Goal: Task Accomplishment & Management: Complete application form

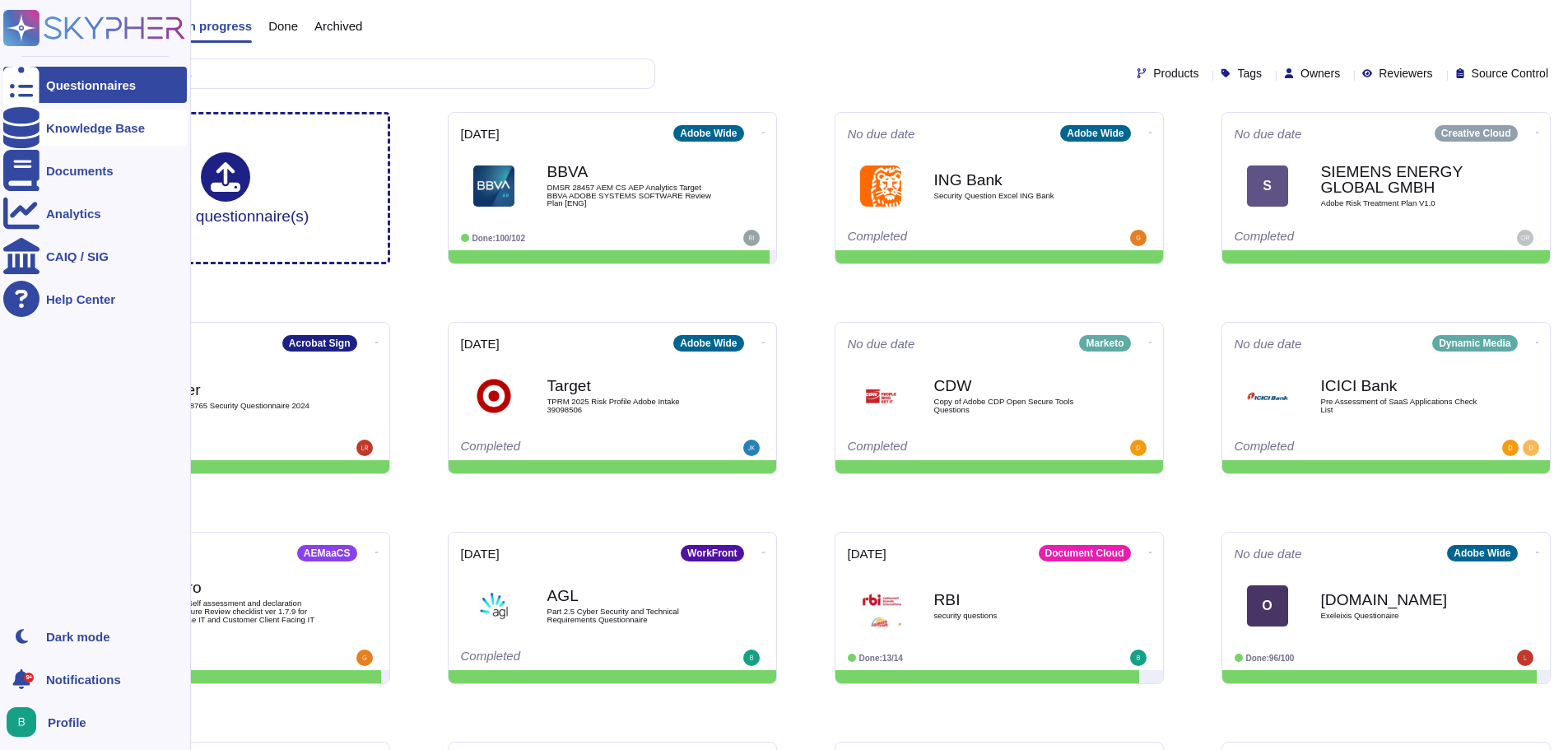
click at [33, 132] on div at bounding box center [21, 127] width 36 height 36
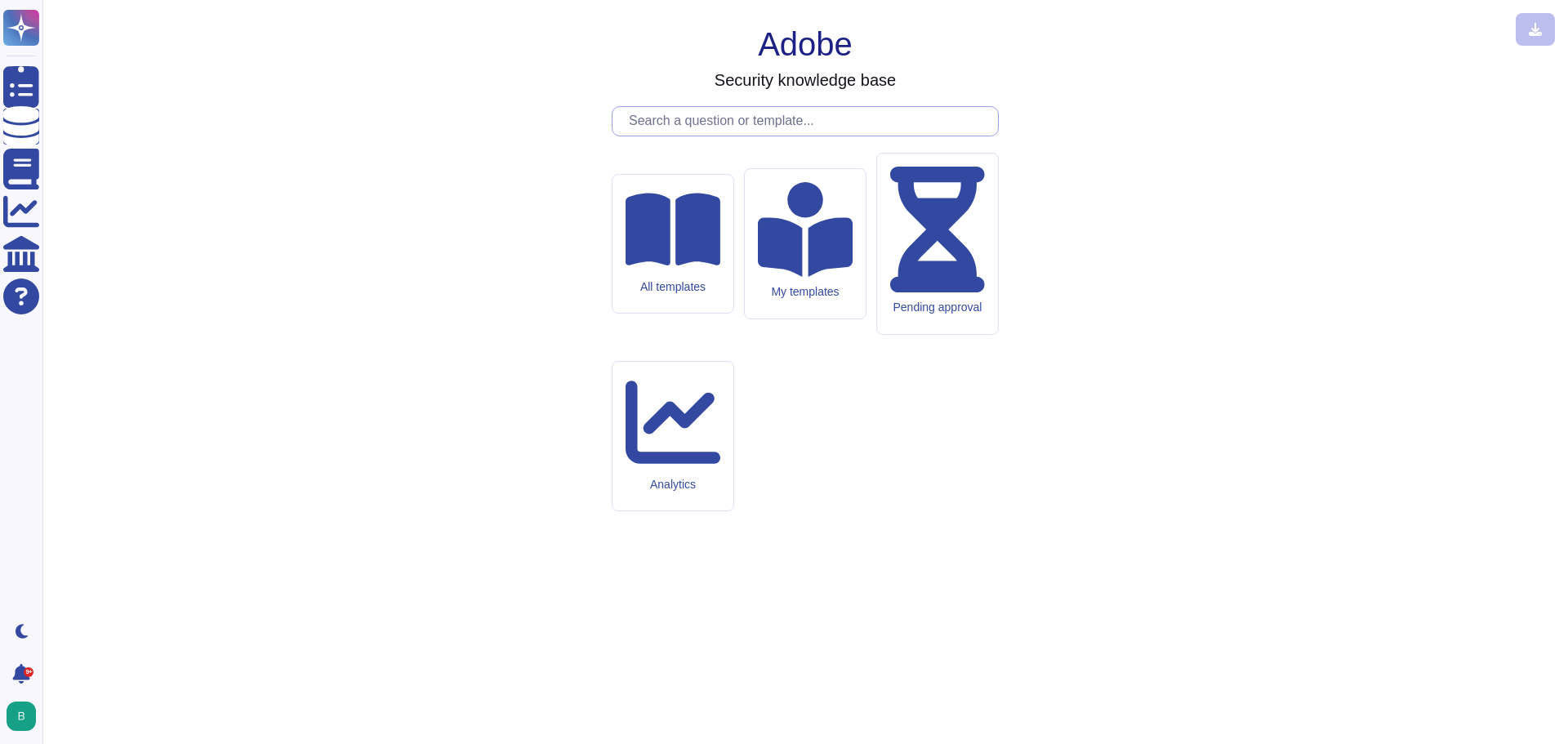
click at [740, 135] on input "text" at bounding box center [810, 121] width 378 height 29
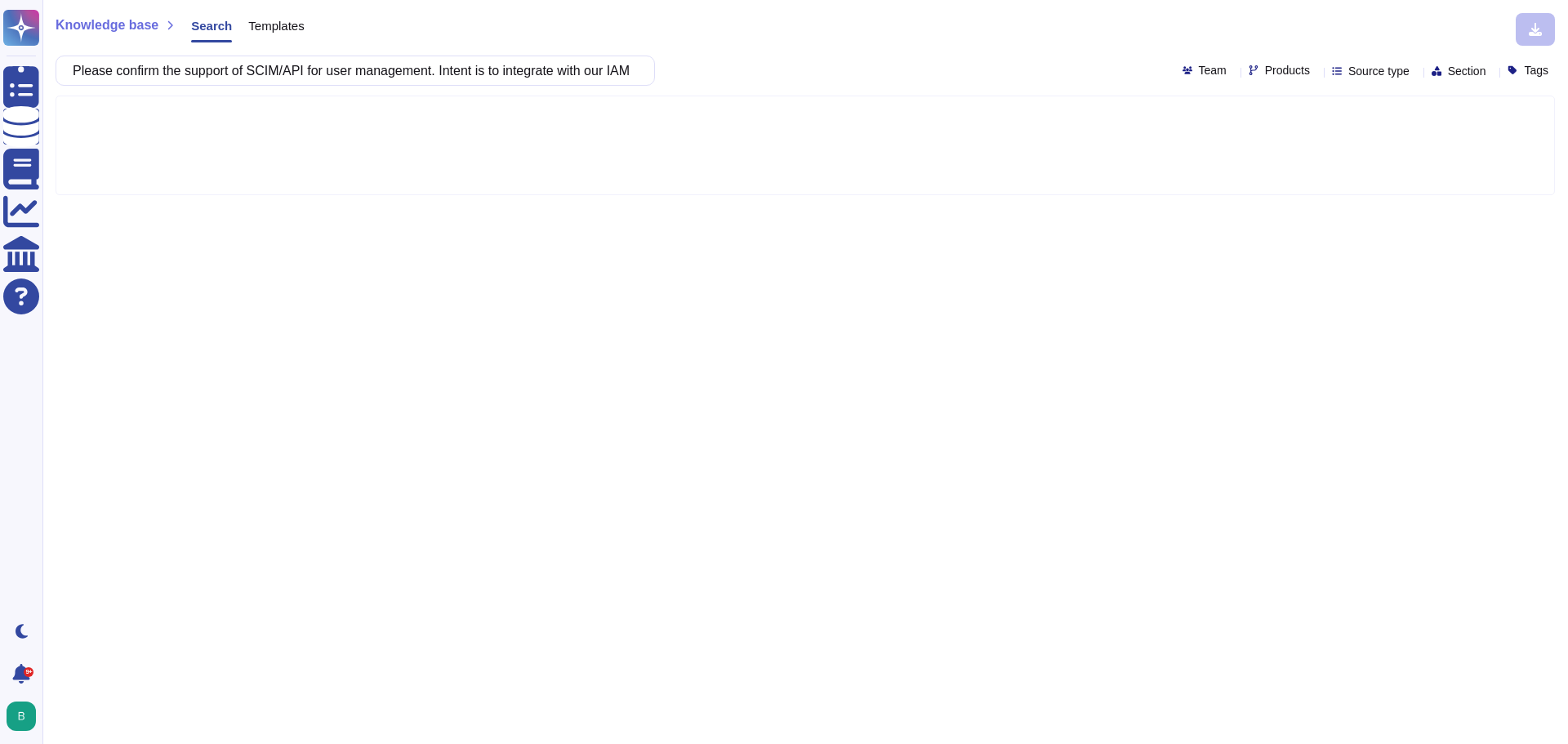
click at [1317, 64] on div at bounding box center [1317, 70] width 0 height 12
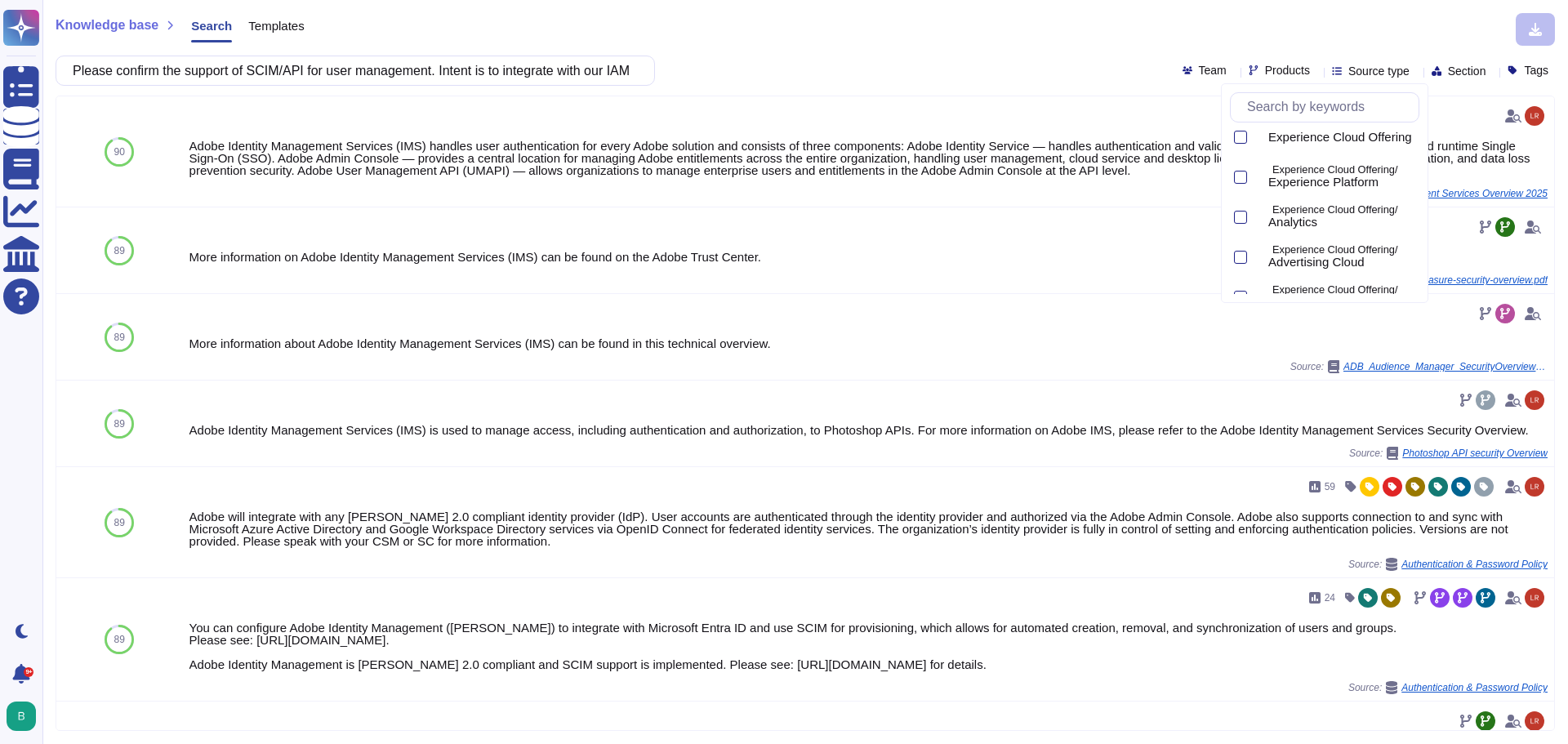
scroll to position [79, 0]
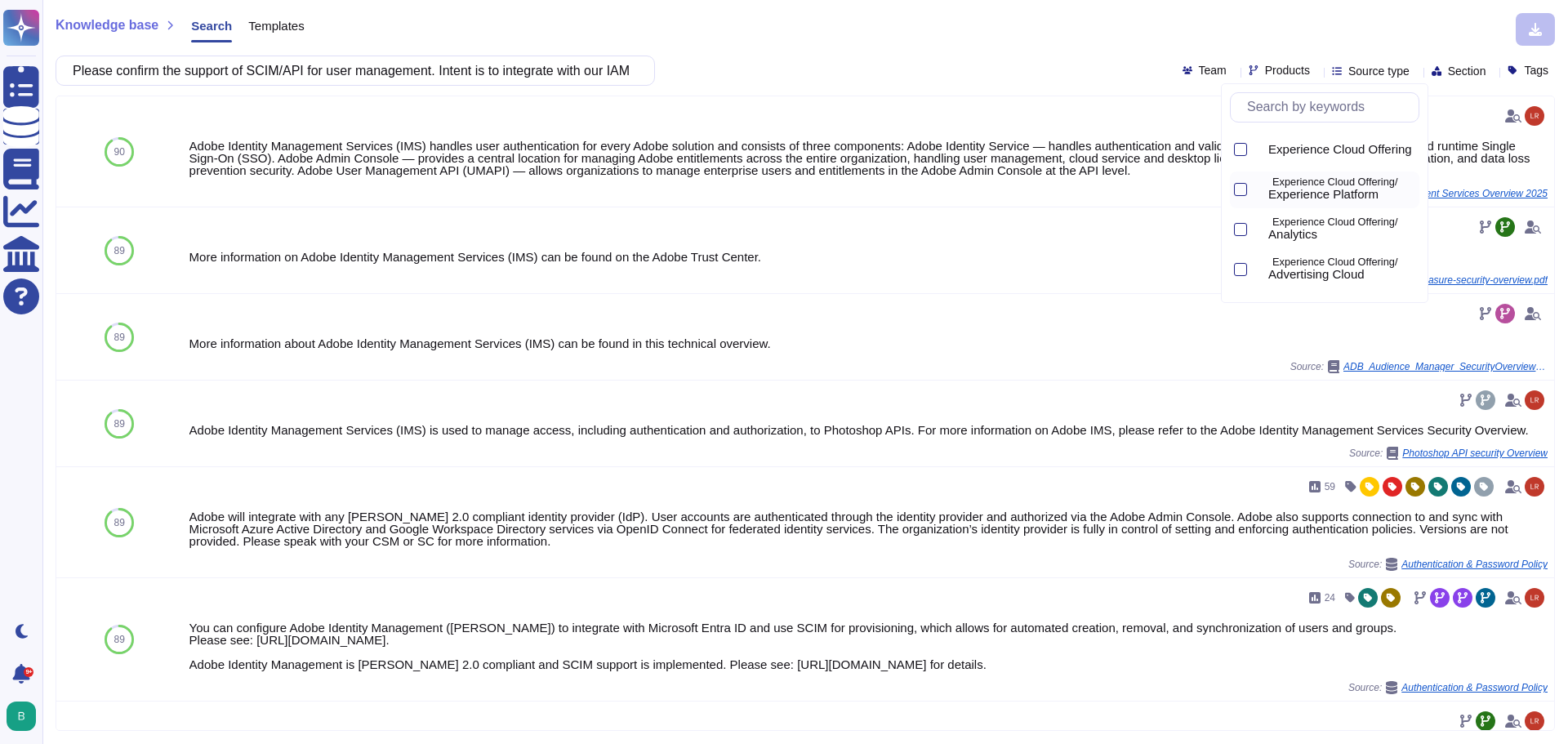
click at [1379, 178] on p "Experience Cloud Offering/" at bounding box center [1343, 182] width 140 height 11
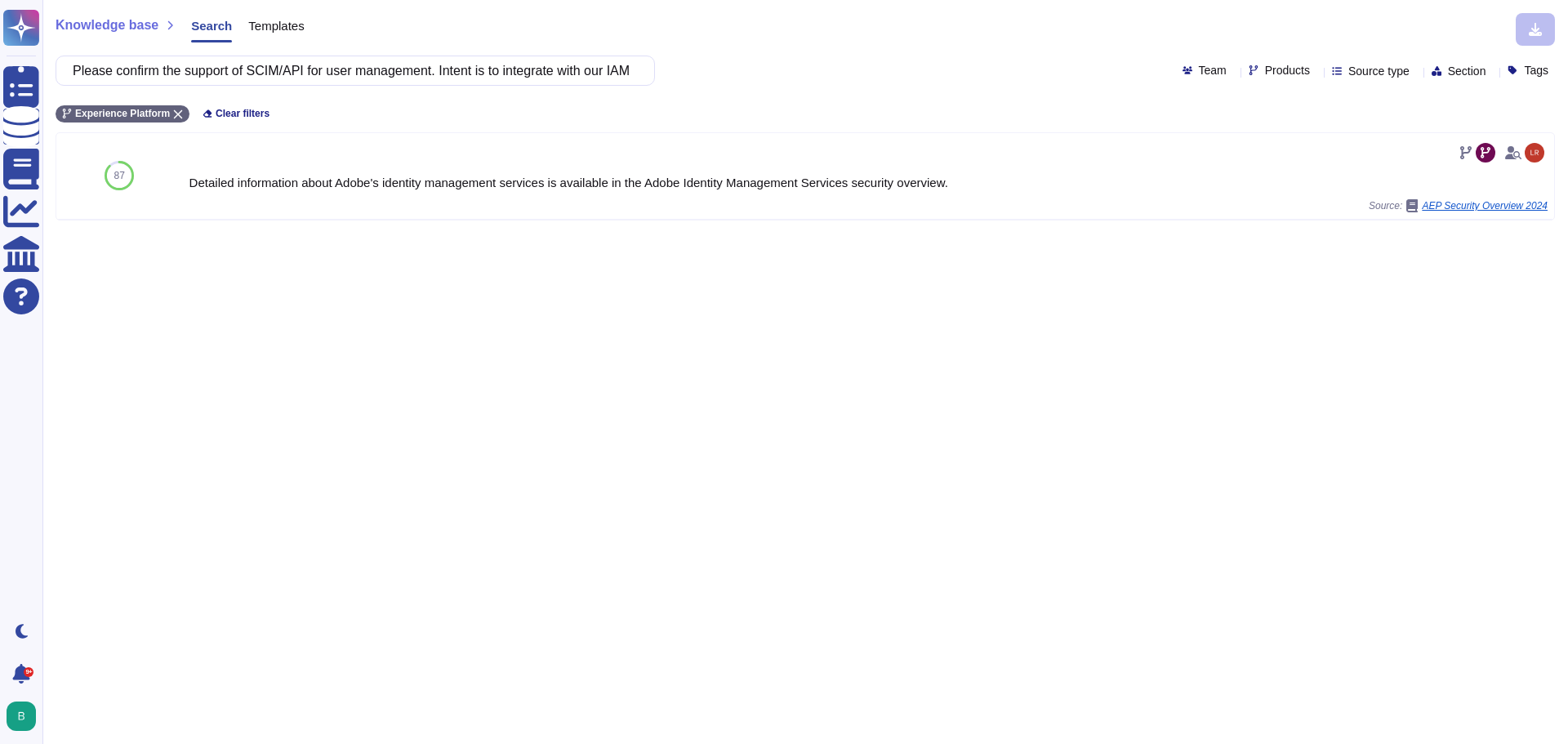
click at [909, 72] on div "Please confirm the support of SCIM/API for user management. Intent is to integr…" at bounding box center [805, 70] width 1500 height 31
drag, startPoint x: 87, startPoint y: 70, endPoint x: 843, endPoint y: 69, distance: 756.0
click at [843, 69] on div "Please confirm the support of SCIM/API for user management. Intent is to integr…" at bounding box center [805, 70] width 1500 height 31
paste input "fine grained authorisation on API scopes is available depending on connector an…"
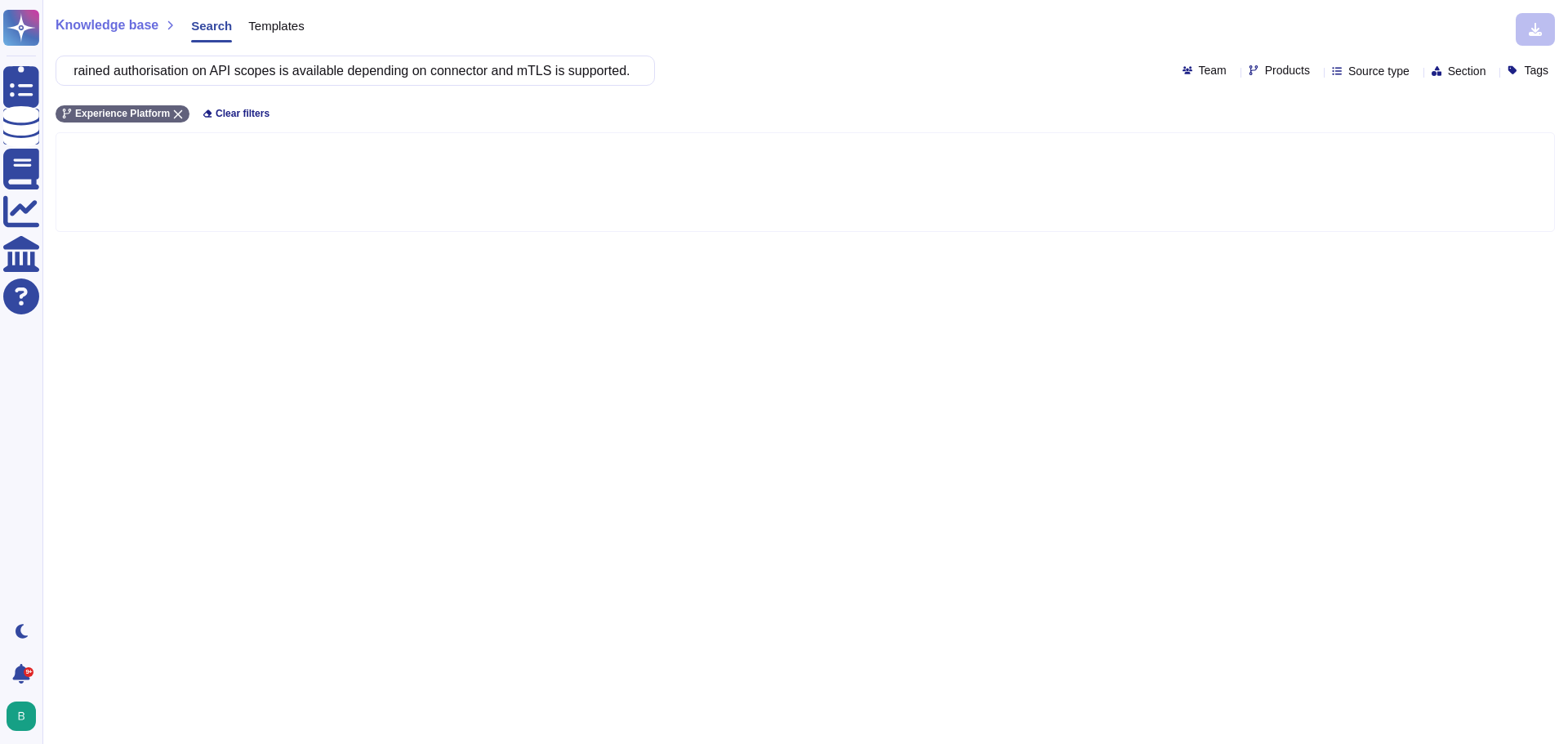
scroll to position [0, 0]
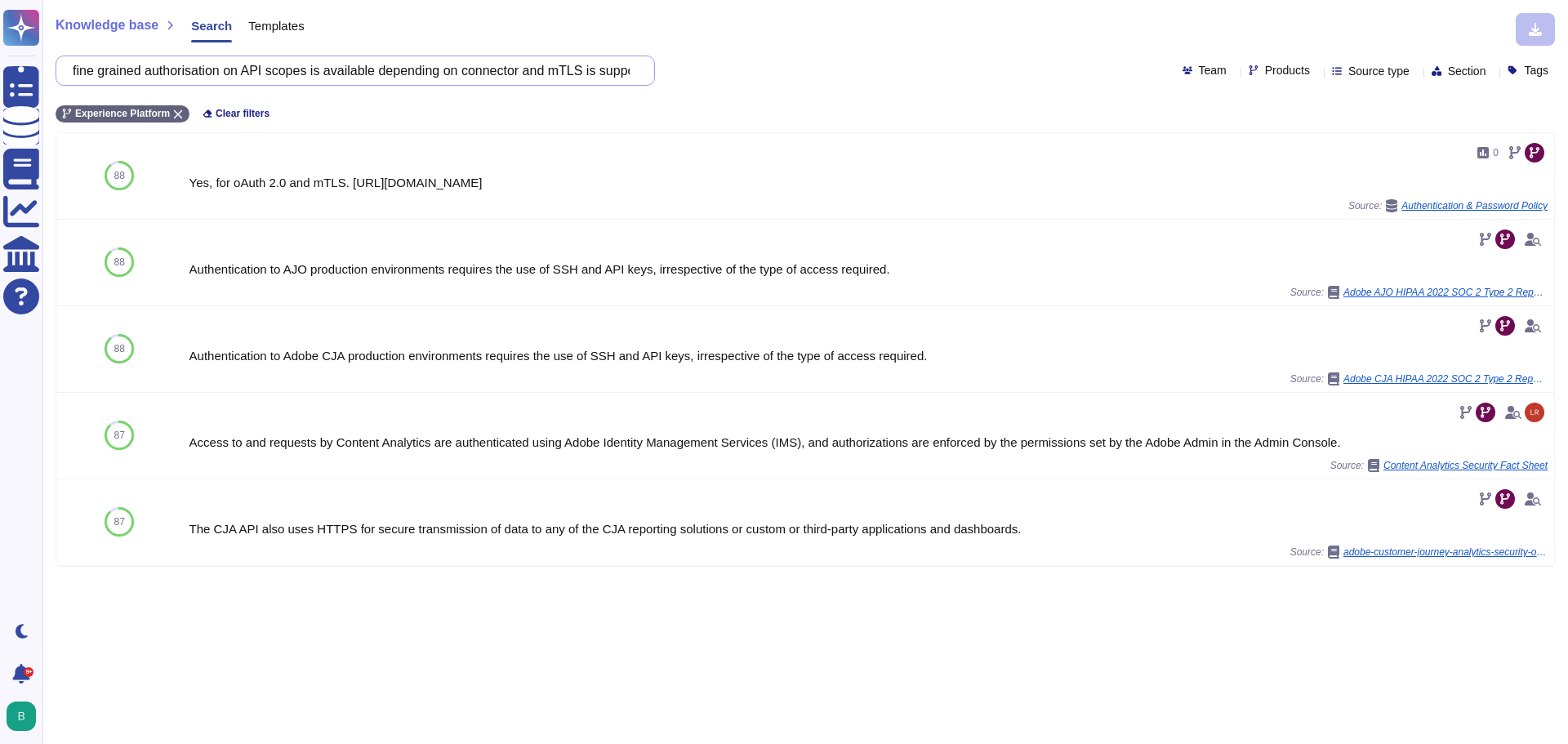
drag, startPoint x: 541, startPoint y: 66, endPoint x: 93, endPoint y: 63, distance: 448.0
click at [541, 66] on input "fine grained authorisation on API scopes is available depending on connector an…" at bounding box center [351, 70] width 573 height 29
drag, startPoint x: 616, startPoint y: 69, endPoint x: -115, endPoint y: 66, distance: 731.0
click at [0, 66] on html "Questionnaires Knowledge Base Documents Analytics CAIQ / SIG Help Center Dark m…" at bounding box center [784, 372] width 1568 height 744
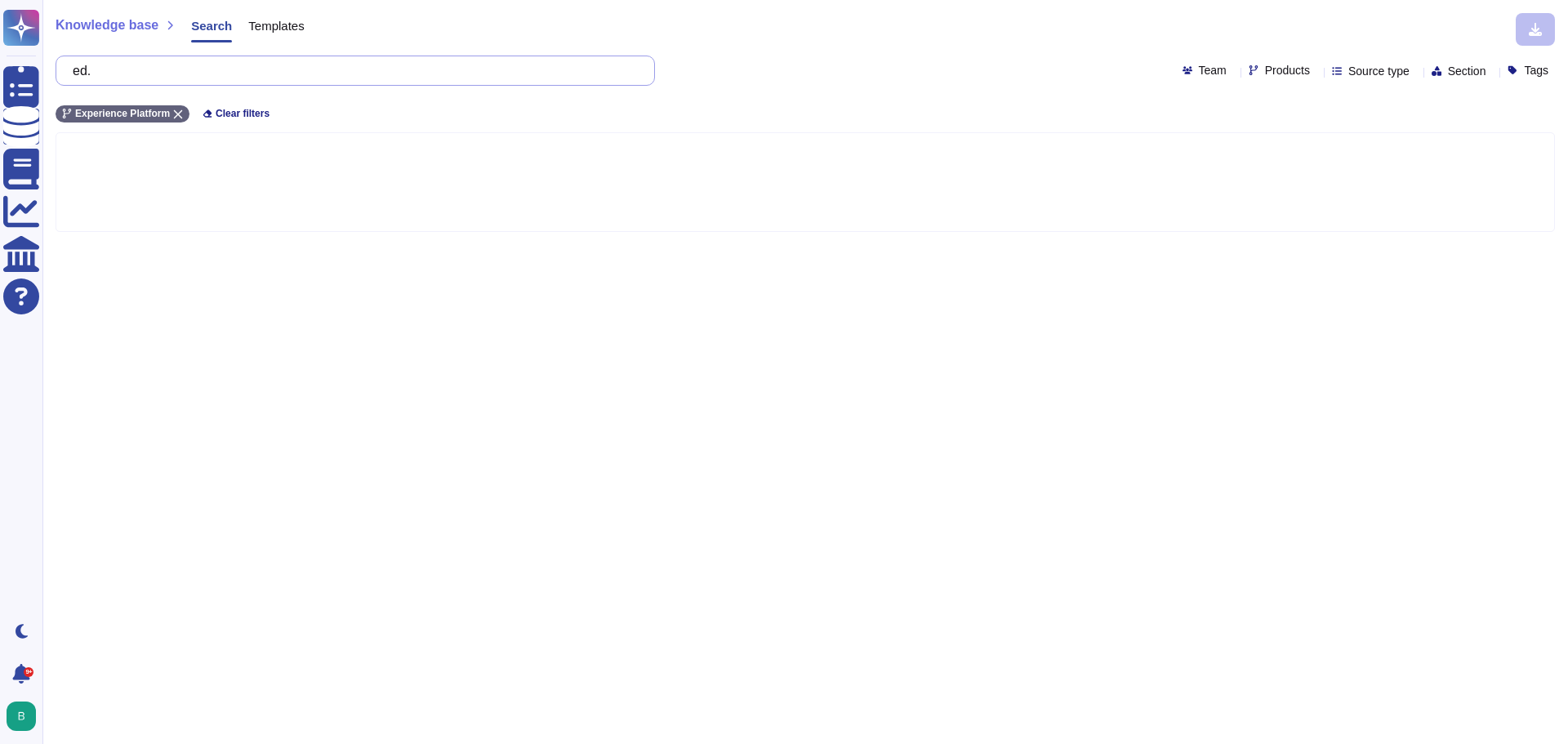
type input "."
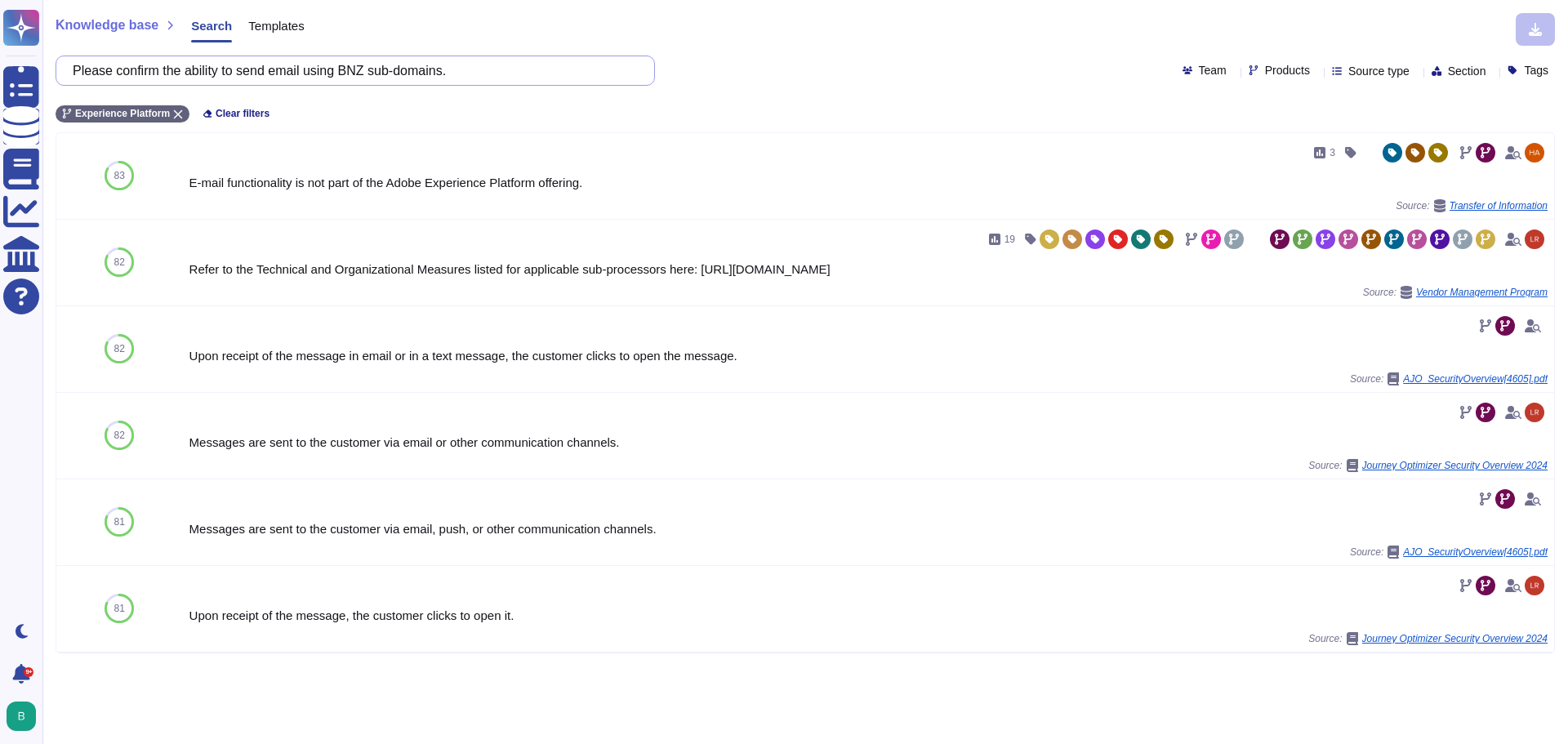
drag, startPoint x: 477, startPoint y: 77, endPoint x: -96, endPoint y: 77, distance: 573.0
click at [0, 77] on html "Questionnaires Knowledge Base Documents Analytics CAIQ / SIG Help Center Dark m…" at bounding box center [784, 372] width 1568 height 744
paste input "SPF/DKIM and DMARC in place?"
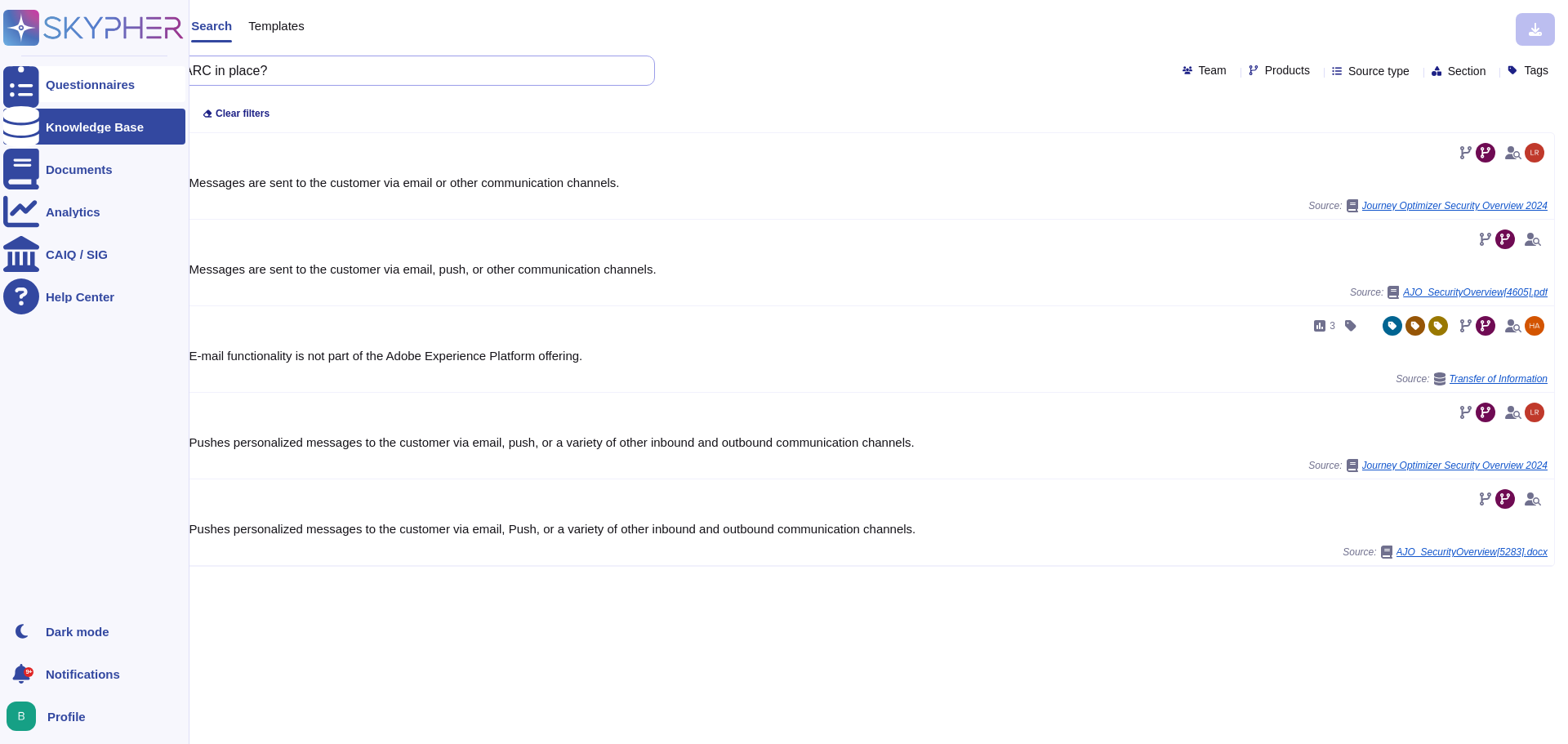
drag, startPoint x: 294, startPoint y: 71, endPoint x: 36, endPoint y: 70, distance: 258.0
click at [36, 70] on div "Questionnaires Knowledge Base Documents Analytics CAIQ / SIG Help Center Dark m…" at bounding box center [784, 372] width 1568 height 744
paste input "Is Payload encryption in API comms supported?"
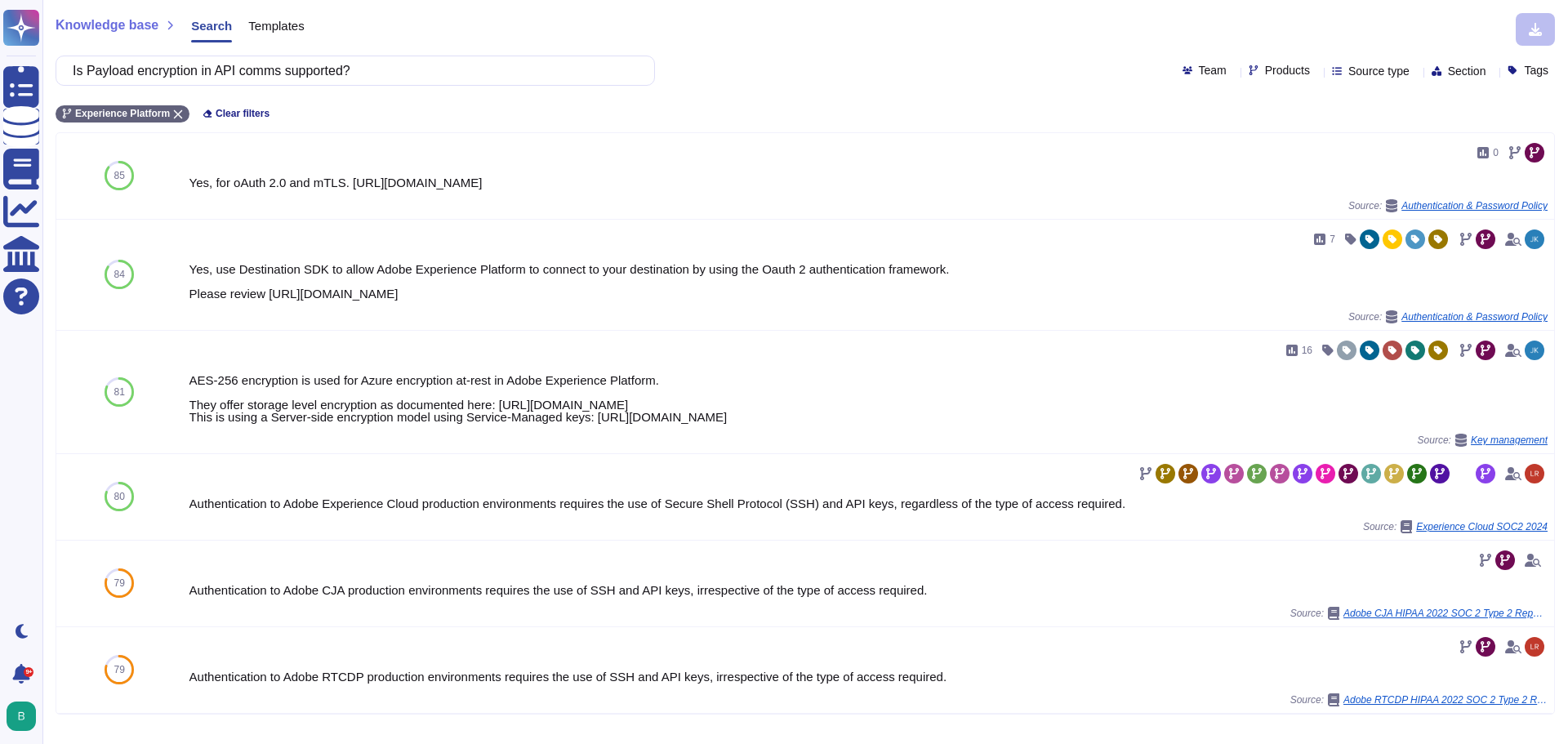
click at [485, 102] on div "Experience Platform Clear filters" at bounding box center [805, 109] width 1500 height 27
drag, startPoint x: 384, startPoint y: 70, endPoint x: -37, endPoint y: 73, distance: 421.0
click at [0, 73] on html "Questionnaires Knowledge Base Documents Analytics CAIQ / SIG Help Center Dark m…" at bounding box center [784, 372] width 1568 height 744
paste input "PGP encryption is supported for SFTP"
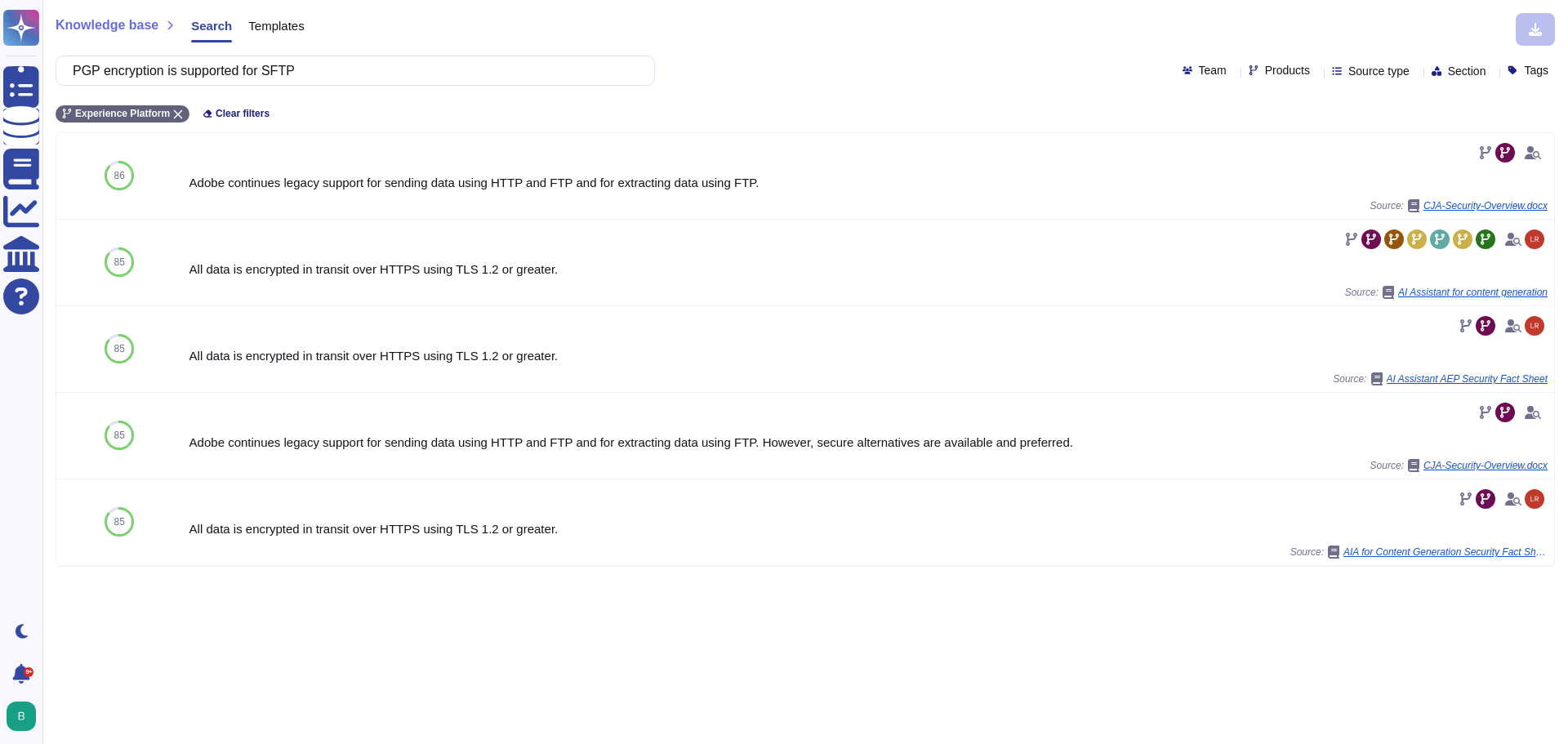
click at [345, 99] on div "Experience Platform Clear filters" at bounding box center [805, 109] width 1500 height 27
click at [338, 115] on div "Experience Platform Clear filters" at bounding box center [805, 109] width 1500 height 27
click at [83, 68] on input "PGP encryption is supported for SFTP" at bounding box center [351, 70] width 573 height 29
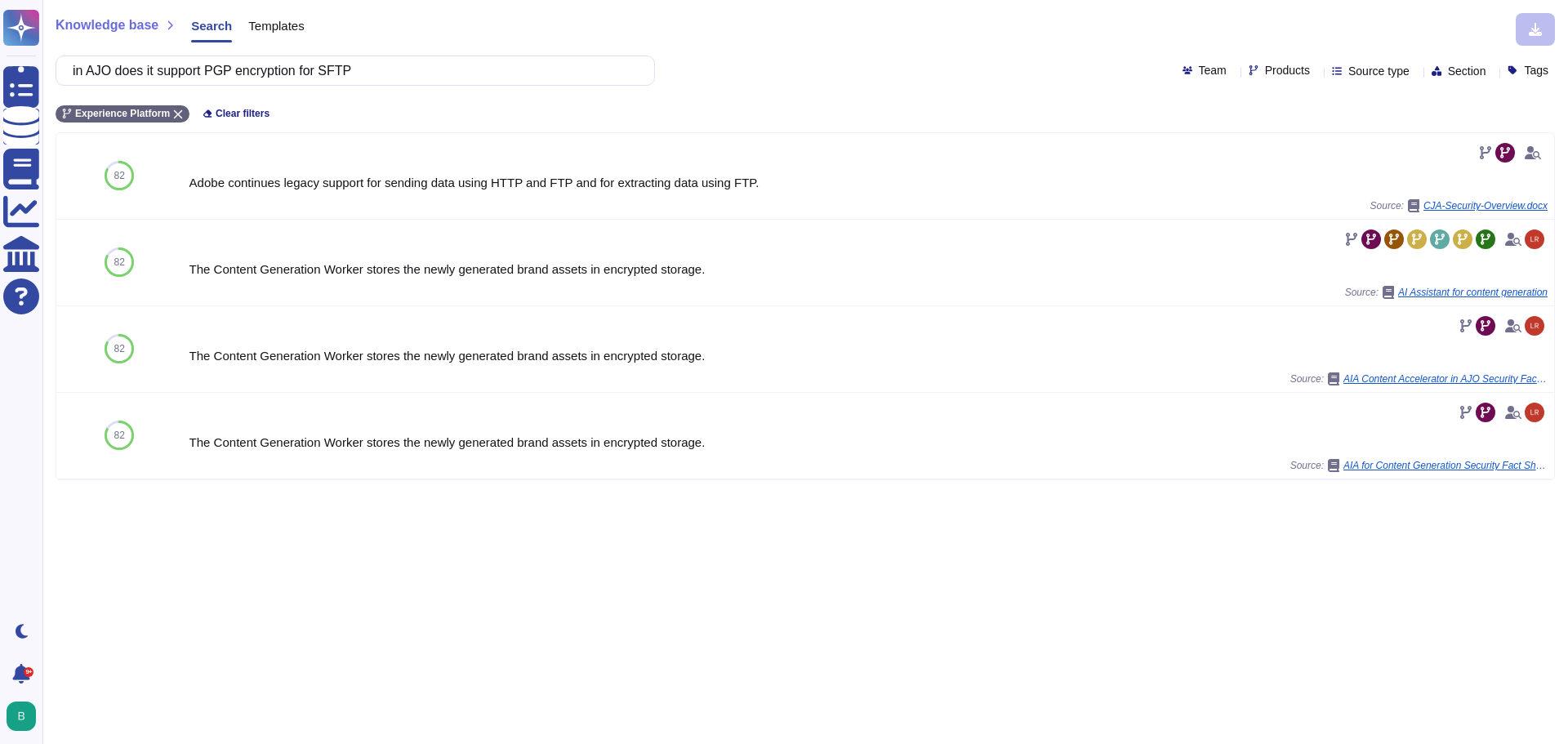
drag, startPoint x: 758, startPoint y: 688, endPoint x: 759, endPoint y: 741, distance: 53.0
click at [758, 688] on div "Knowledge base Search Templates in AJO does it support PGP encryption for SFTP …" at bounding box center [805, 372] width 1525 height 744
click at [828, 692] on div "Knowledge base Search Templates in AJO does it support PGP encryption for SFTP …" at bounding box center [805, 372] width 1525 height 744
drag, startPoint x: 406, startPoint y: 66, endPoint x: 130, endPoint y: 66, distance: 276.0
click at [130, 66] on input "in AJO does it support PGP encryption for SFTP" at bounding box center [351, 70] width 573 height 29
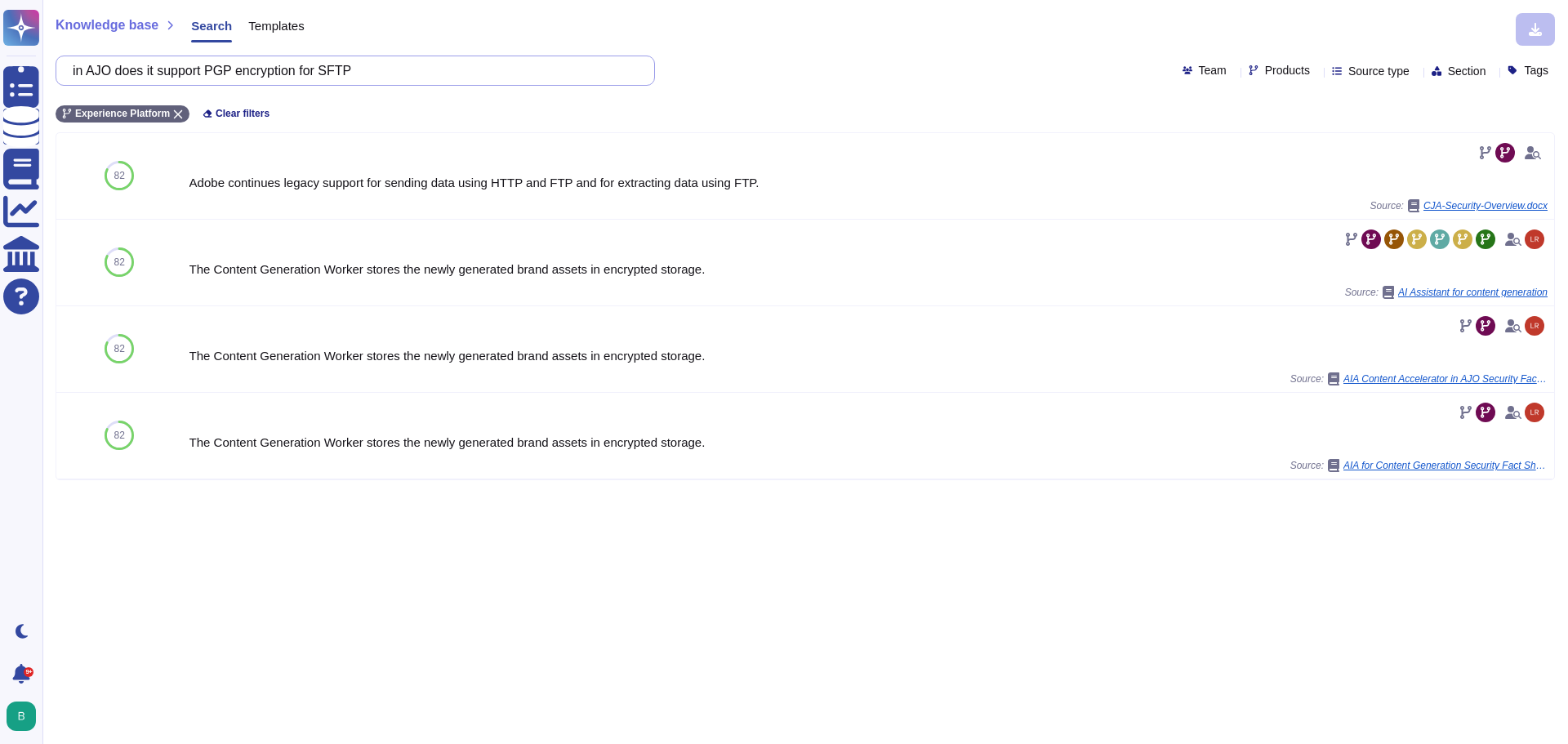
drag, startPoint x: 97, startPoint y: 68, endPoint x: 49, endPoint y: 68, distance: 48.0
click at [49, 68] on div "Knowledge base Search Templates in AJO does it support PGP encryption for SFTP …" at bounding box center [805, 372] width 1525 height 744
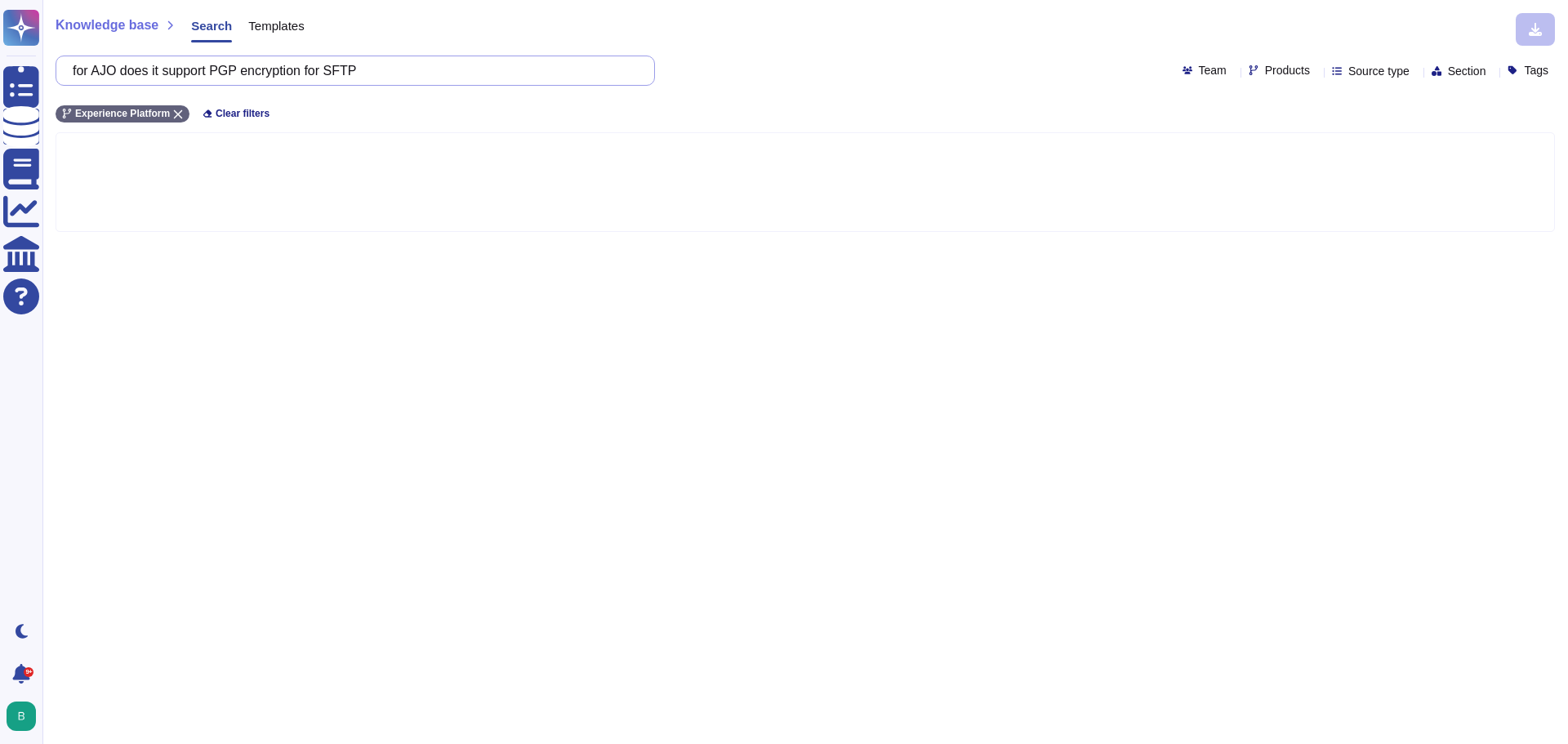
drag, startPoint x: 408, startPoint y: 72, endPoint x: 128, endPoint y: 68, distance: 280.0
click at [128, 68] on input "for AJO does it support PGP encryption for SFTP" at bounding box center [351, 70] width 573 height 29
paste input "Please confirm the use of SAST/DAST/SCA tools as part of SDLC process."
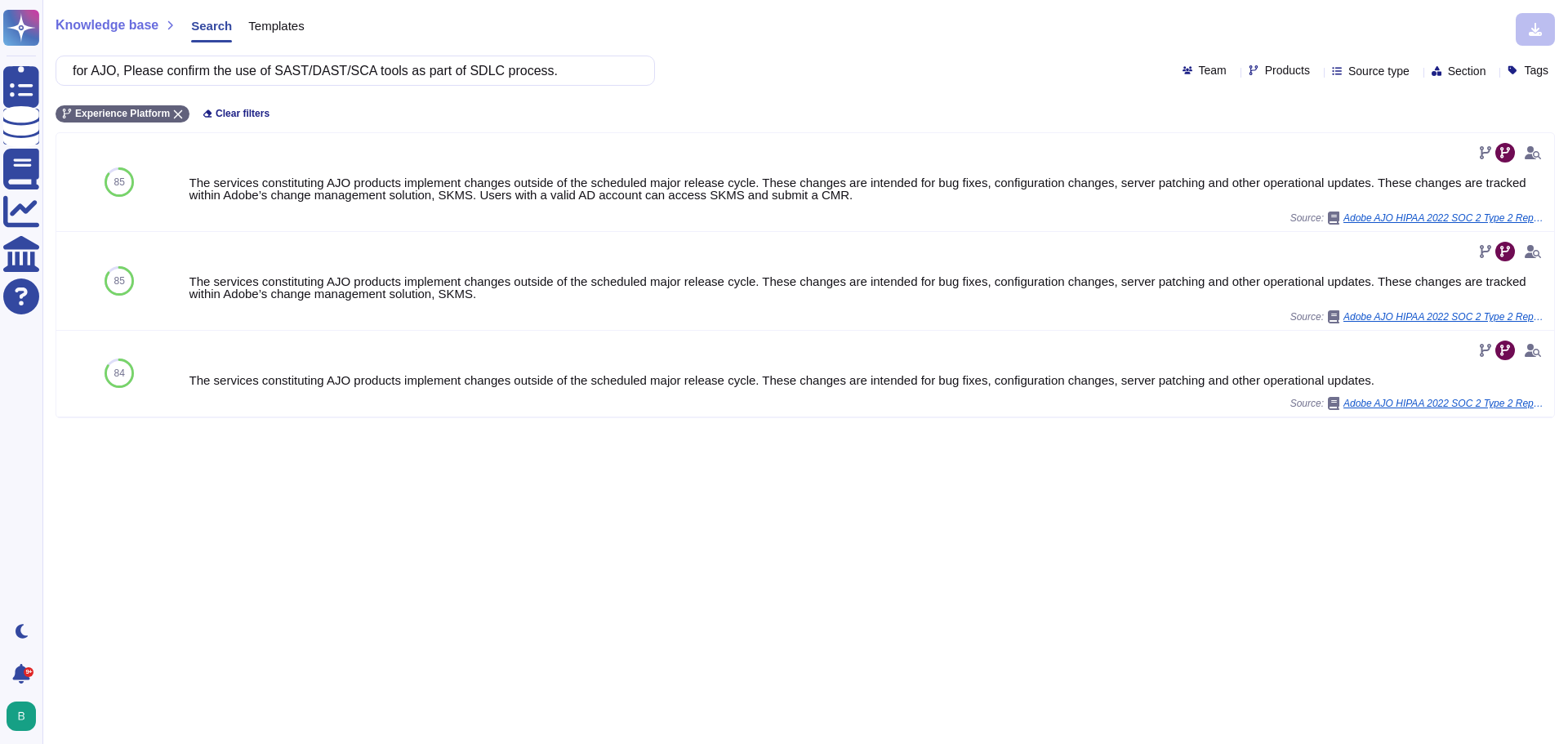
type input "for AJO, Please confirm the use of SAST/DAST/SCA tools as part of SDLC process."
drag, startPoint x: 595, startPoint y: 77, endPoint x: 88, endPoint y: 69, distance: 507.1
click at [88, 69] on input "for AJO, Please confirm the use of SAST/DAST/SCA tools as part of SDLC process." at bounding box center [351, 70] width 573 height 29
click at [819, 64] on div "for AJO, Please confirm the use of SAST/DAST/SCA tools as part of SDLC process.…" at bounding box center [805, 70] width 1500 height 31
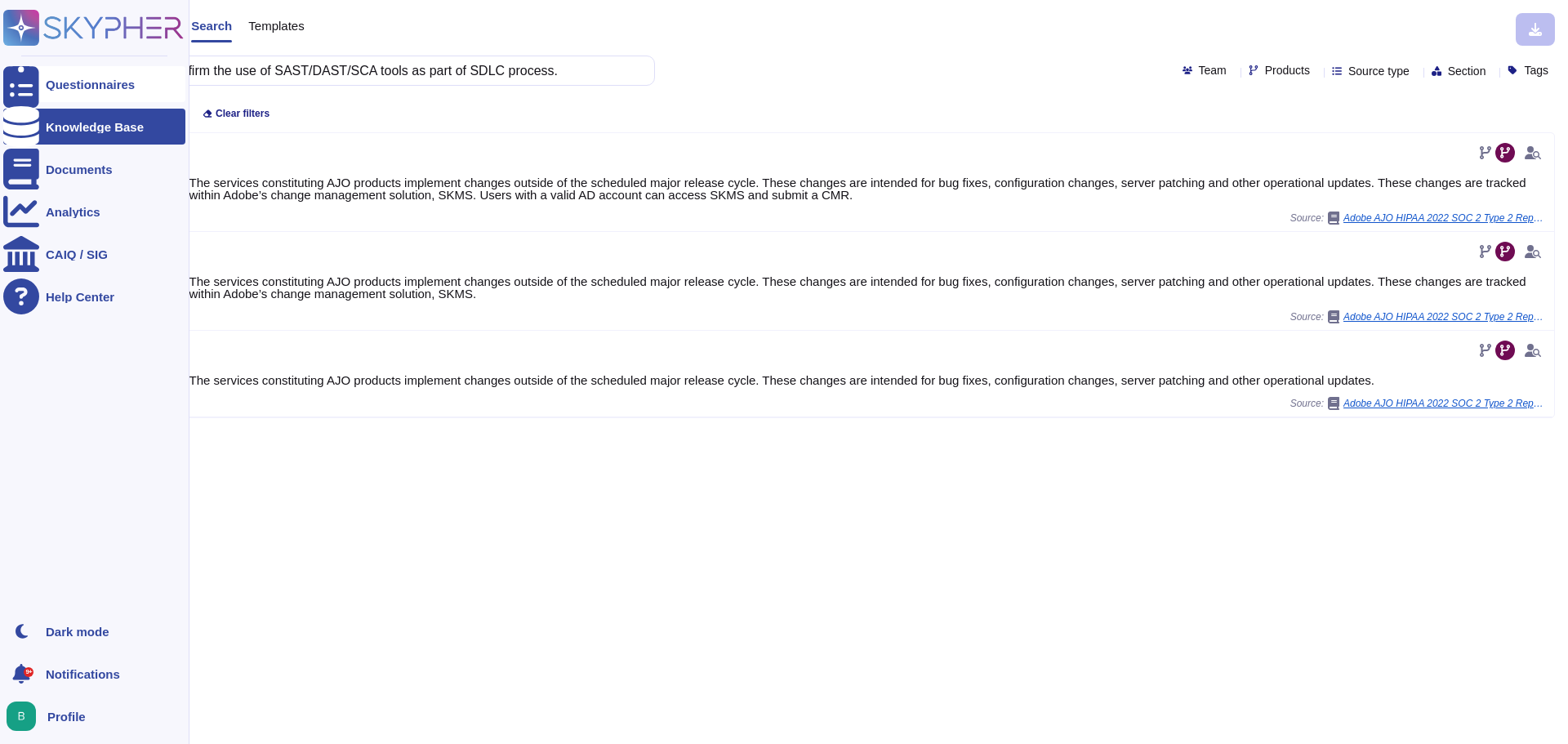
click at [38, 79] on div at bounding box center [21, 84] width 36 height 36
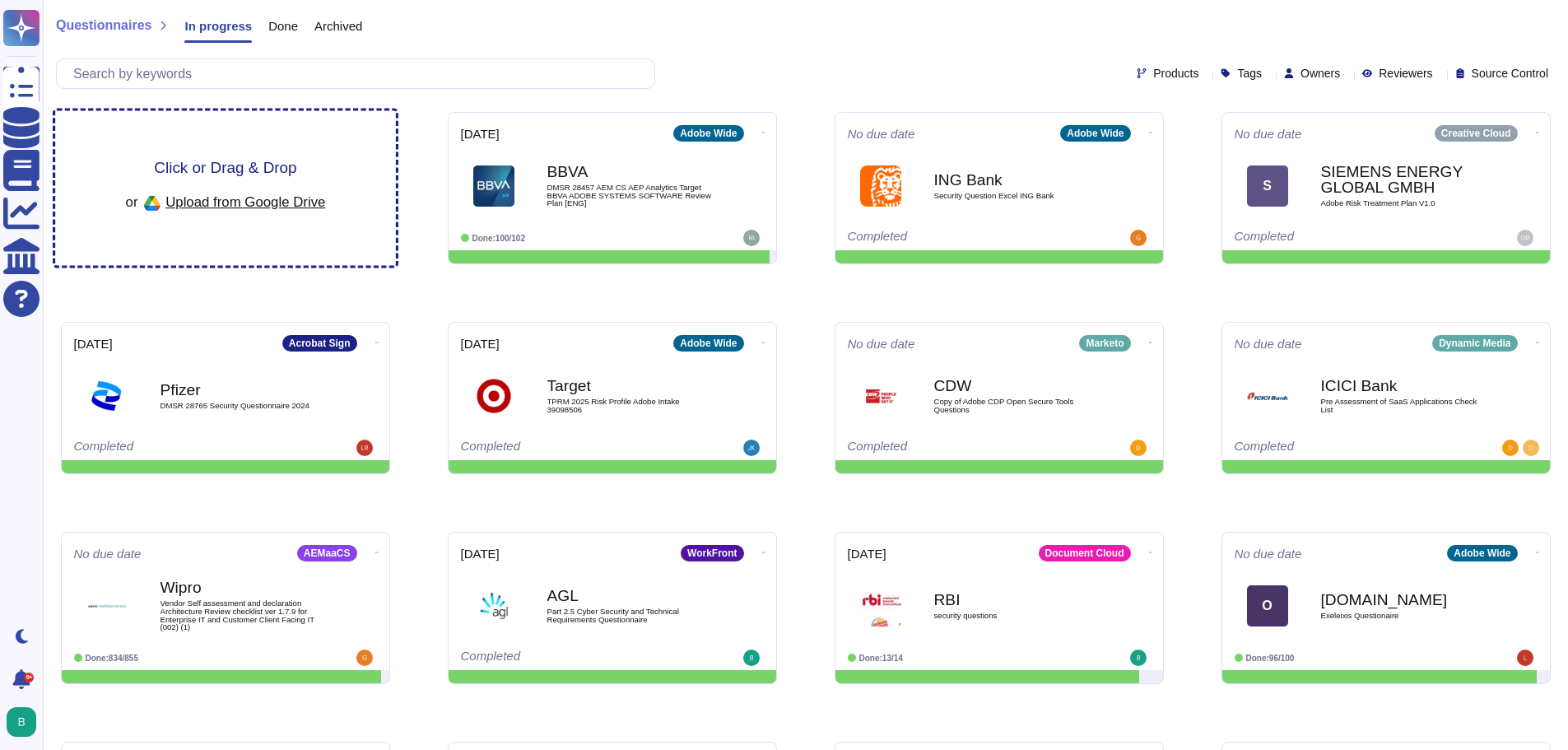
click at [264, 160] on span "Click or Drag & Drop" at bounding box center [224, 167] width 142 height 16
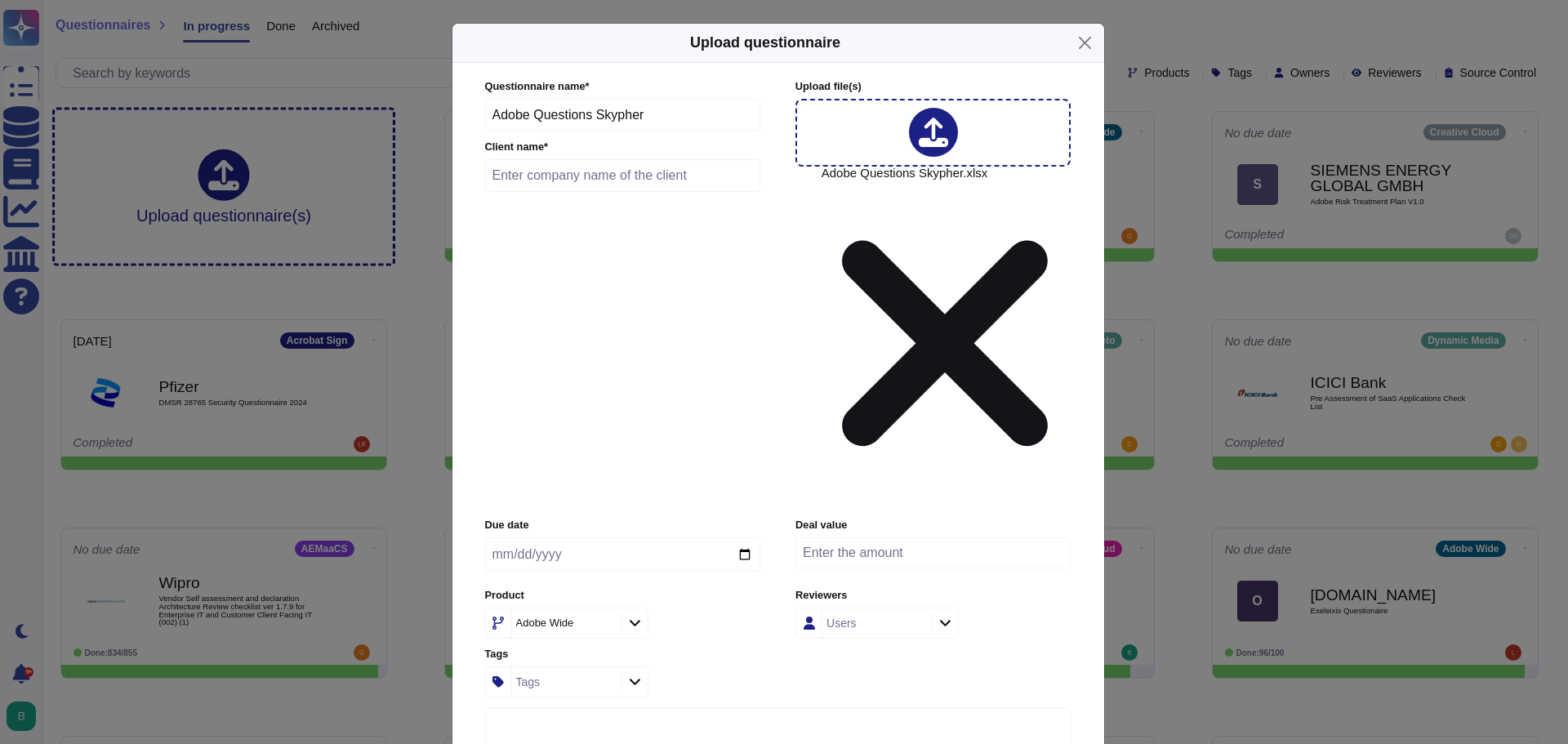
click at [547, 192] on input "text" at bounding box center [623, 175] width 276 height 33
type input "BNZ"
click at [744, 537] on input "date" at bounding box center [623, 554] width 275 height 35
type input "[DATE]"
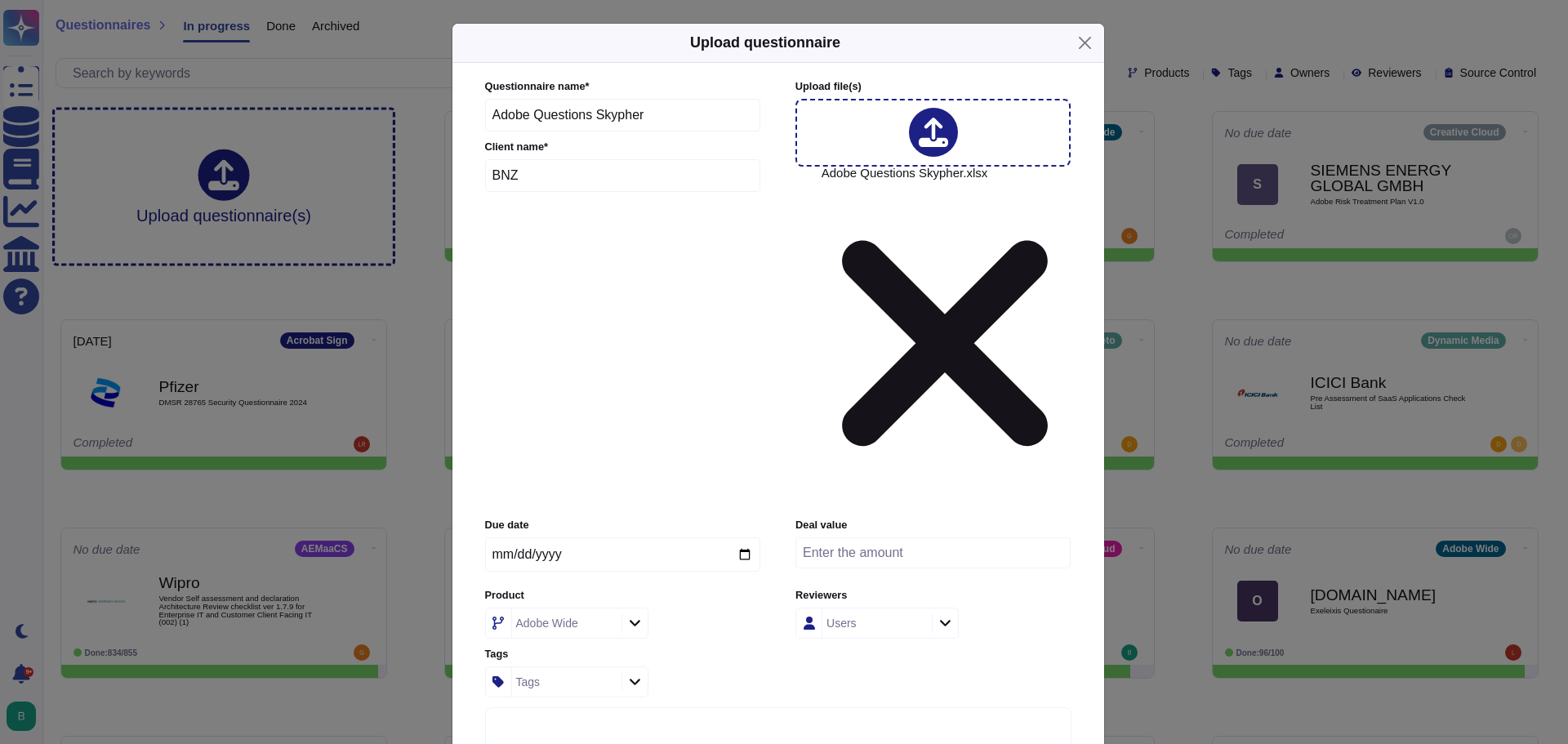
click at [633, 616] on icon at bounding box center [635, 622] width 12 height 14
type input "j"
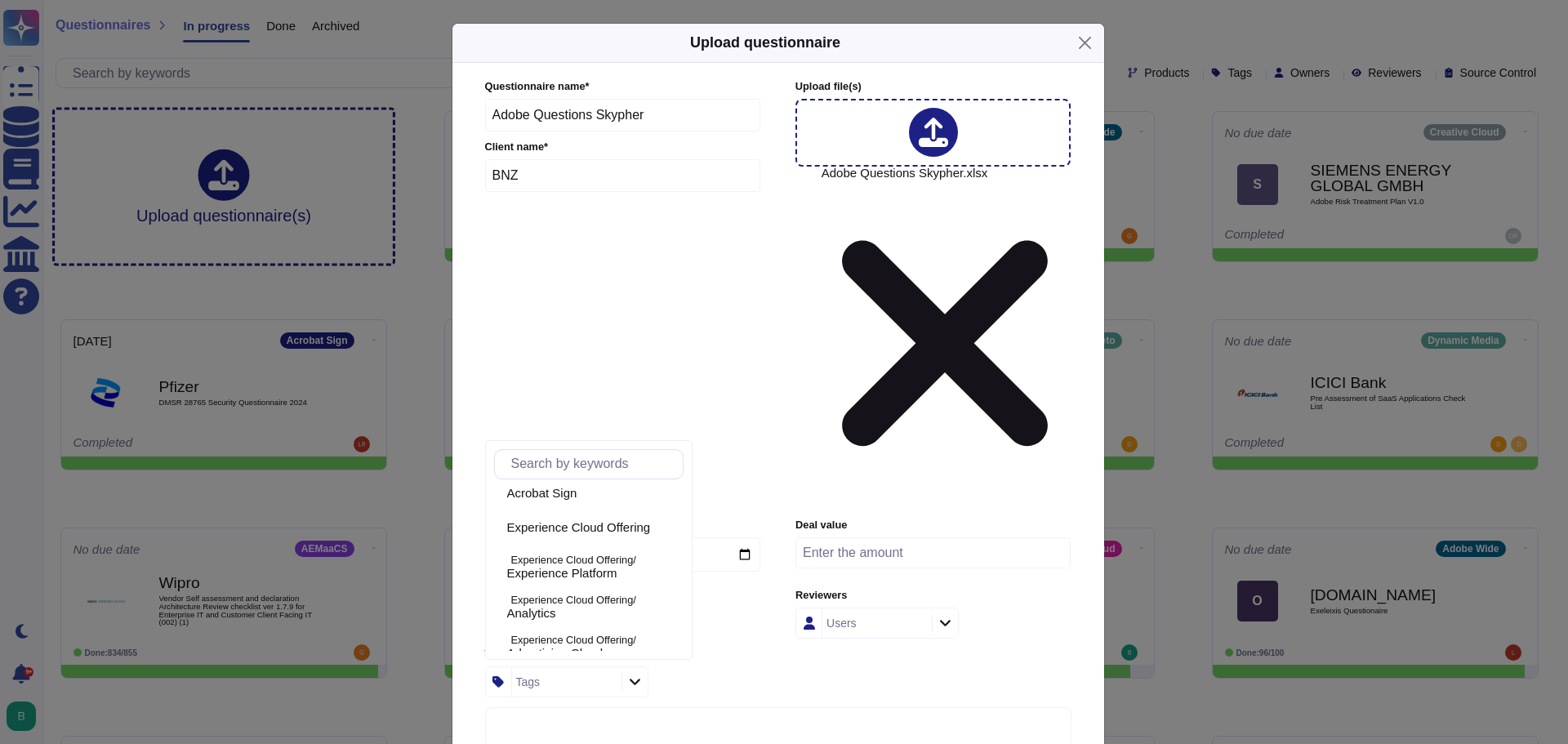
scroll to position [64, 0]
click at [594, 553] on p "Experience Cloud Offering/" at bounding box center [594, 553] width 166 height 11
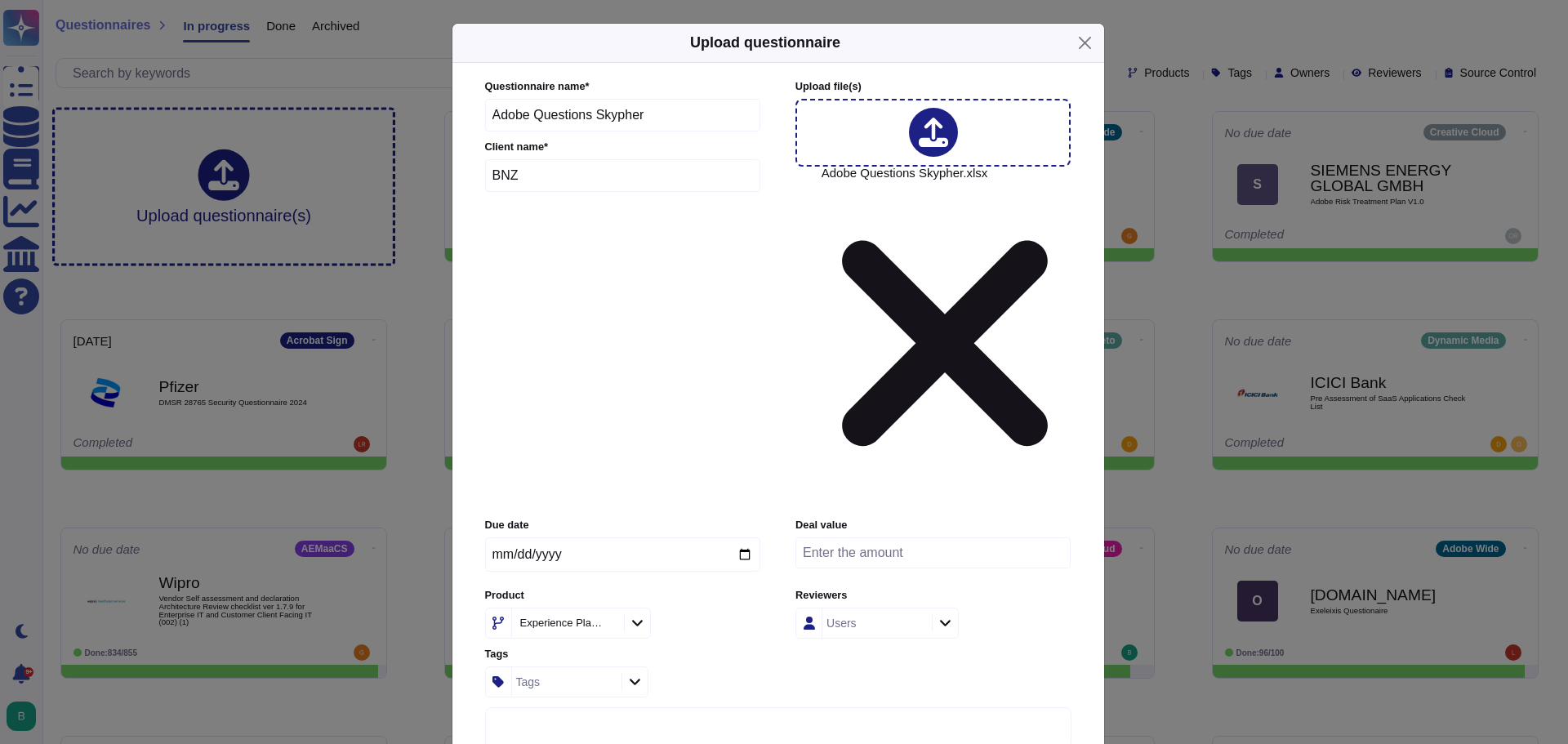
click at [632, 674] on icon at bounding box center [635, 681] width 12 height 14
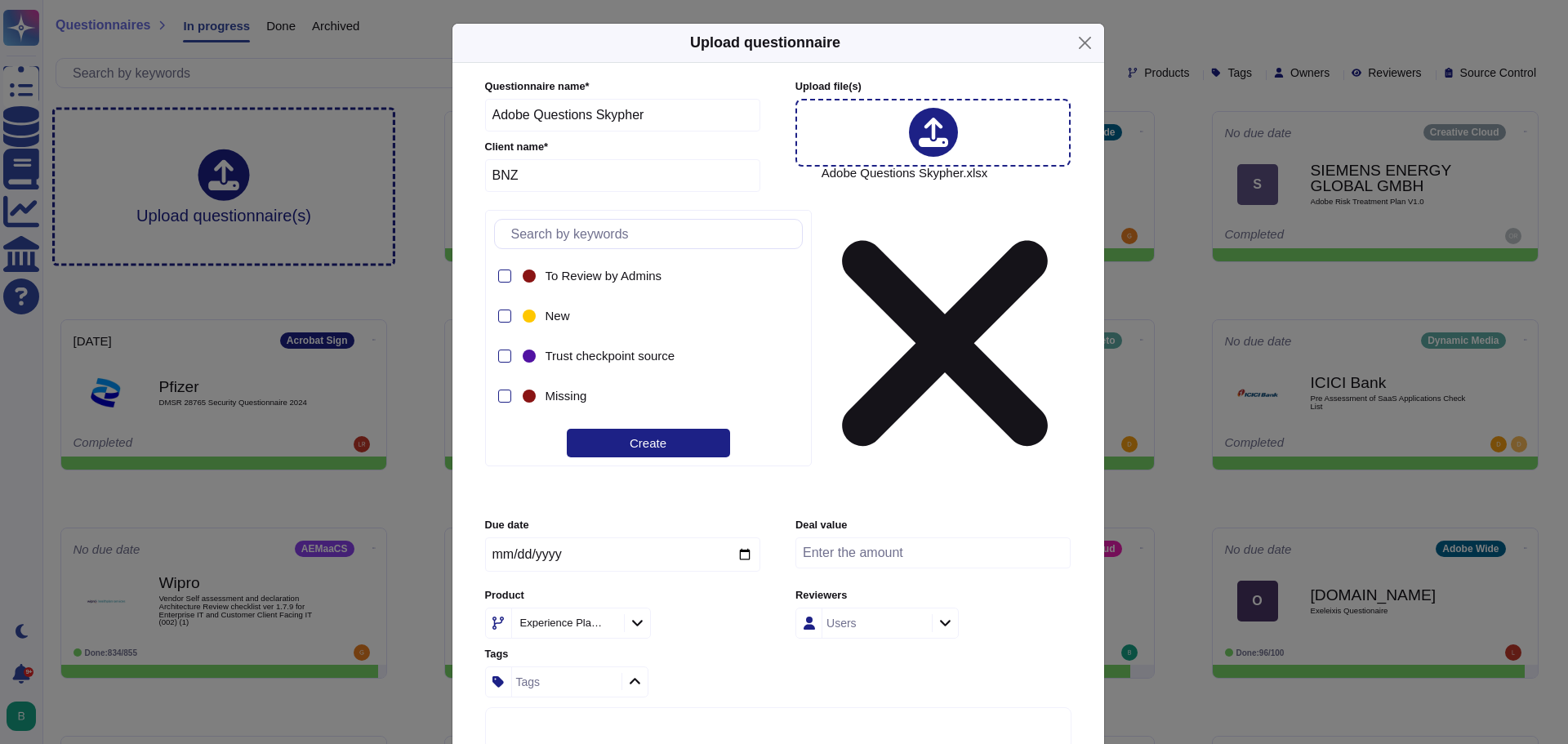
click at [632, 674] on icon at bounding box center [635, 681] width 12 height 14
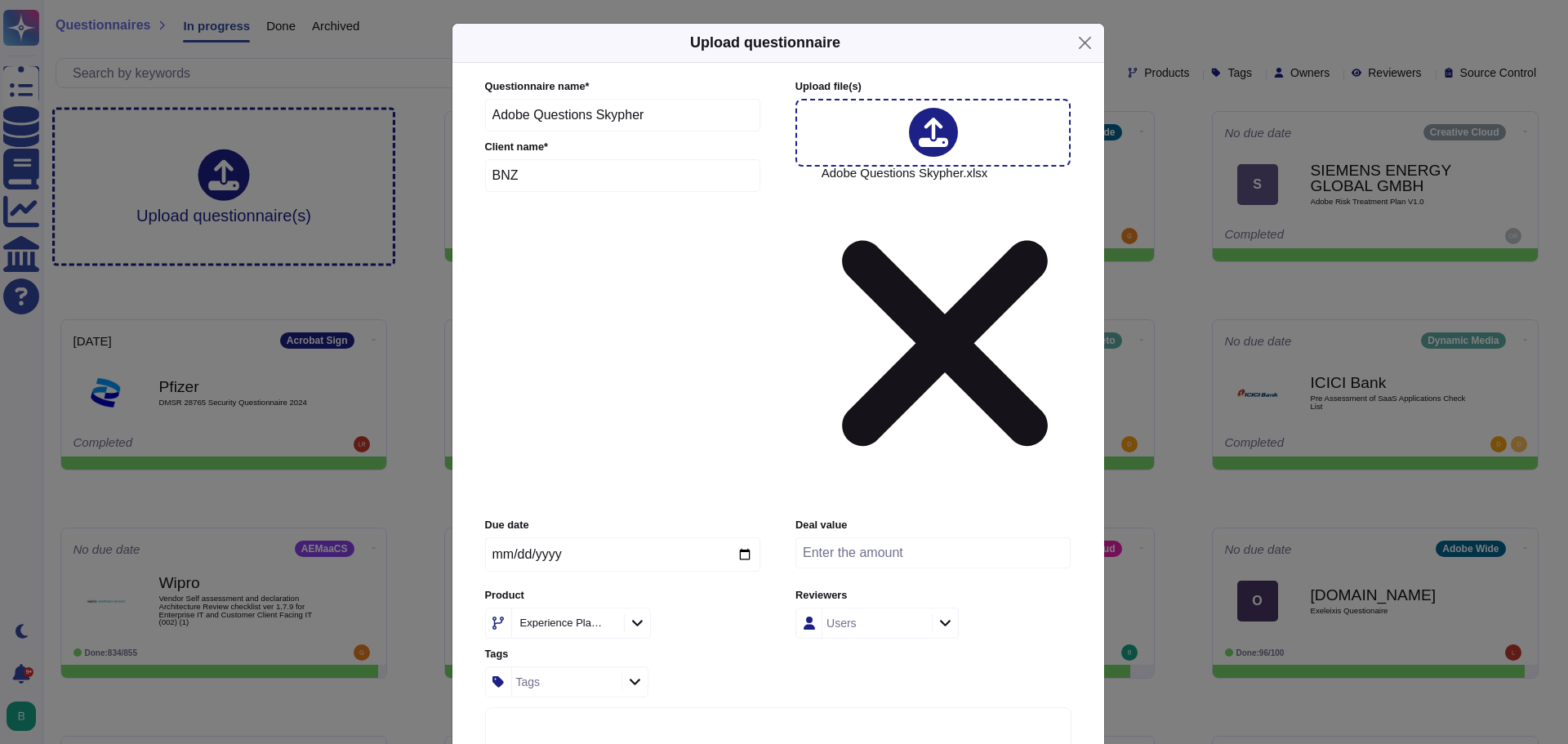
click at [860, 518] on div "Due date [DATE] Deal value Product Experience Platform Reviewers Users Tags Tags" at bounding box center [778, 607] width 586 height 179
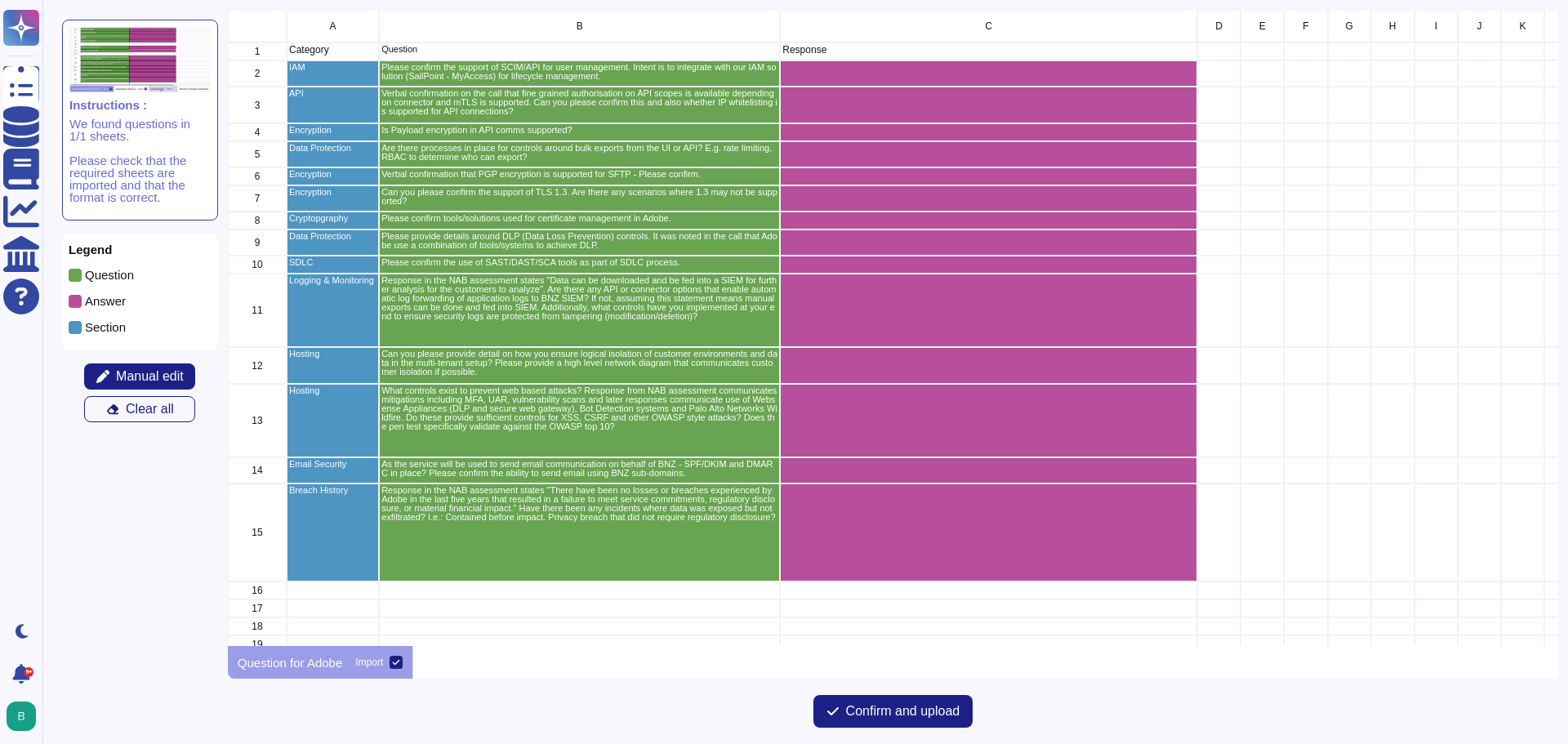
scroll to position [623, 1318]
click at [894, 698] on button "Confirm and upload" at bounding box center [894, 710] width 160 height 33
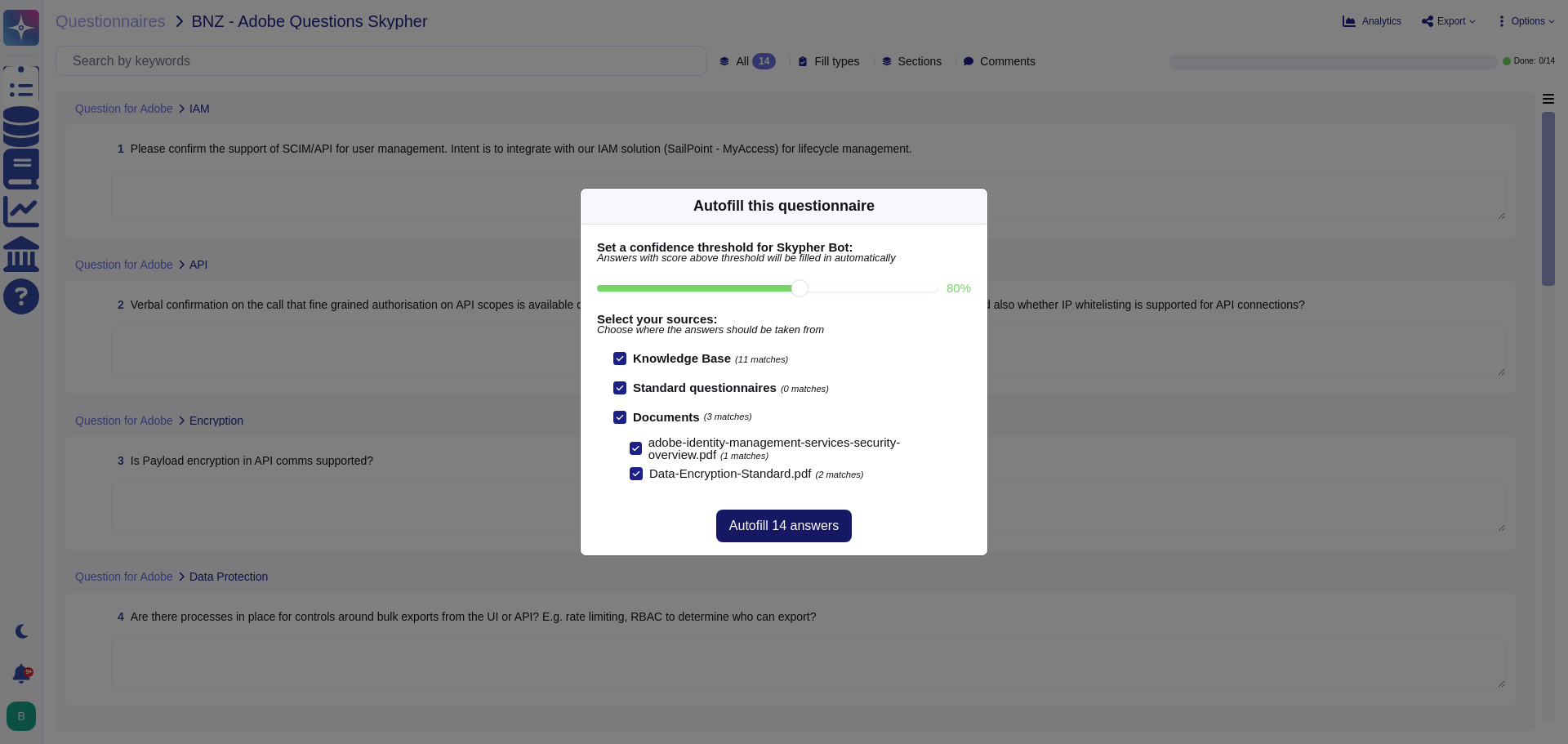
click at [798, 528] on span "Autofill 14 answers" at bounding box center [784, 525] width 110 height 13
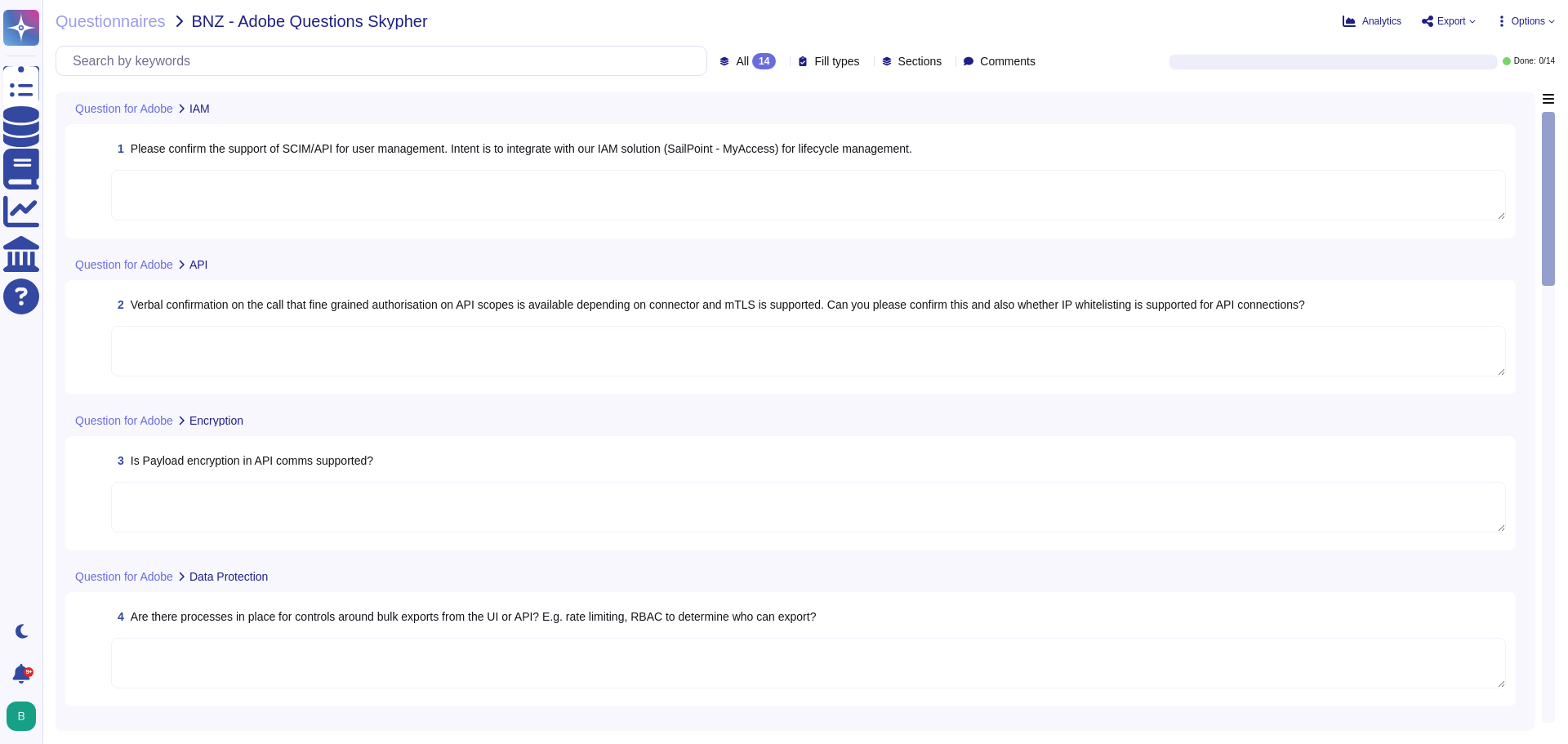
type textarea "Adobe Identity Management Services (IMS) handles user authentication for every …"
type textarea "Multi-factor authentication (“MFA”) is required prior to obtaining access to Ad…"
type textarea "We provide the ability for our customers to log-in securely and configure our s…"
type textarea "Information and methods on exporting the data varies depending on the Adobe ser…"
type textarea "Adobe uses TLS for administrative communications for its application. SFTP is a…"
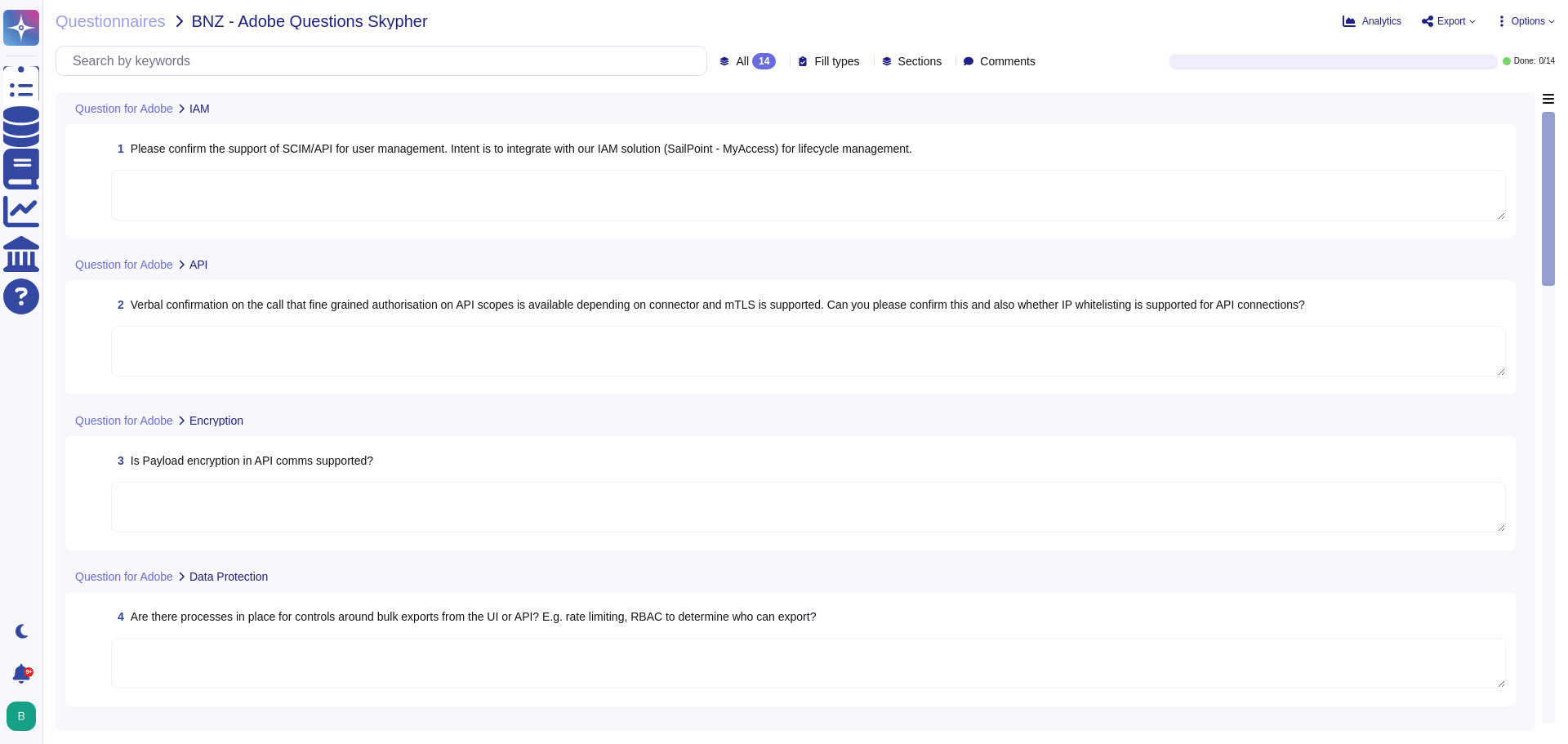
type textarea "Supporting TLS 1.3 (or newer) is strongly suggested for existing services."
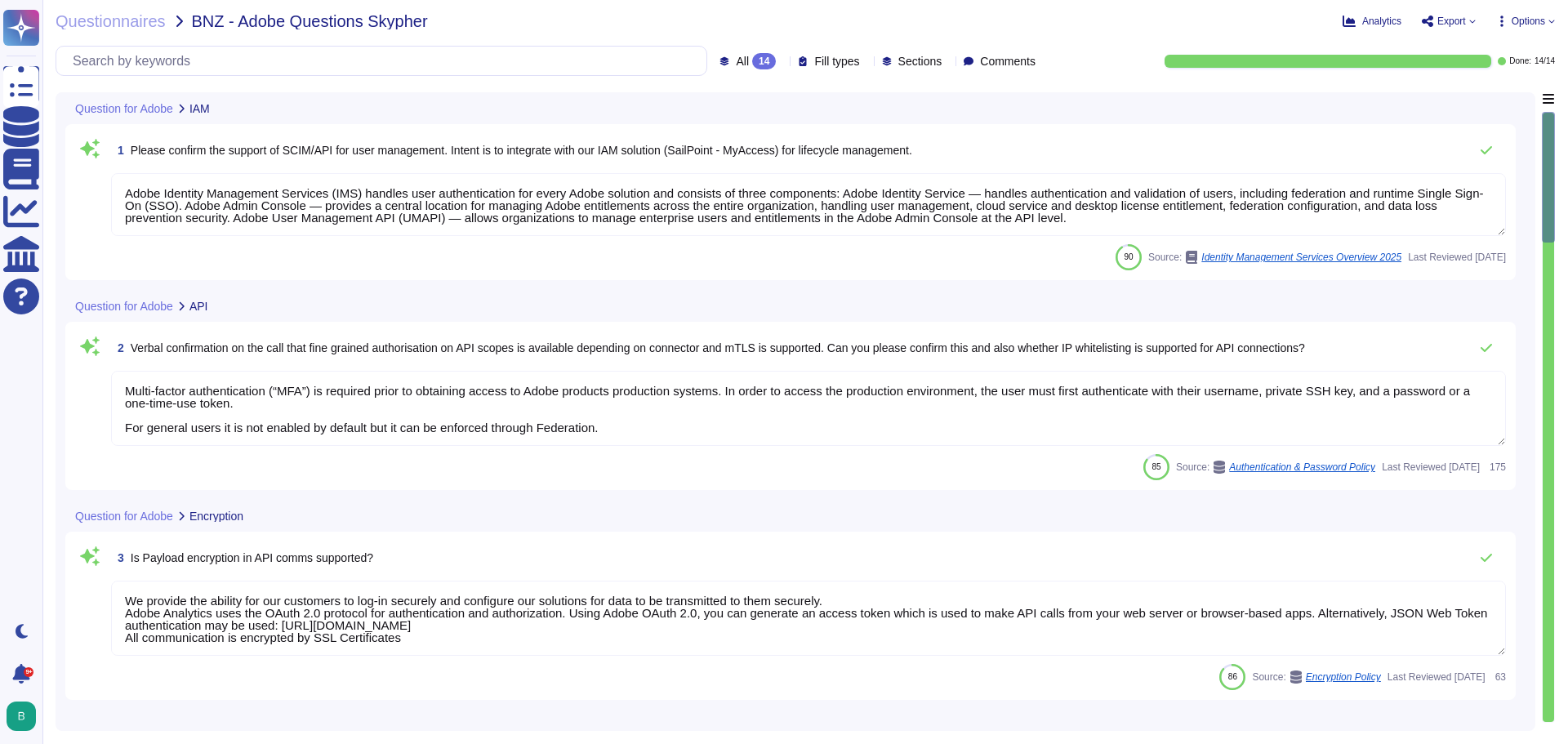
scroll to position [2, 0]
drag, startPoint x: 125, startPoint y: 193, endPoint x: 1175, endPoint y: 230, distance: 1050.7
click at [1175, 230] on textarea "Adobe Identity Management Services (IMS) handles user authentication for every …" at bounding box center [808, 205] width 1395 height 63
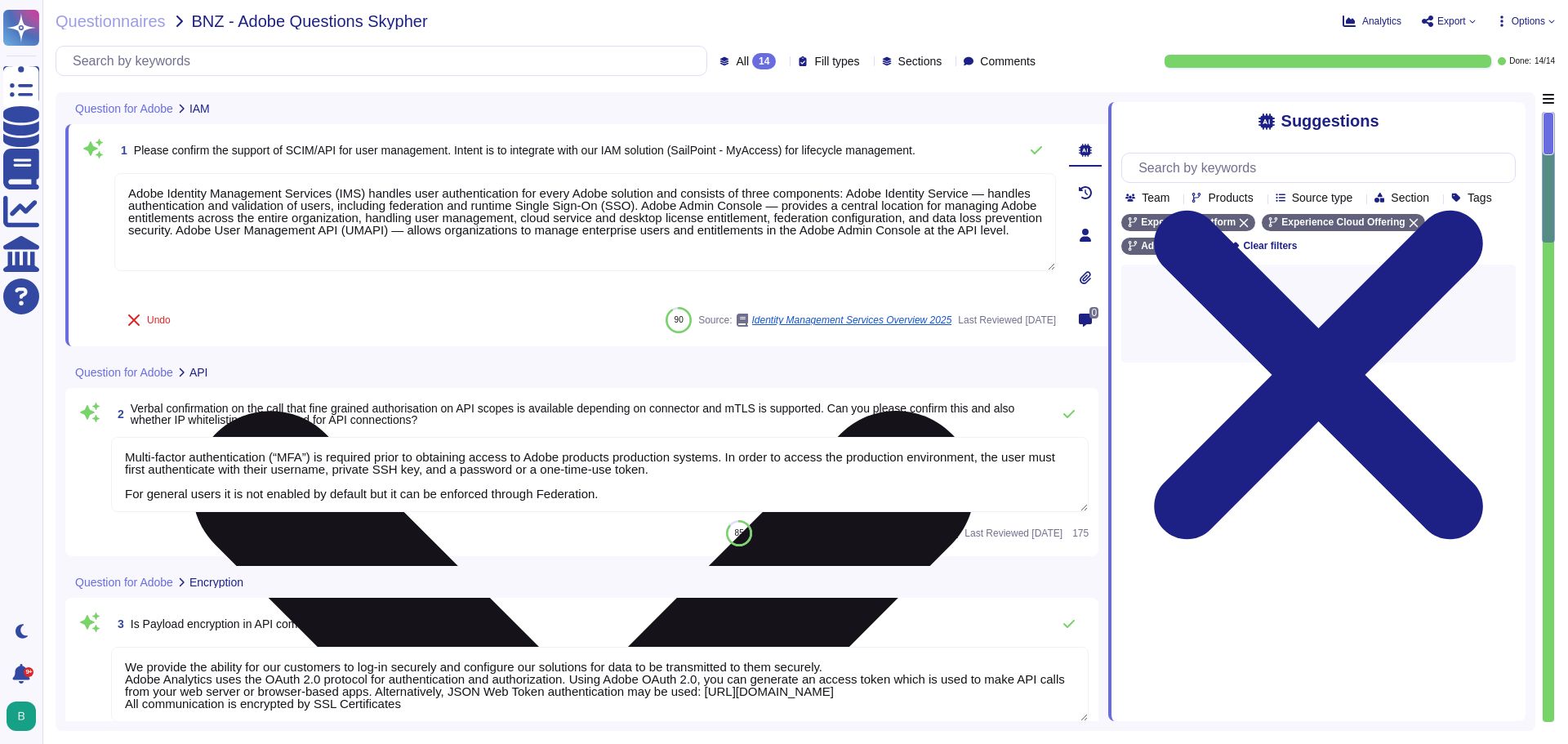
scroll to position [0, 0]
click at [397, 286] on div "Adobe Identity Management Services (IMS) handles user authentication for every …" at bounding box center [585, 235] width 941 height 124
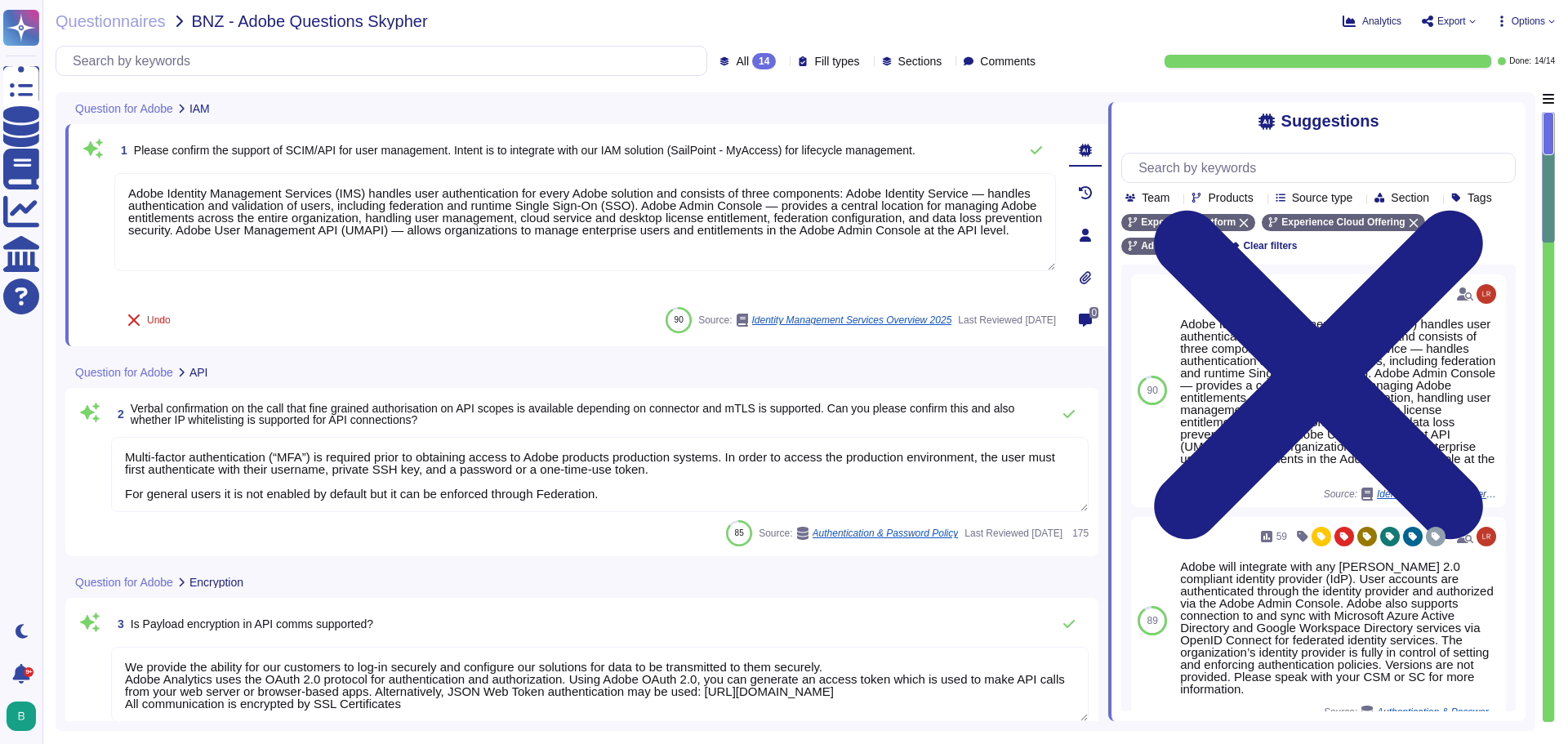
click at [611, 494] on textarea "Multi-factor authentication (“MFA”) is required prior to obtaining access to Ad…" at bounding box center [599, 474] width 978 height 75
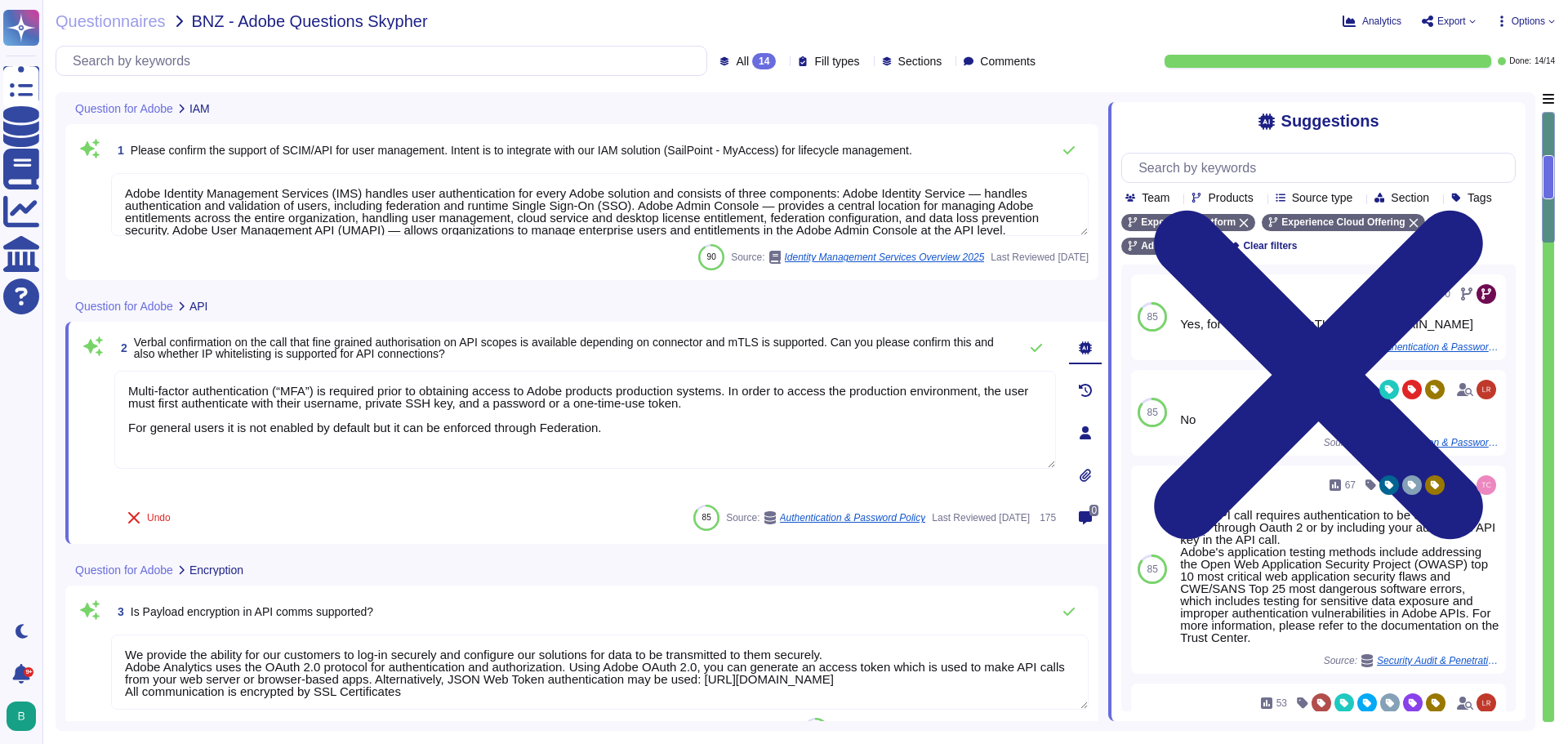
click at [466, 560] on div "Question for Adobe Encryption" at bounding box center [473, 569] width 815 height 32
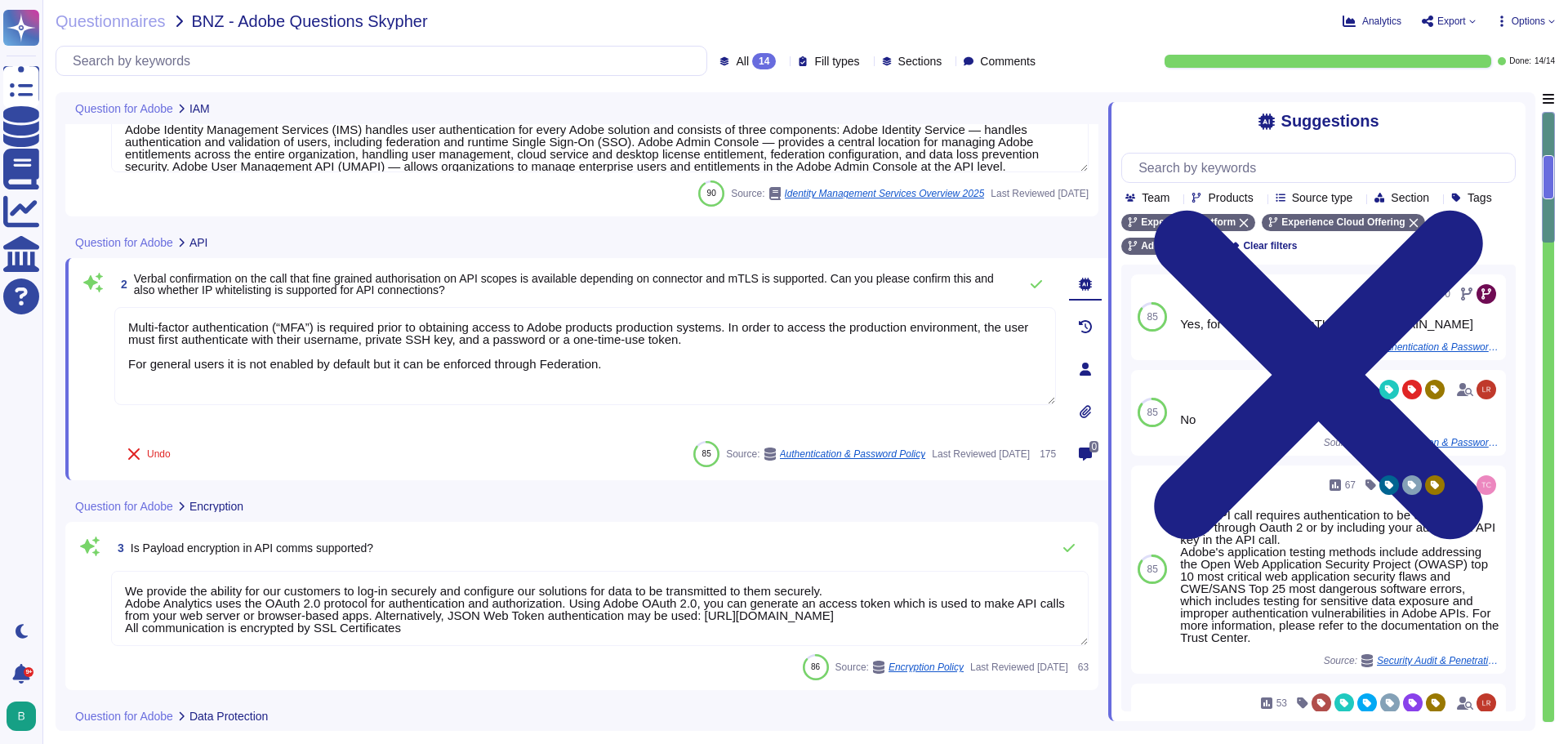
type textarea "Supporting TLS 1.3 (or newer) is strongly suggested for existing services."
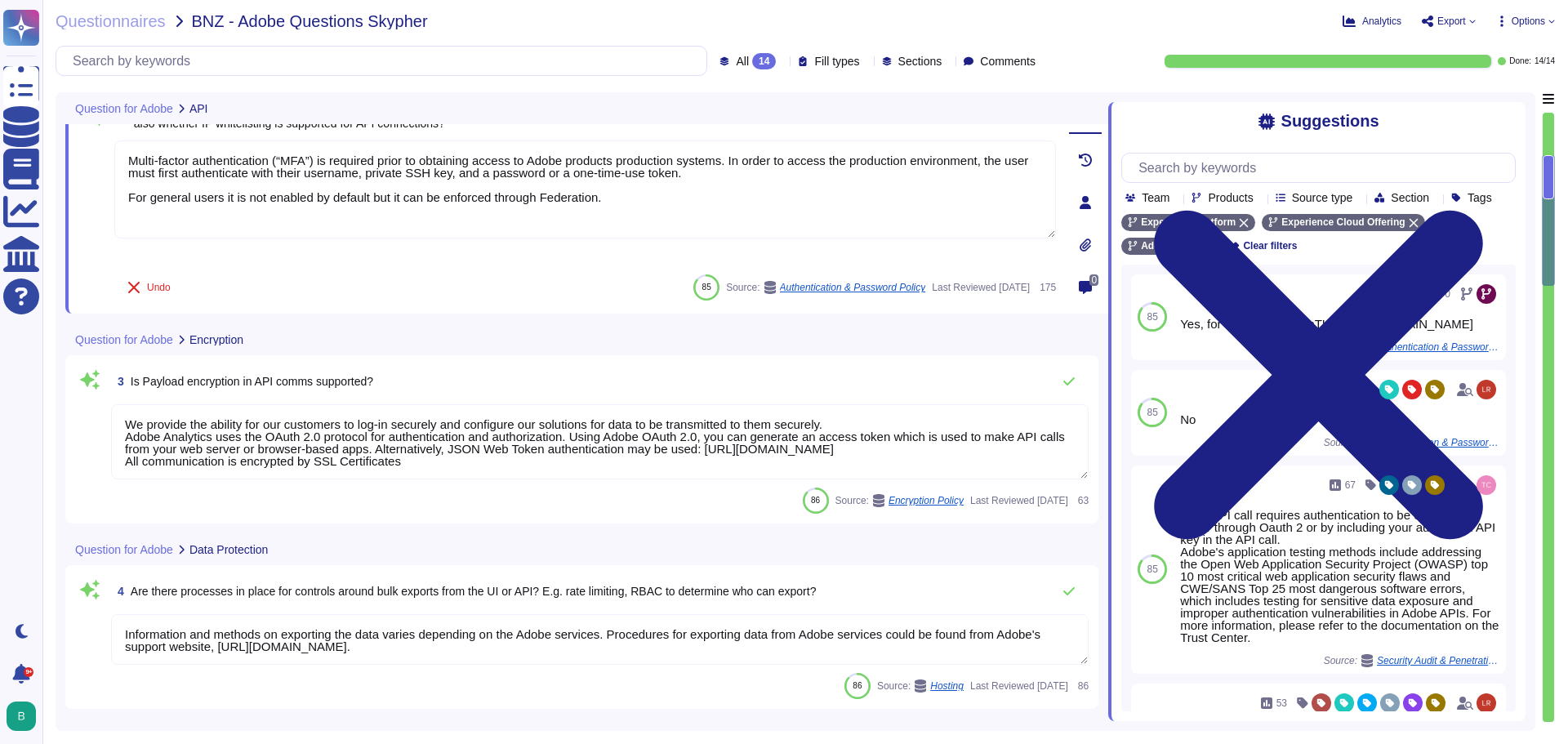
type textarea "Authorized service that provides certificates to be used by Adobe services."
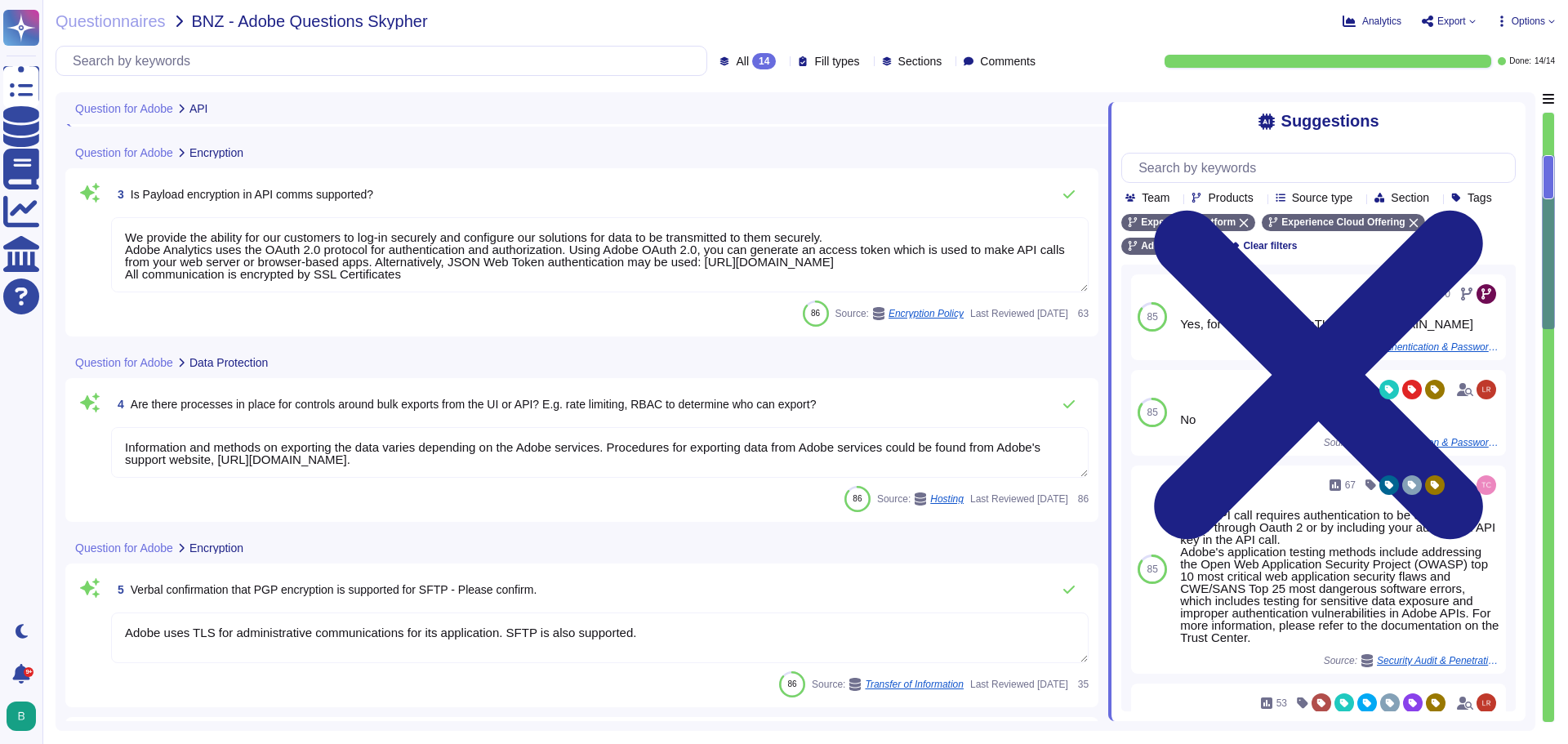
scroll to position [408, 0]
type textarea "Lorem ipsu dol sita co adi elitsedd eius temp incididunt (UTL) etdo mag aliquae…"
click at [734, 541] on div "Question for Adobe Encryption" at bounding box center [473, 546] width 815 height 32
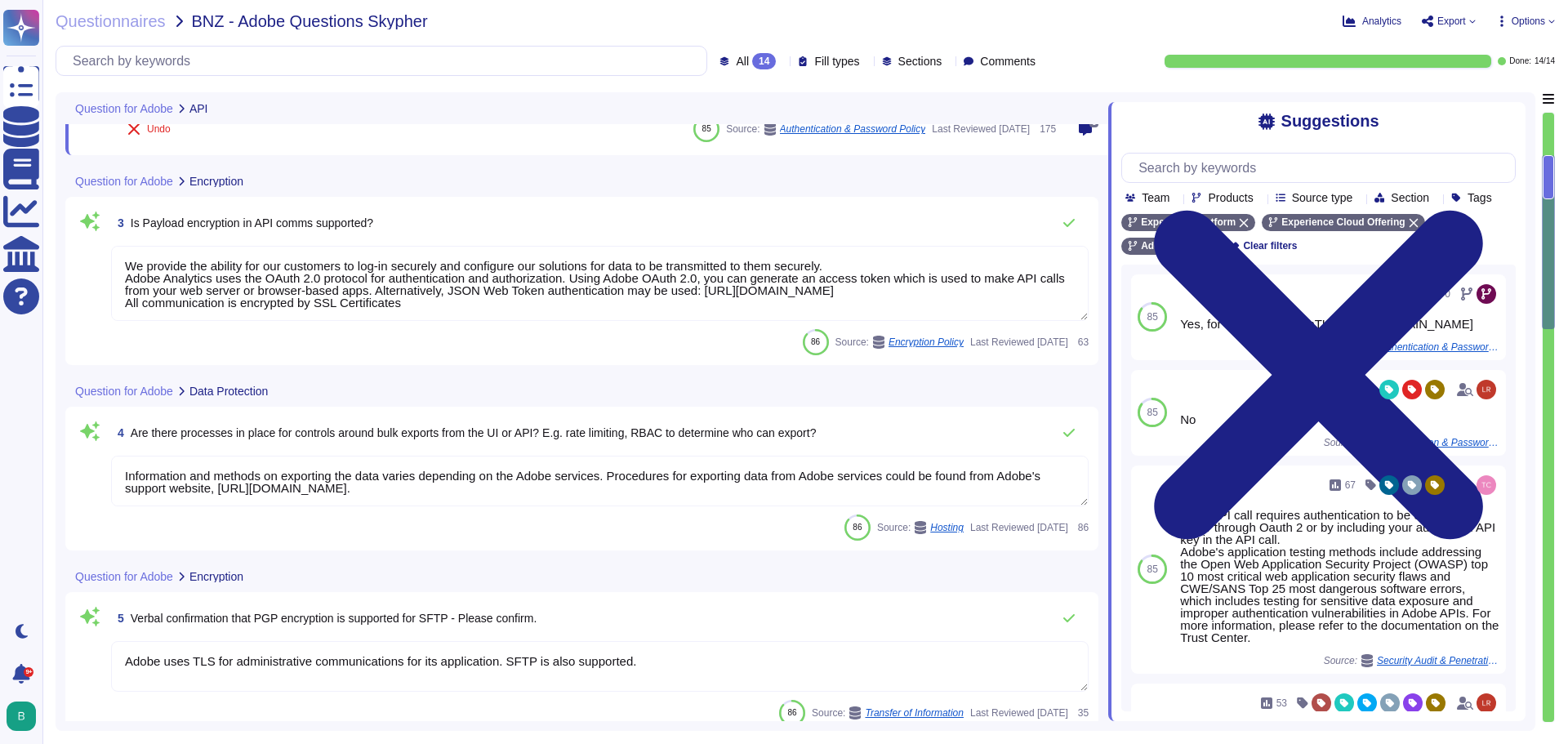
type textarea "Lorem ipsu dol sita co adi elitsedd eius temp incididunt (UTL) etdo mag aliquae…"
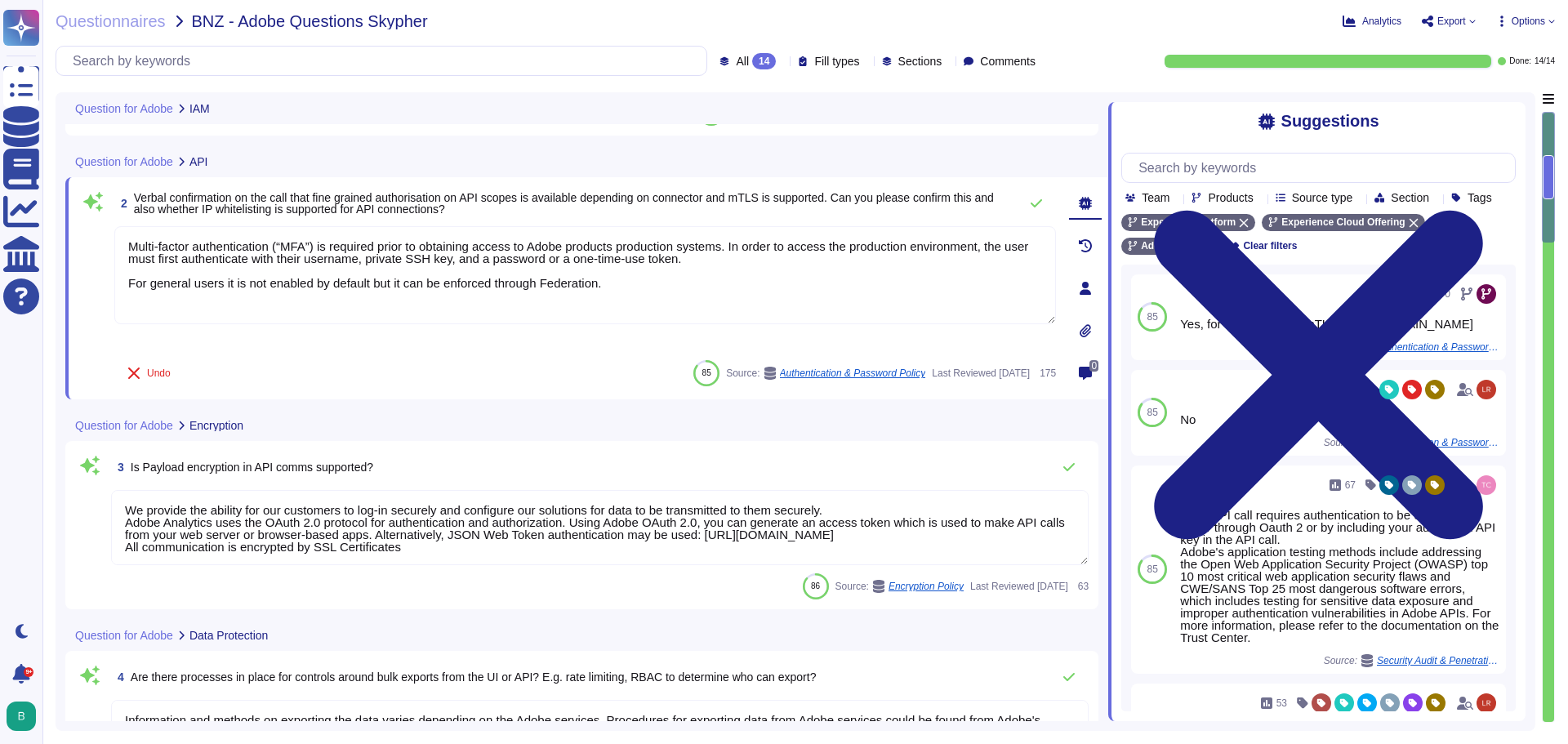
scroll to position [12, 0]
type textarea "Adobe Identity Management Services (IMS) handles user authentication for every …"
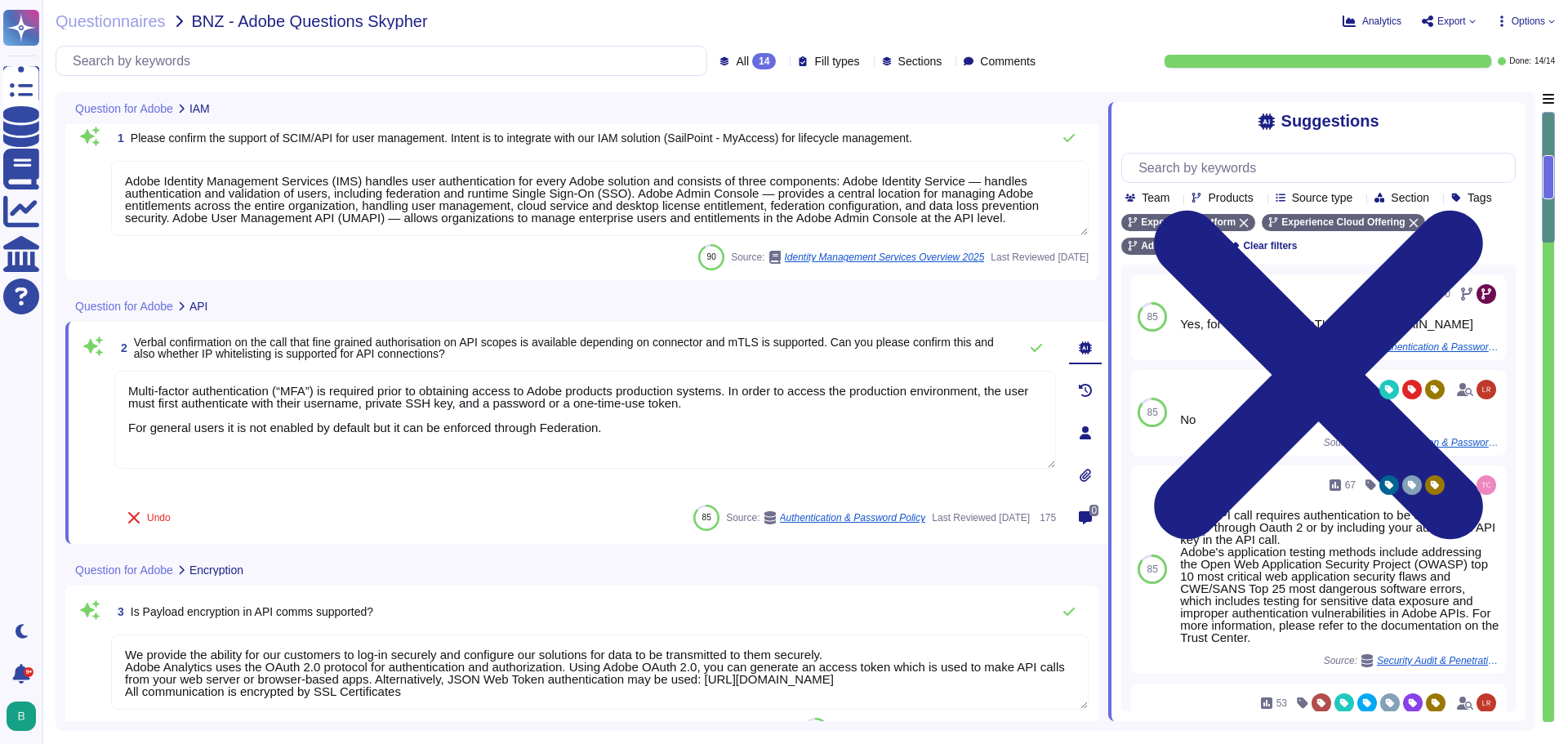
scroll to position [2, 0]
drag, startPoint x: 127, startPoint y: 181, endPoint x: 1095, endPoint y: 223, distance: 968.9
click at [1095, 223] on div "1 Please confirm the support of SCIM/API for user management. Intent is to inte…" at bounding box center [581, 196] width 1033 height 168
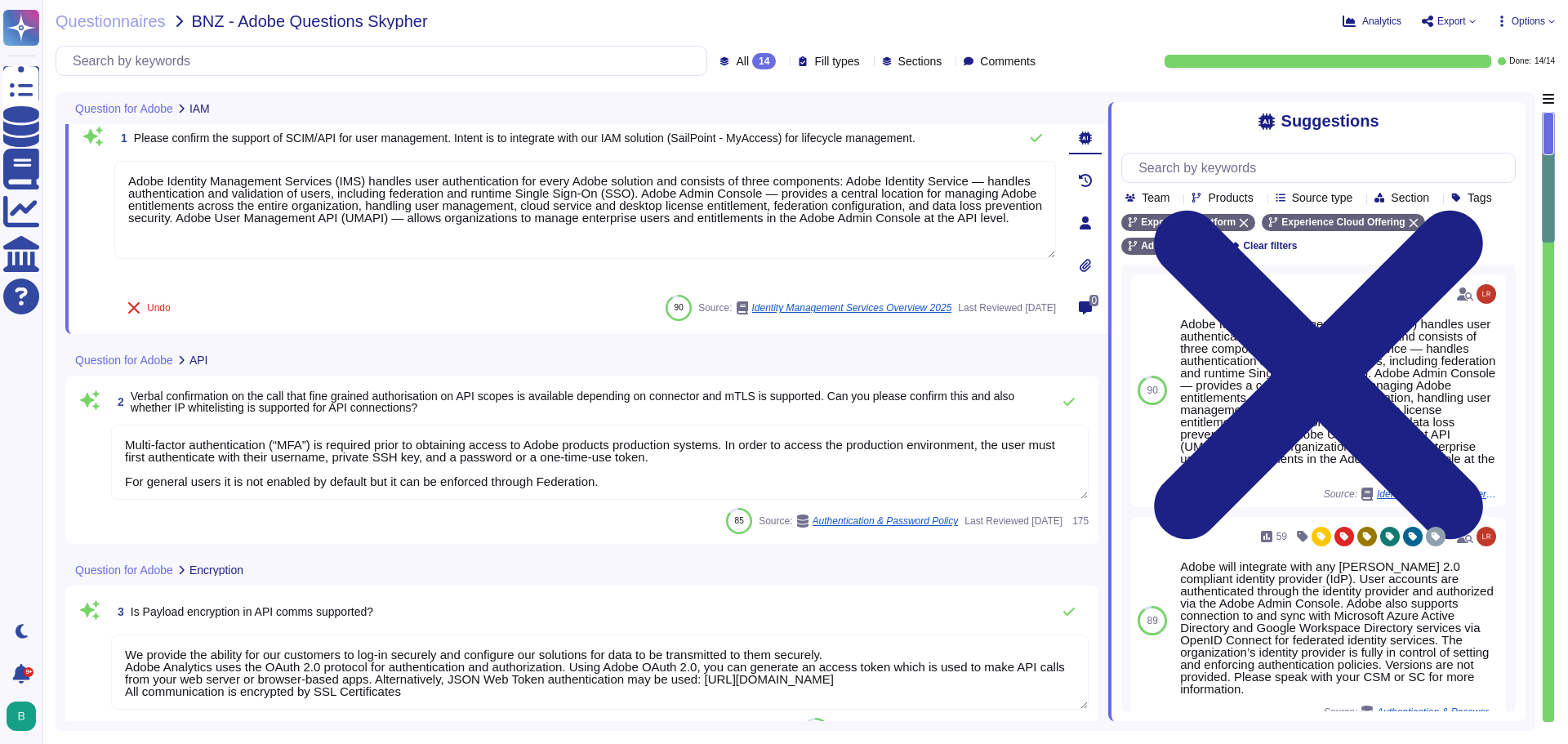
scroll to position [0, 0]
drag, startPoint x: 417, startPoint y: 453, endPoint x: 490, endPoint y: 467, distance: 74.3
click at [416, 453] on textarea "Multi-factor authentication (“MFA”) is required prior to obtaining access to Ad…" at bounding box center [599, 462] width 978 height 75
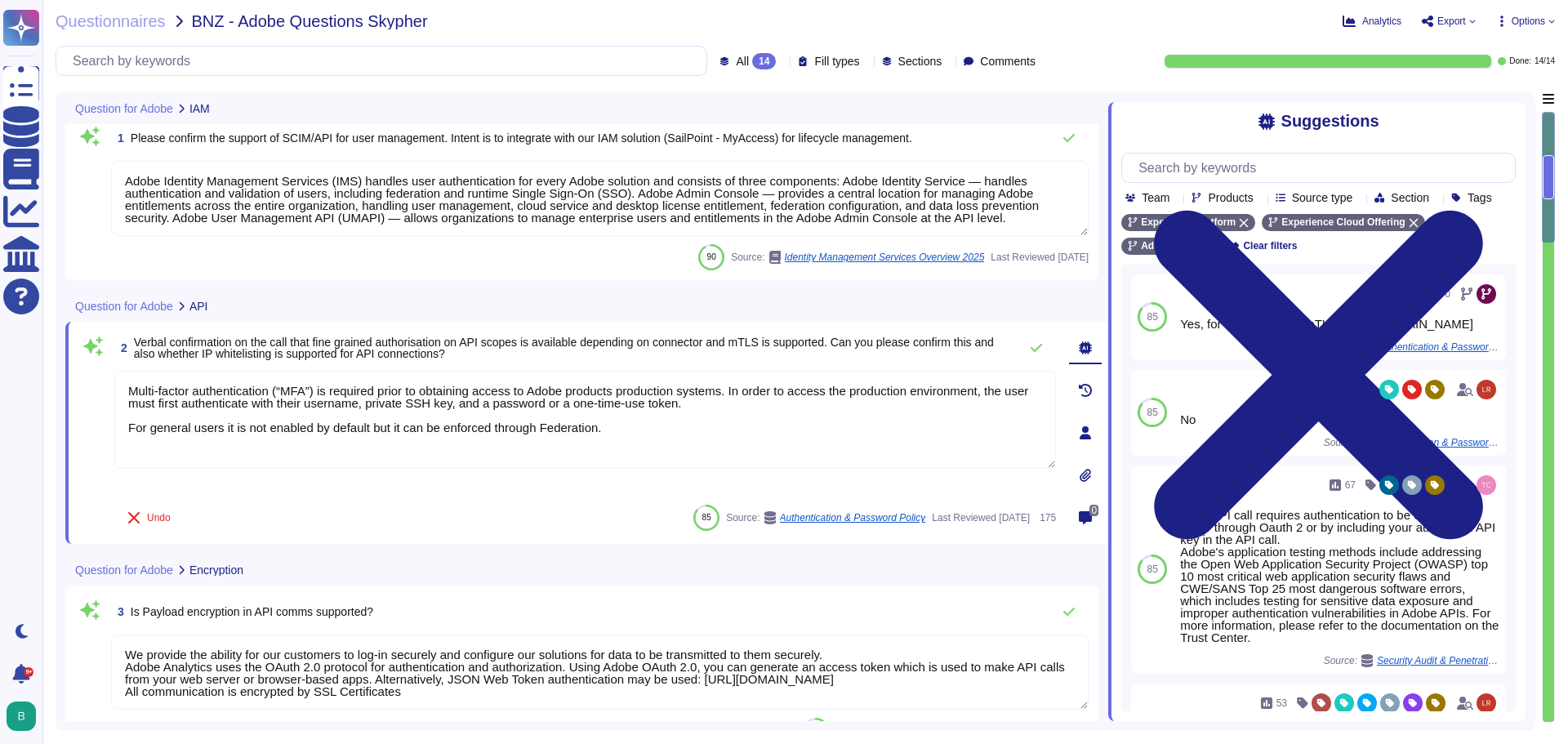
drag, startPoint x: 609, startPoint y: 432, endPoint x: 106, endPoint y: 390, distance: 504.8
click at [106, 390] on div "2 Verbal confirmation on the call that fine grained authorisation on API scopes…" at bounding box center [566, 432] width 978 height 203
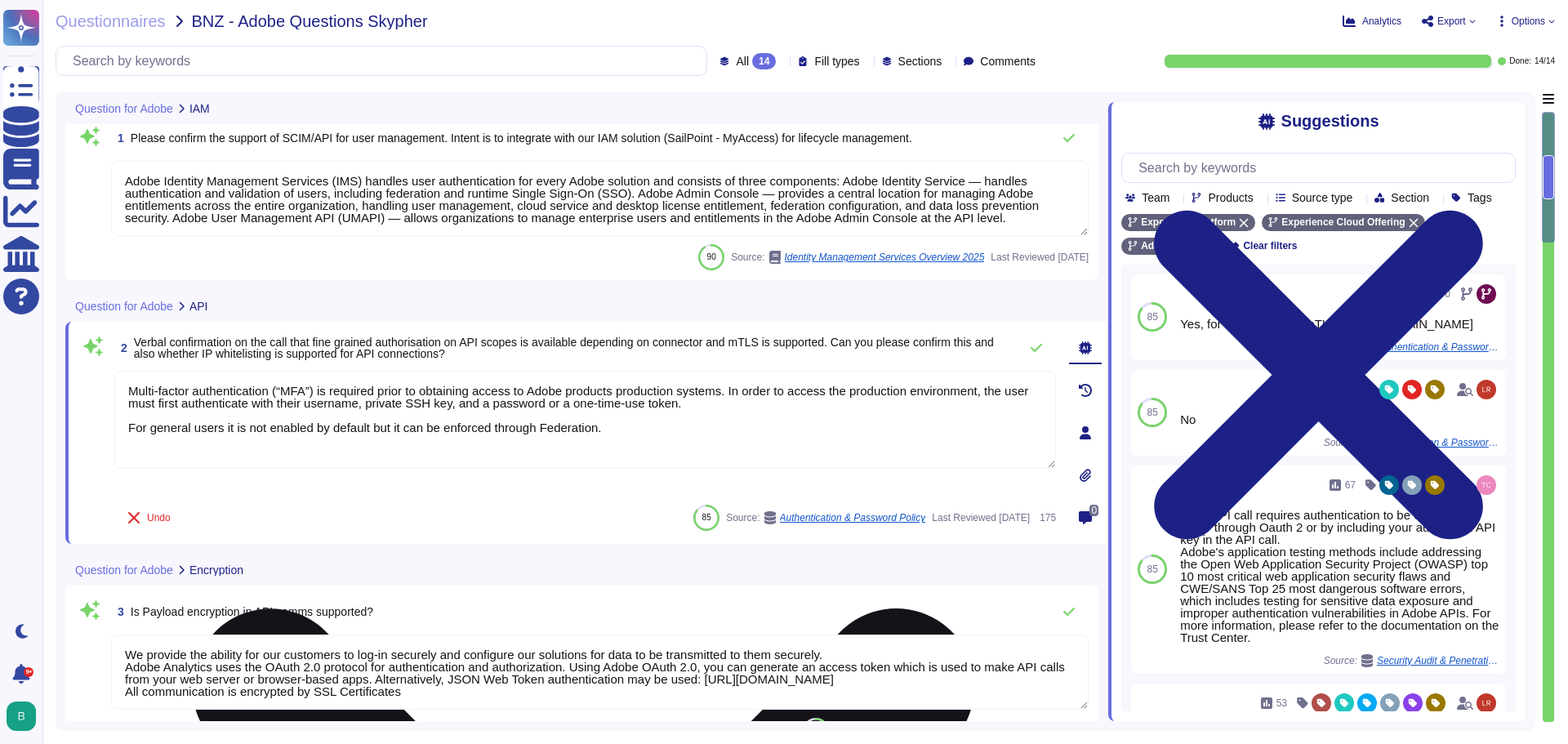
click at [519, 454] on textarea "Multi-factor authentication (“MFA”) is required prior to obtaining access to Ad…" at bounding box center [585, 419] width 941 height 98
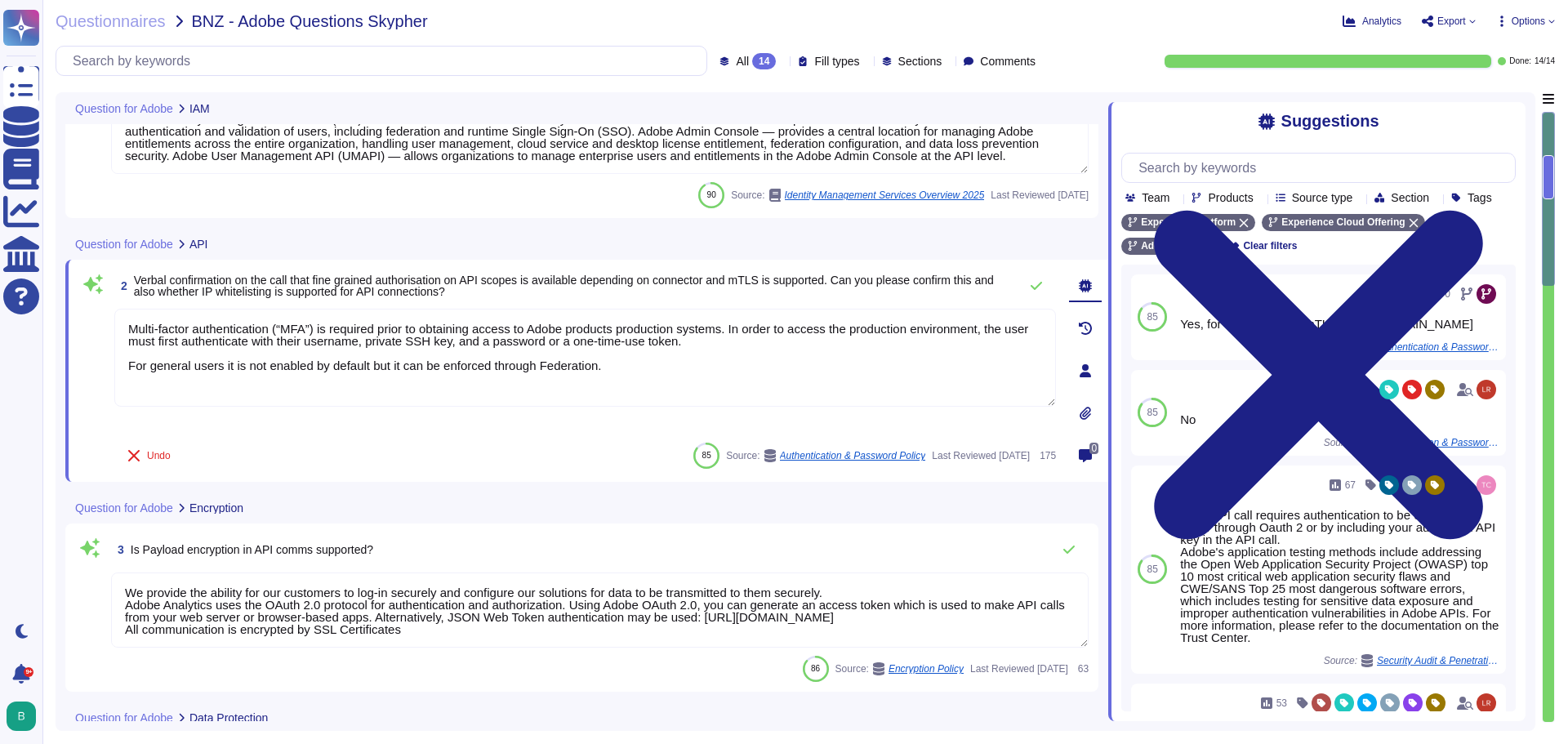
type textarea "Supporting TLS 1.3 (or newer) is strongly suggested for existing services."
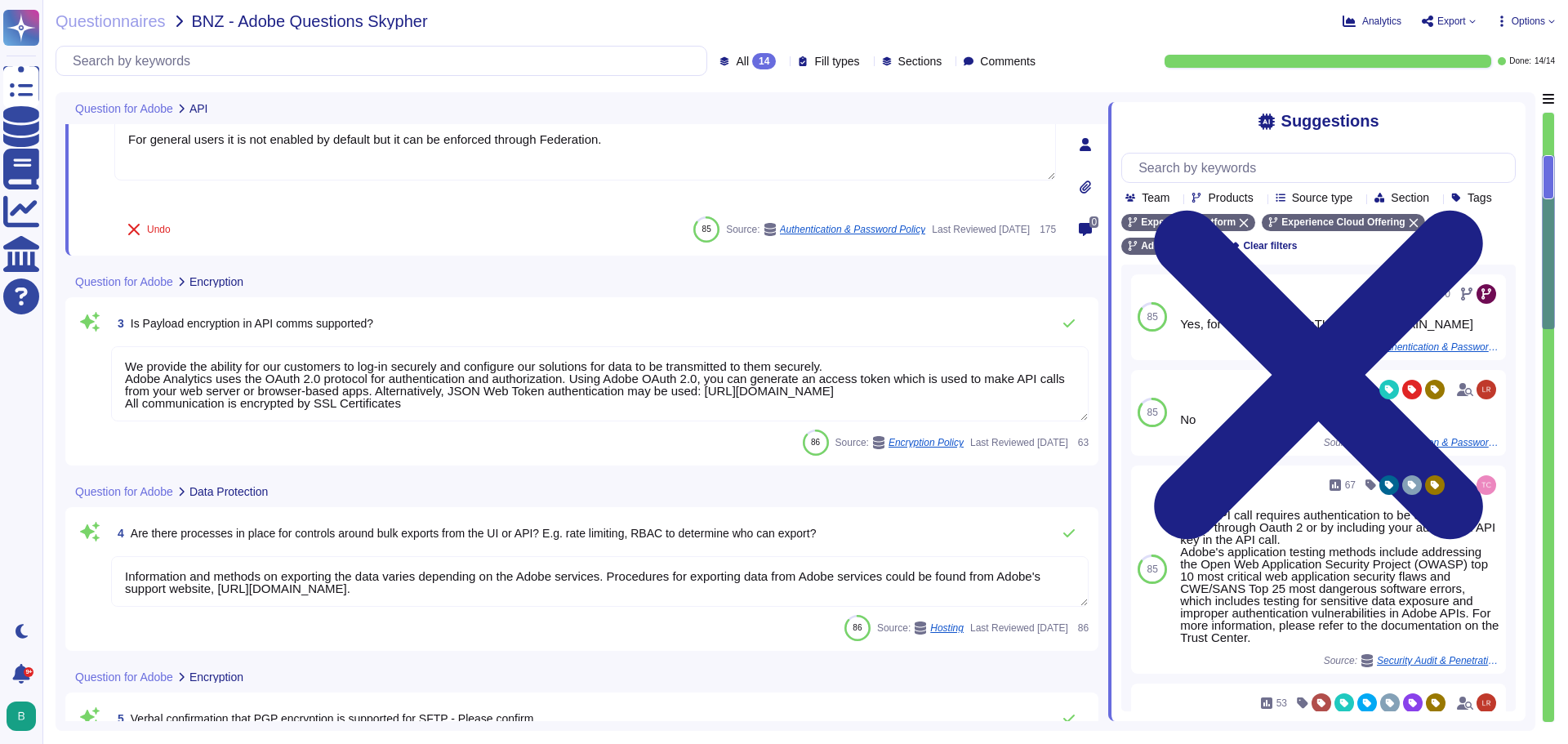
type textarea "Authorized service that provides certificates to be used by Adobe services."
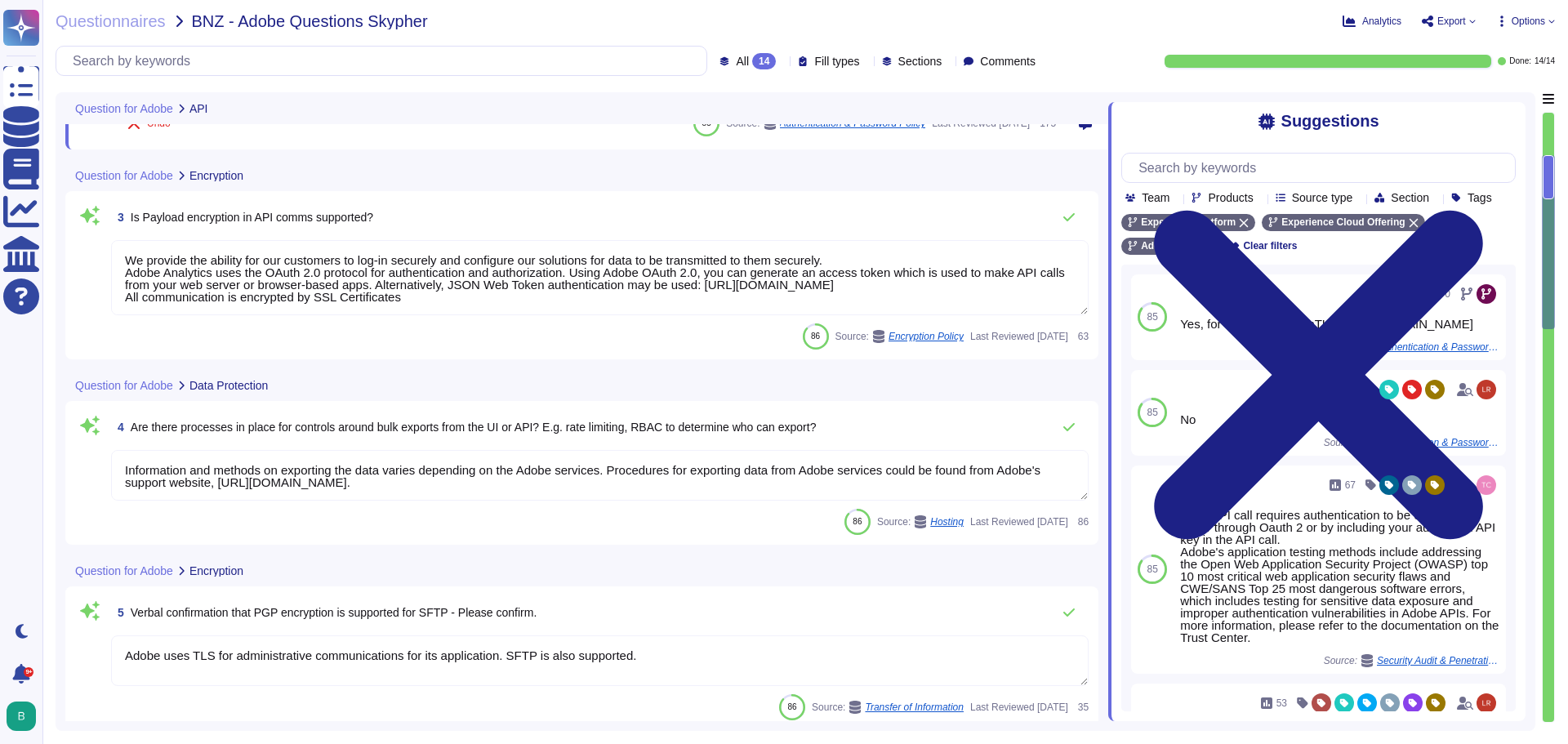
scroll to position [420, 0]
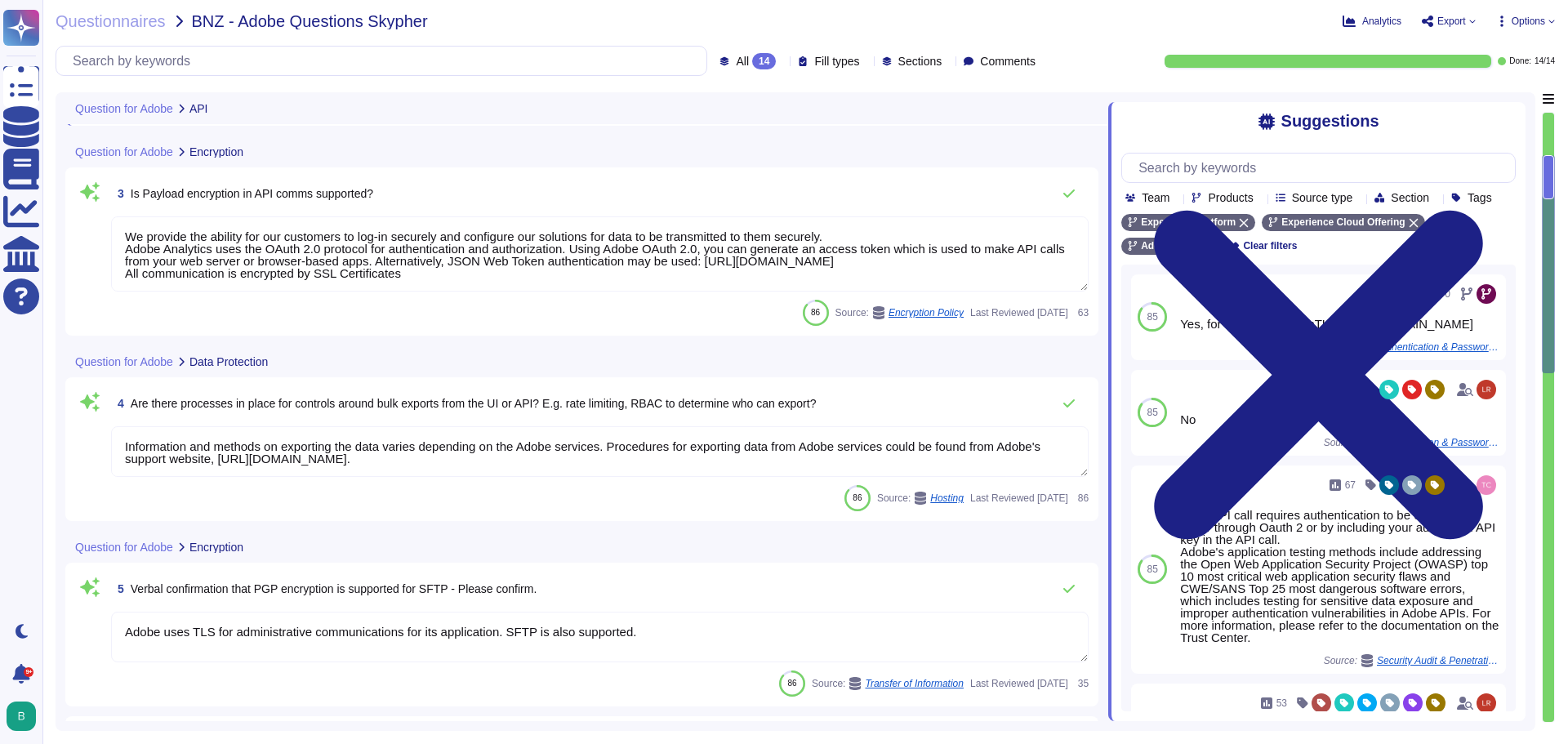
type textarea "Lorem ipsu dol sita co adi elitsedd eius temp incididunt (UTL) etdo mag aliquae…"
drag, startPoint x: 403, startPoint y: 275, endPoint x: 126, endPoint y: 232, distance: 280.3
click at [126, 232] on textarea "We provide the ability for our customers to log-in securely and configure our s…" at bounding box center [599, 254] width 978 height 75
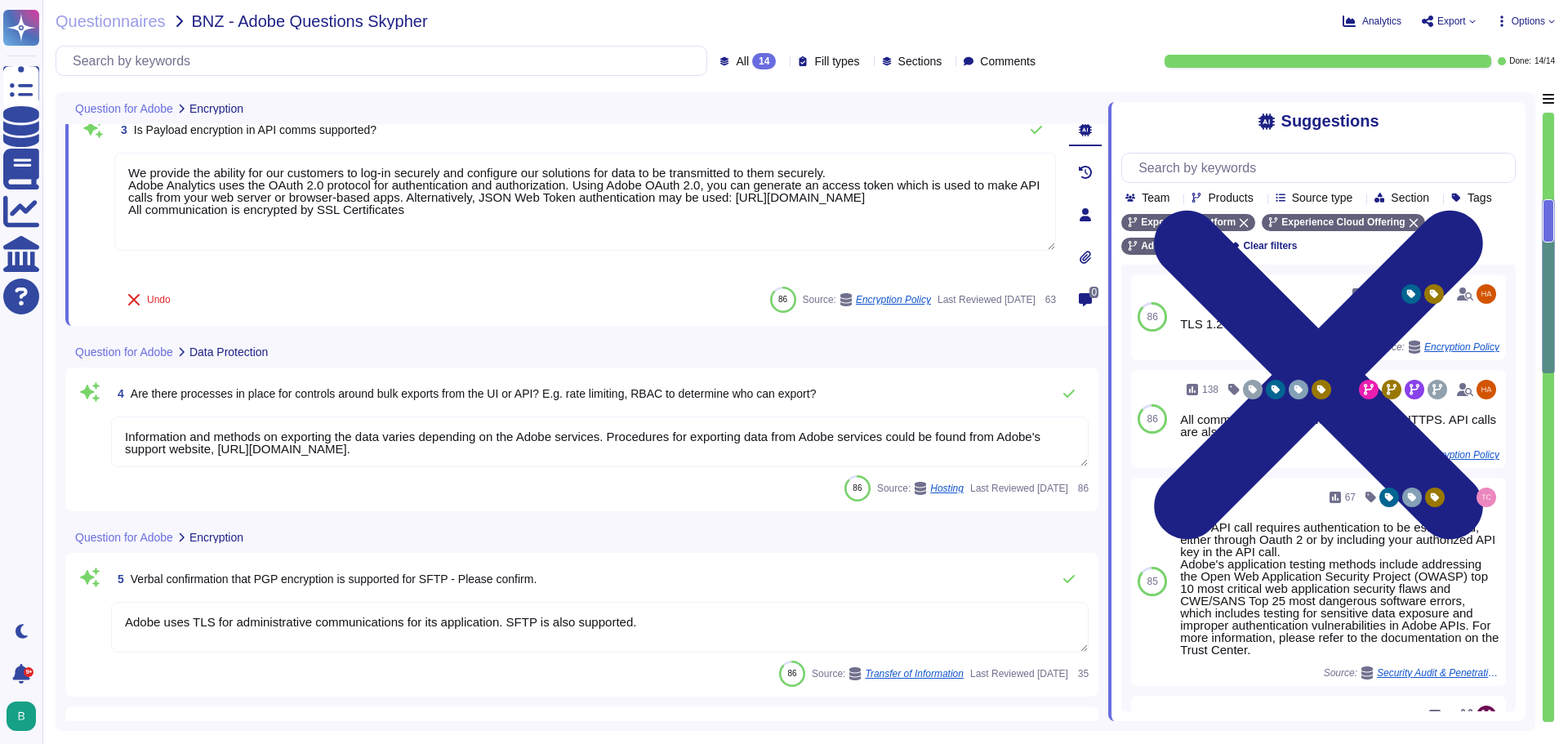
click at [430, 289] on div "Undo 86 Source: Encryption Policy Last Reviewed [DATE] 63" at bounding box center [585, 299] width 941 height 33
drag, startPoint x: 461, startPoint y: 457, endPoint x: 118, endPoint y: 431, distance: 344.0
click at [118, 431] on textarea "Information and methods on exporting the data varies depending on the Adobe ser…" at bounding box center [599, 441] width 978 height 50
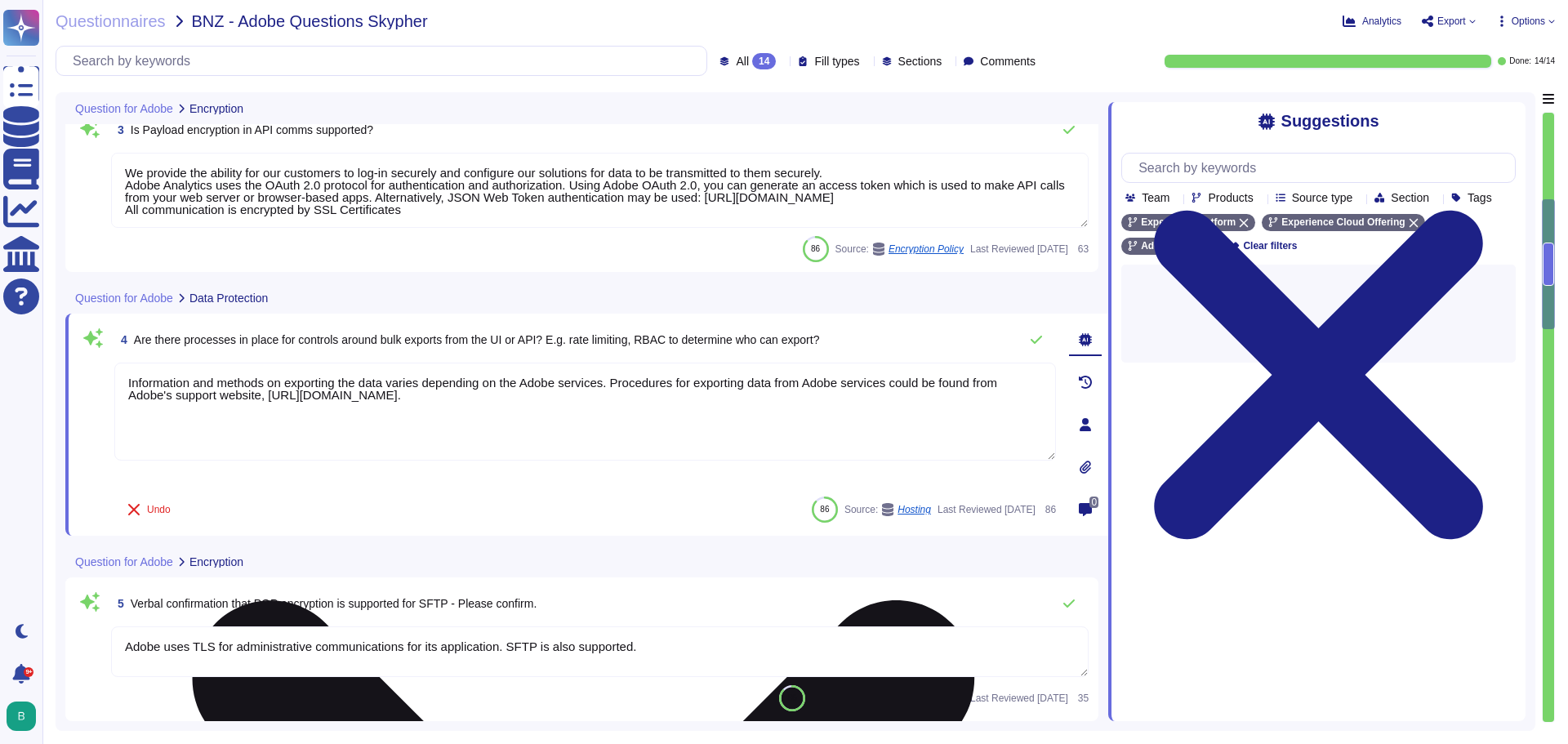
click at [360, 485] on div "Information and methods on exporting the data varies depending on the Adobe ser…" at bounding box center [585, 425] width 941 height 124
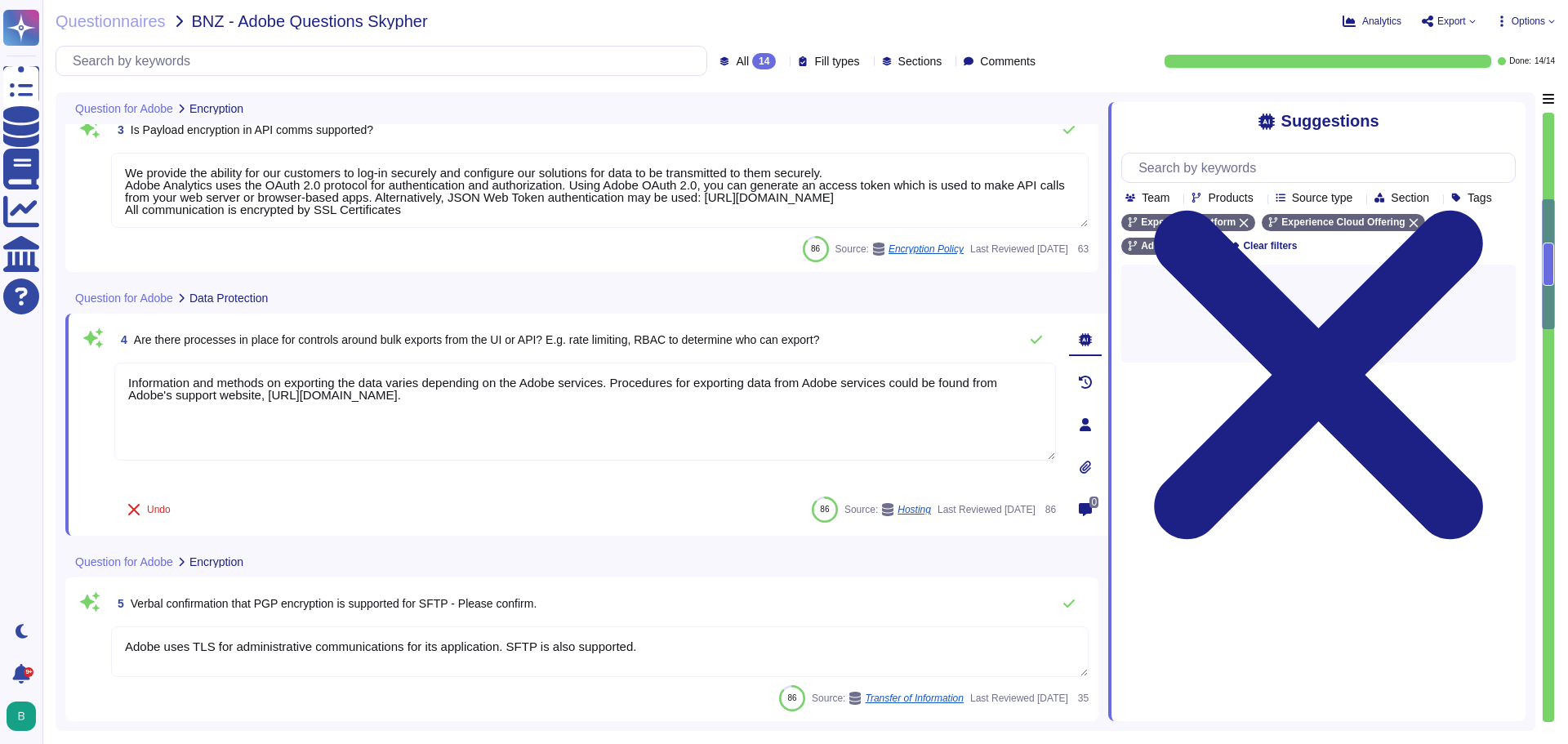
type textarea "Lorem ipsu dol sita co adi elitsedd eius temp incididunt (UTL) etdo mag aliquae…"
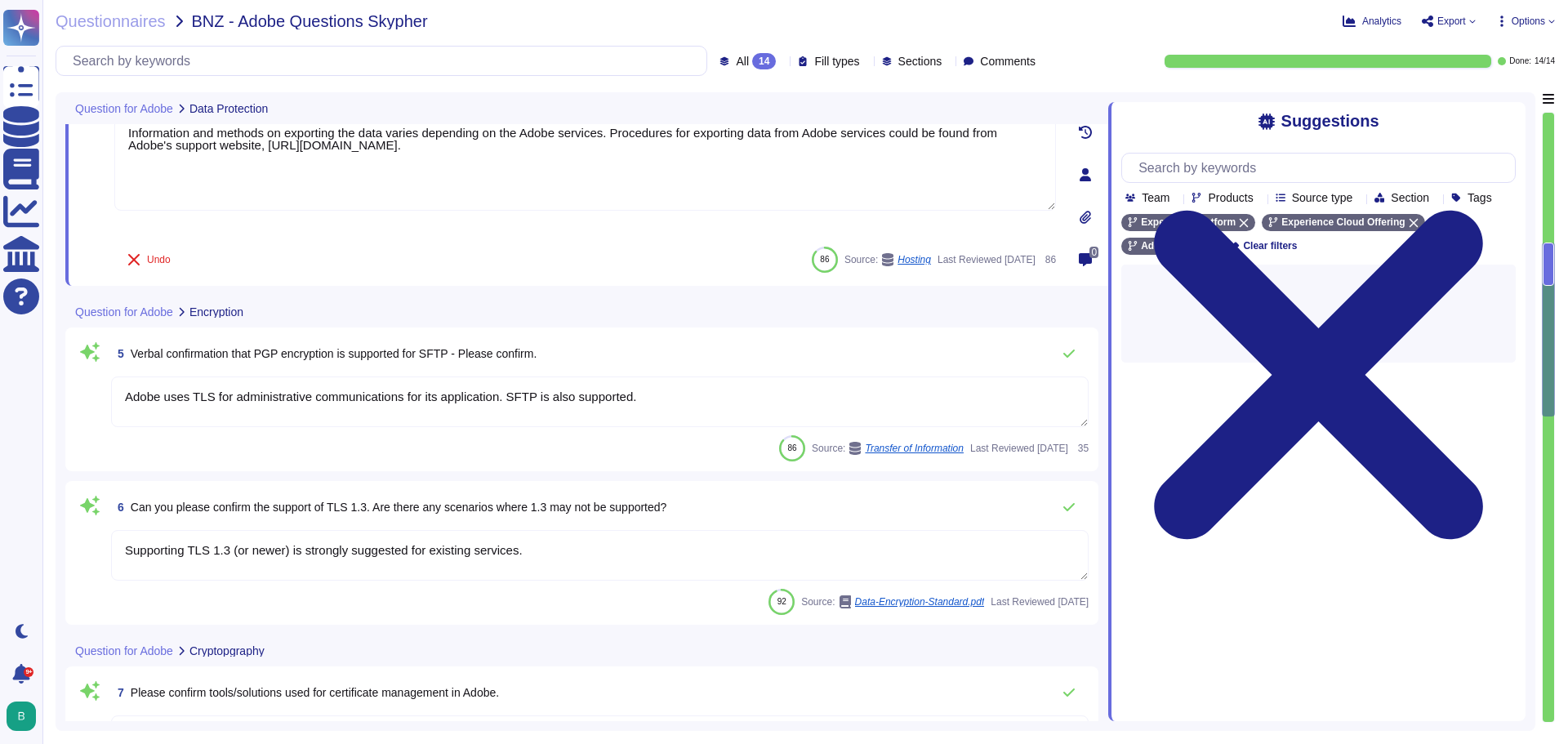
scroll to position [665, 0]
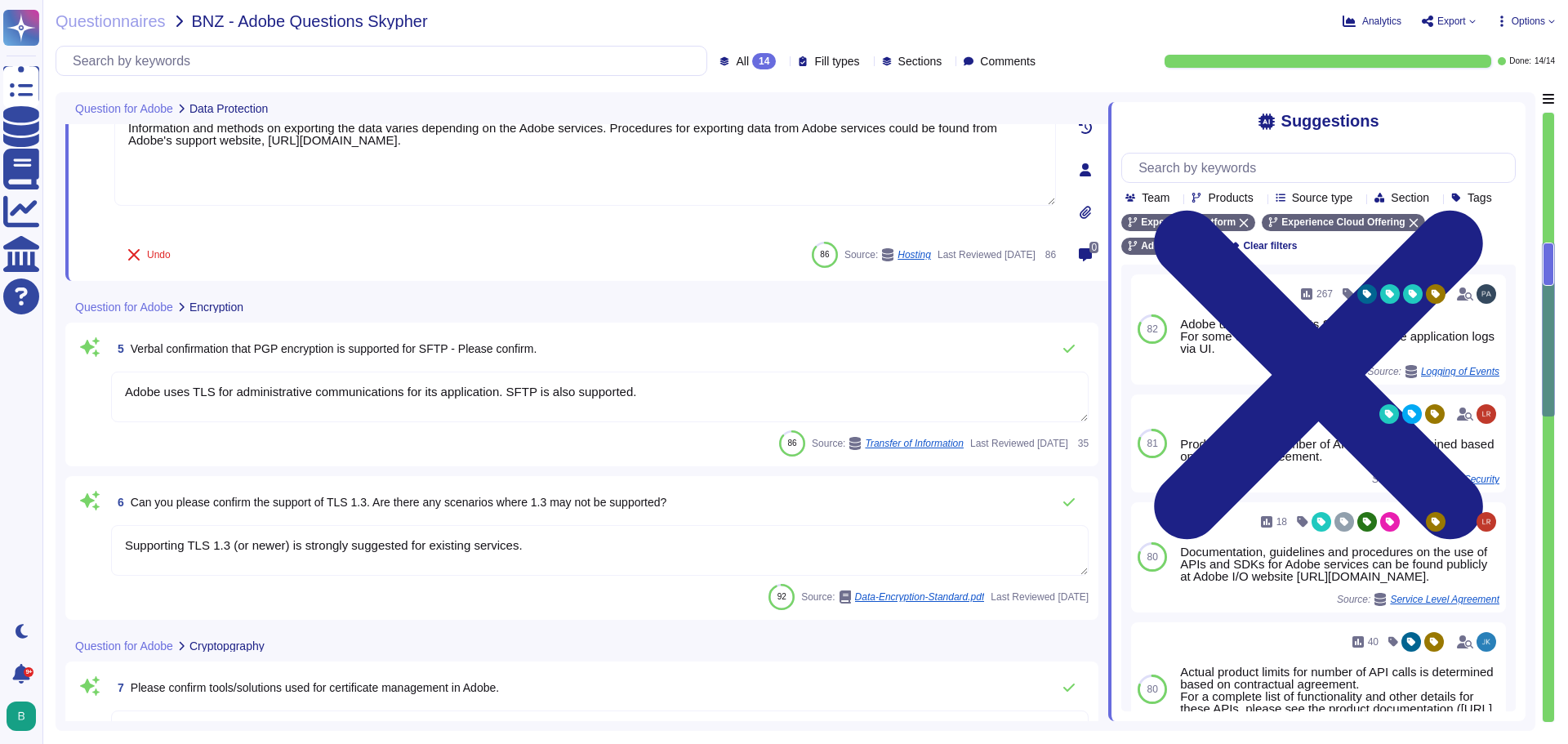
drag, startPoint x: 590, startPoint y: 391, endPoint x: 115, endPoint y: 387, distance: 475.0
click at [115, 387] on textarea "Adobe uses TLS for administrative communications for its application. SFTP is a…" at bounding box center [599, 396] width 978 height 50
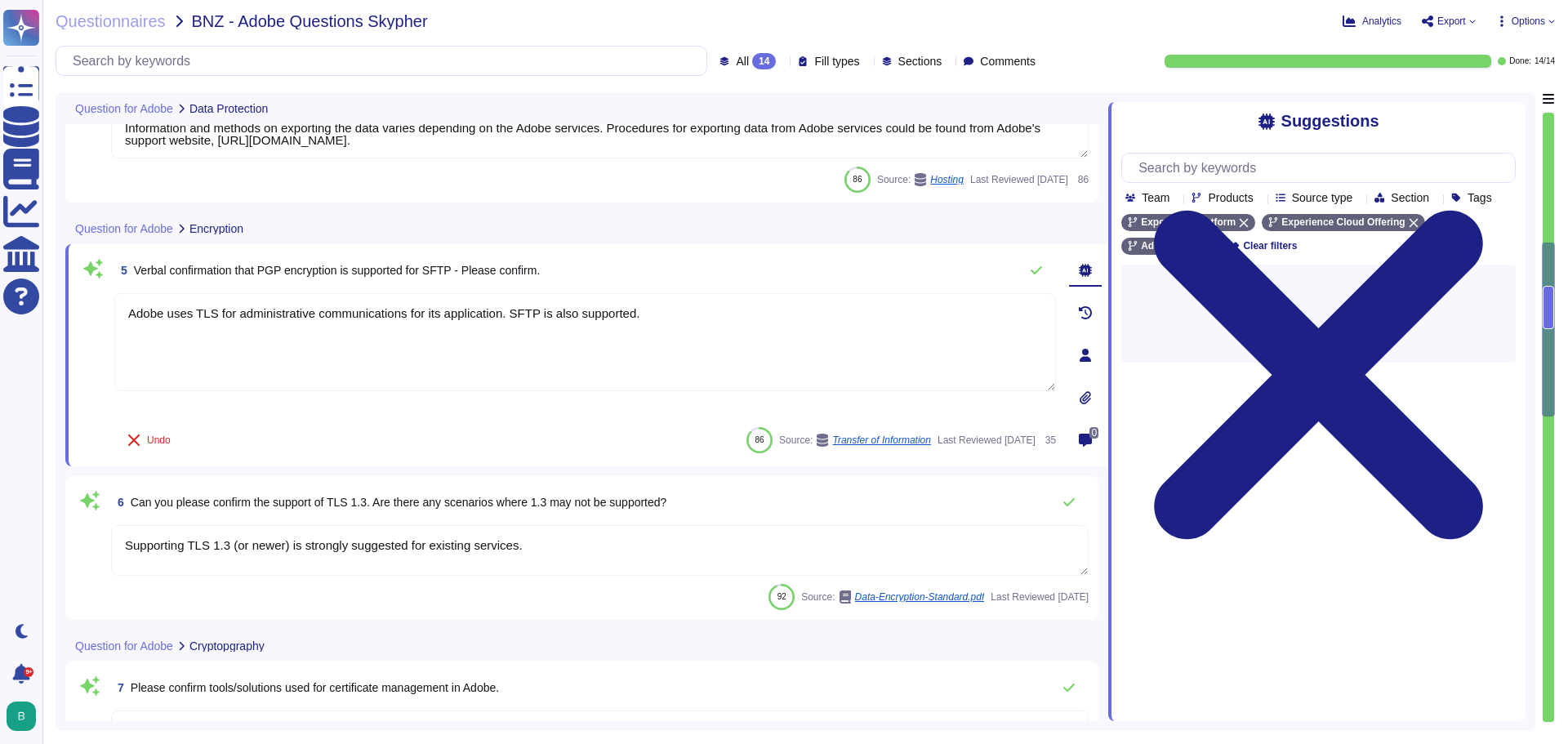
click at [326, 519] on div "6 Can you please confirm the support of TLS 1.3. Are there any scenarios where …" at bounding box center [581, 547] width 1013 height 124
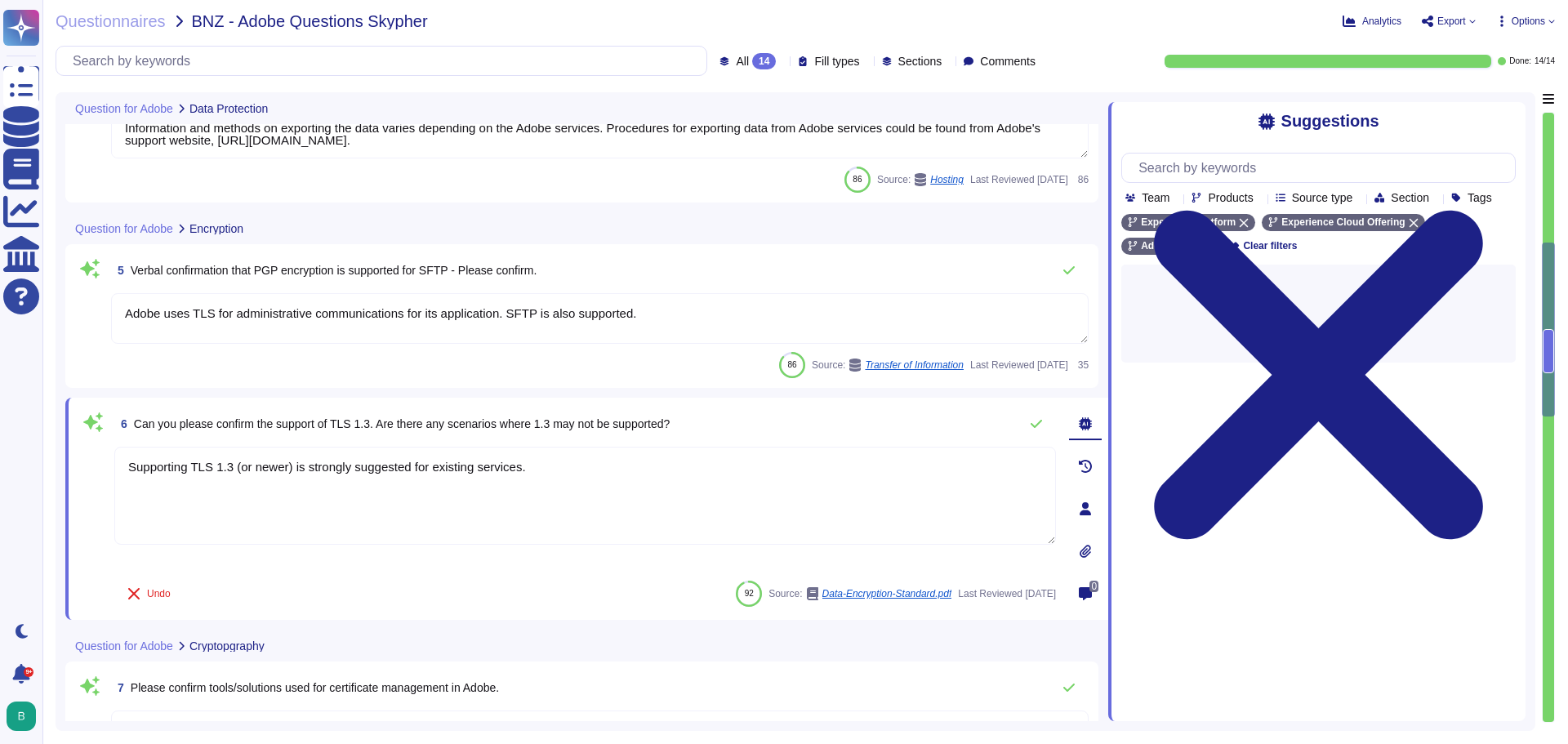
drag, startPoint x: 557, startPoint y: 466, endPoint x: 104, endPoint y: 462, distance: 453.0
click at [104, 462] on div "6 Can you please confirm the support of TLS 1.3. Are there any scenarios where …" at bounding box center [566, 508] width 978 height 203
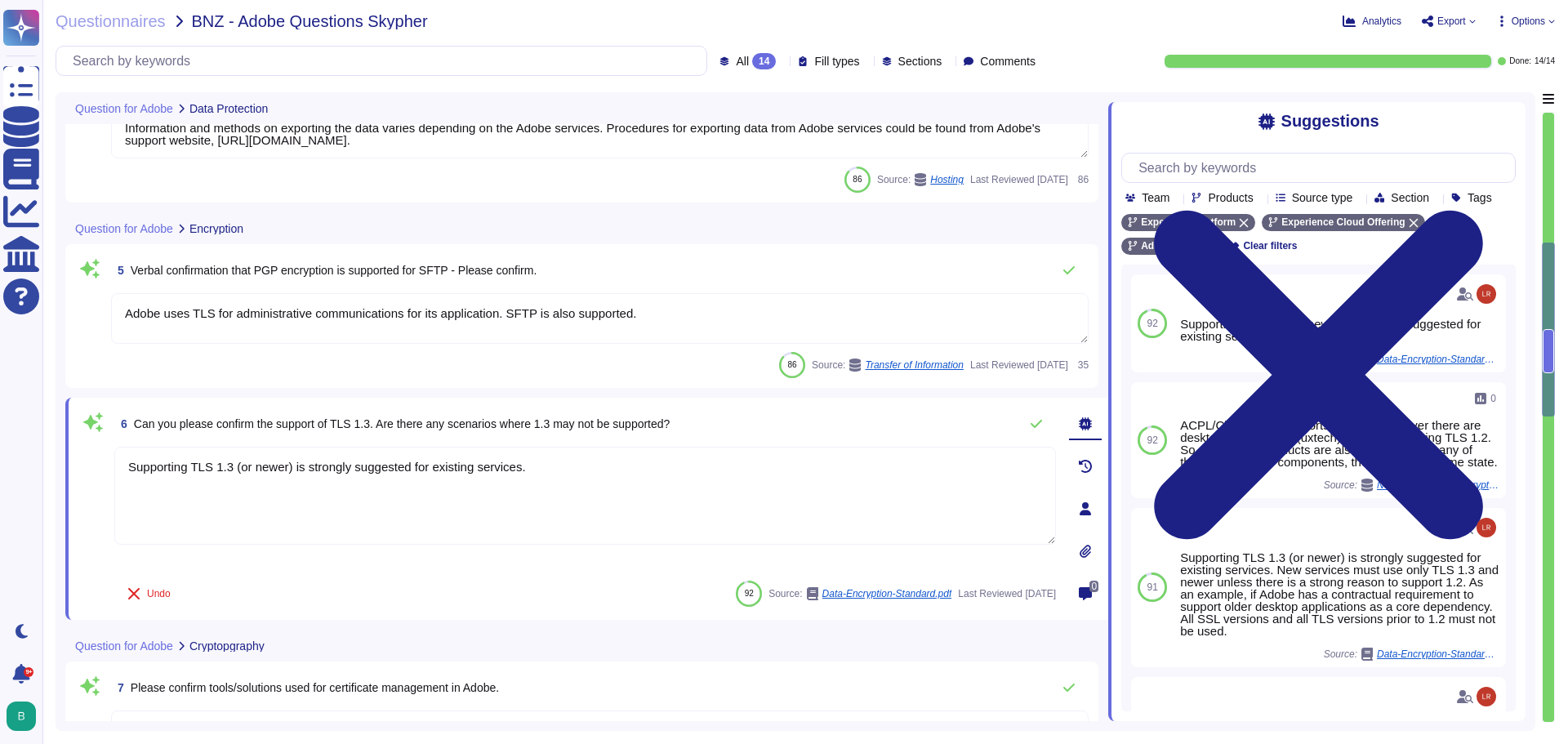
click at [360, 621] on div "4 Are there processes in place for controls around bulk exports from the UI or …" at bounding box center [586, 721] width 1043 height 2589
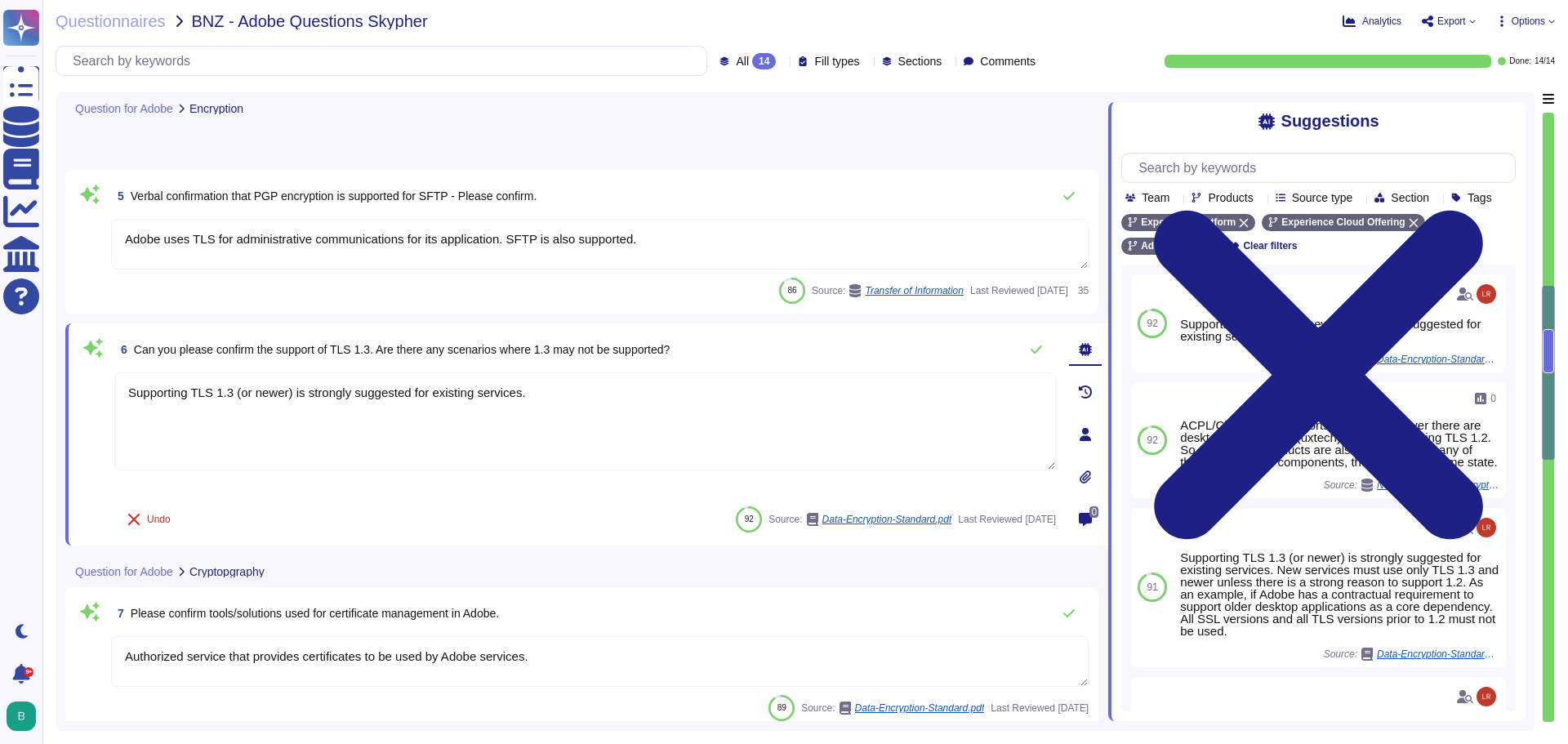
type textarea "At Adobe, we have a robust Secure Product Lifecycle (SPLC) Process that include…"
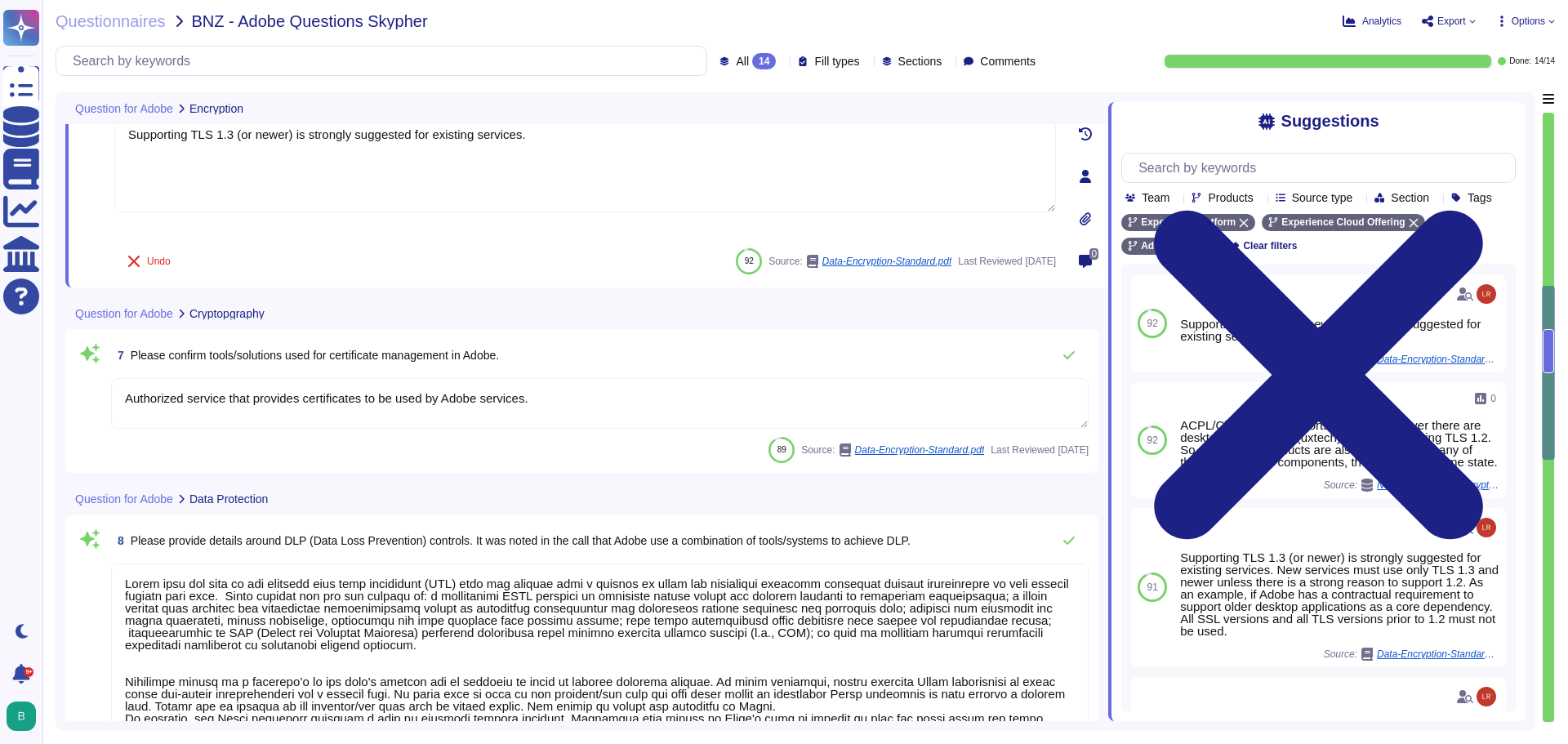
scroll to position [992, 0]
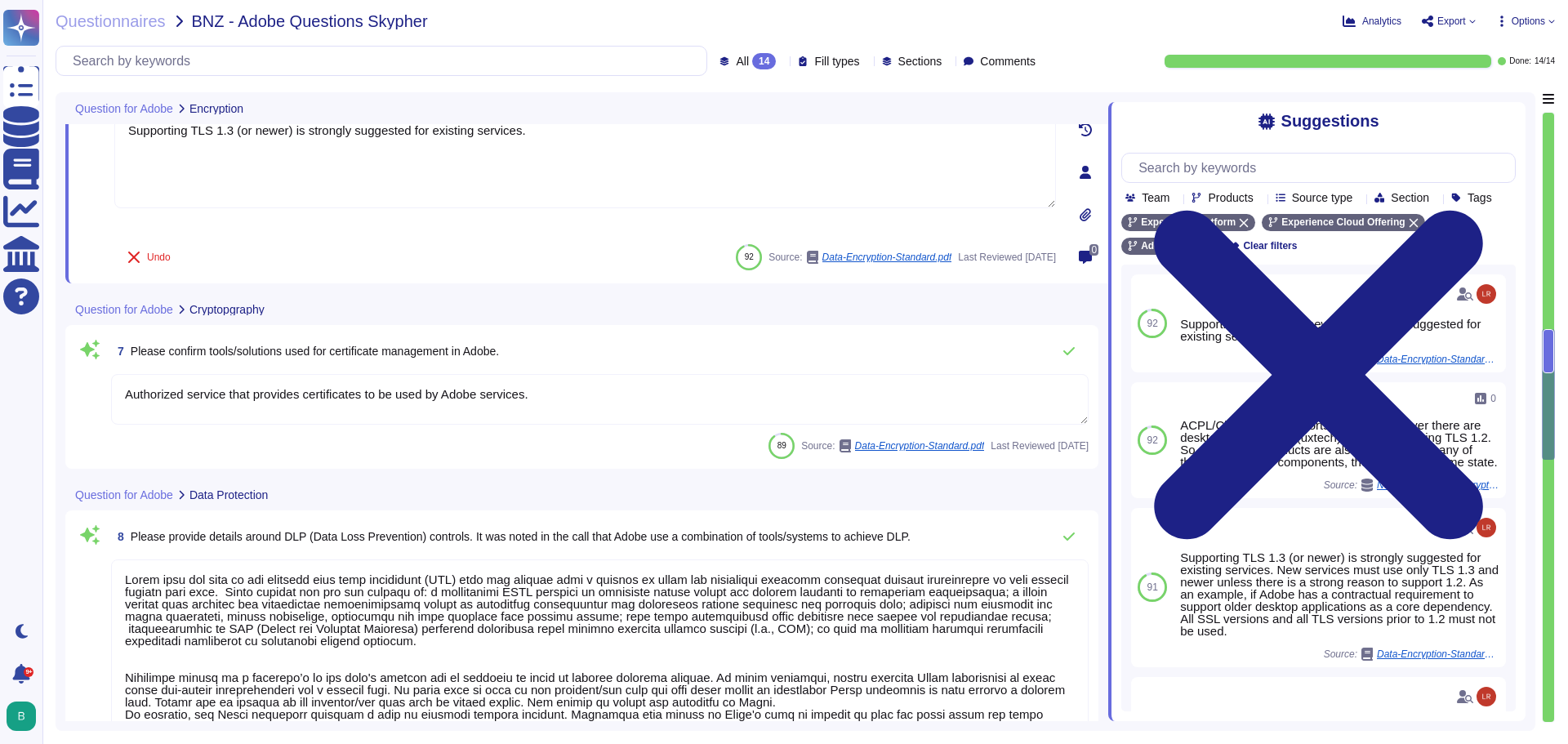
type textarea "A Security Incident and Event Management (SIEM) solution is used to perform his…"
drag, startPoint x: 535, startPoint y: 396, endPoint x: 97, endPoint y: 393, distance: 438.0
click at [97, 393] on div "7 Please confirm tools/solutions used for certificate management in Adobe. Auth…" at bounding box center [581, 397] width 1013 height 124
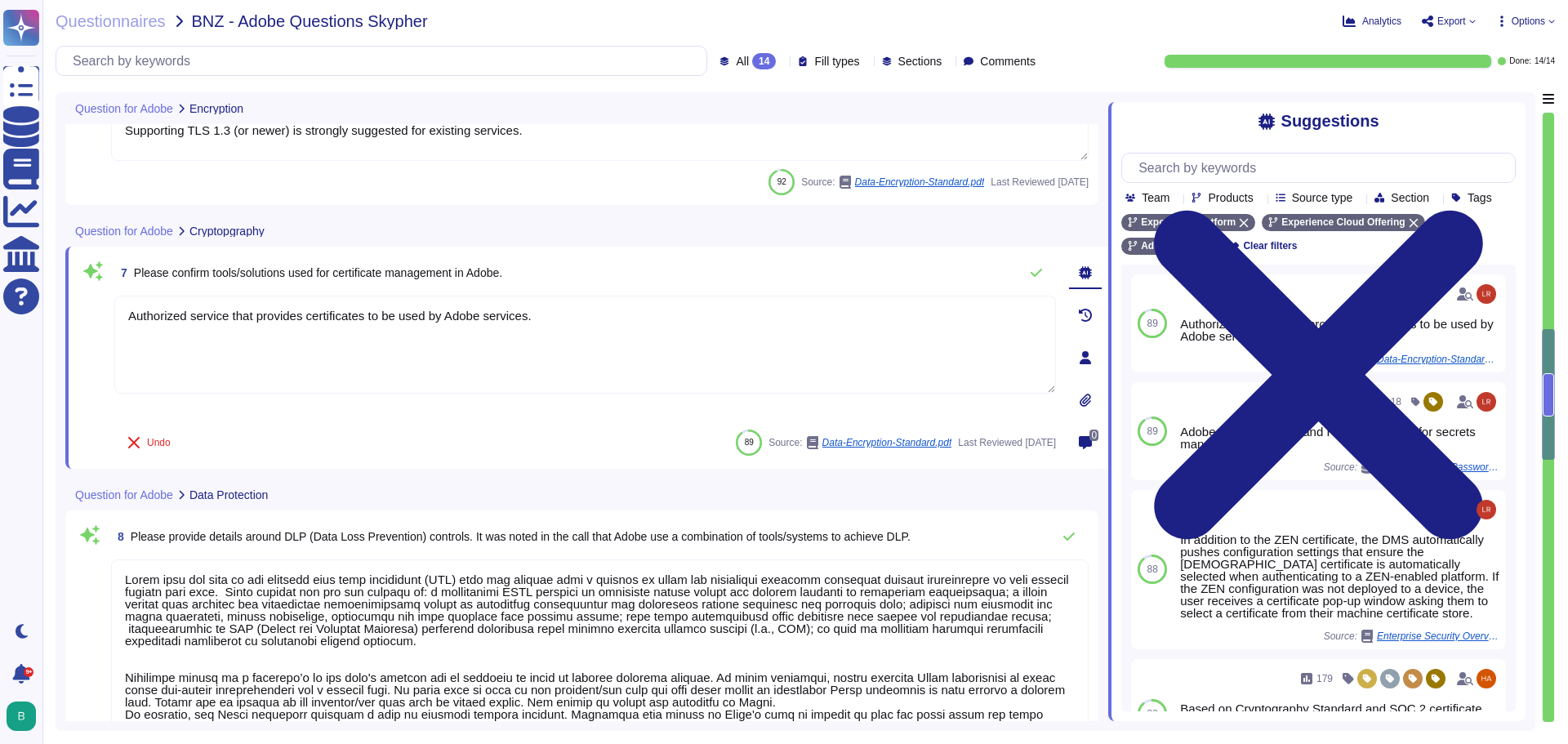
click at [493, 605] on textarea at bounding box center [599, 670] width 978 height 222
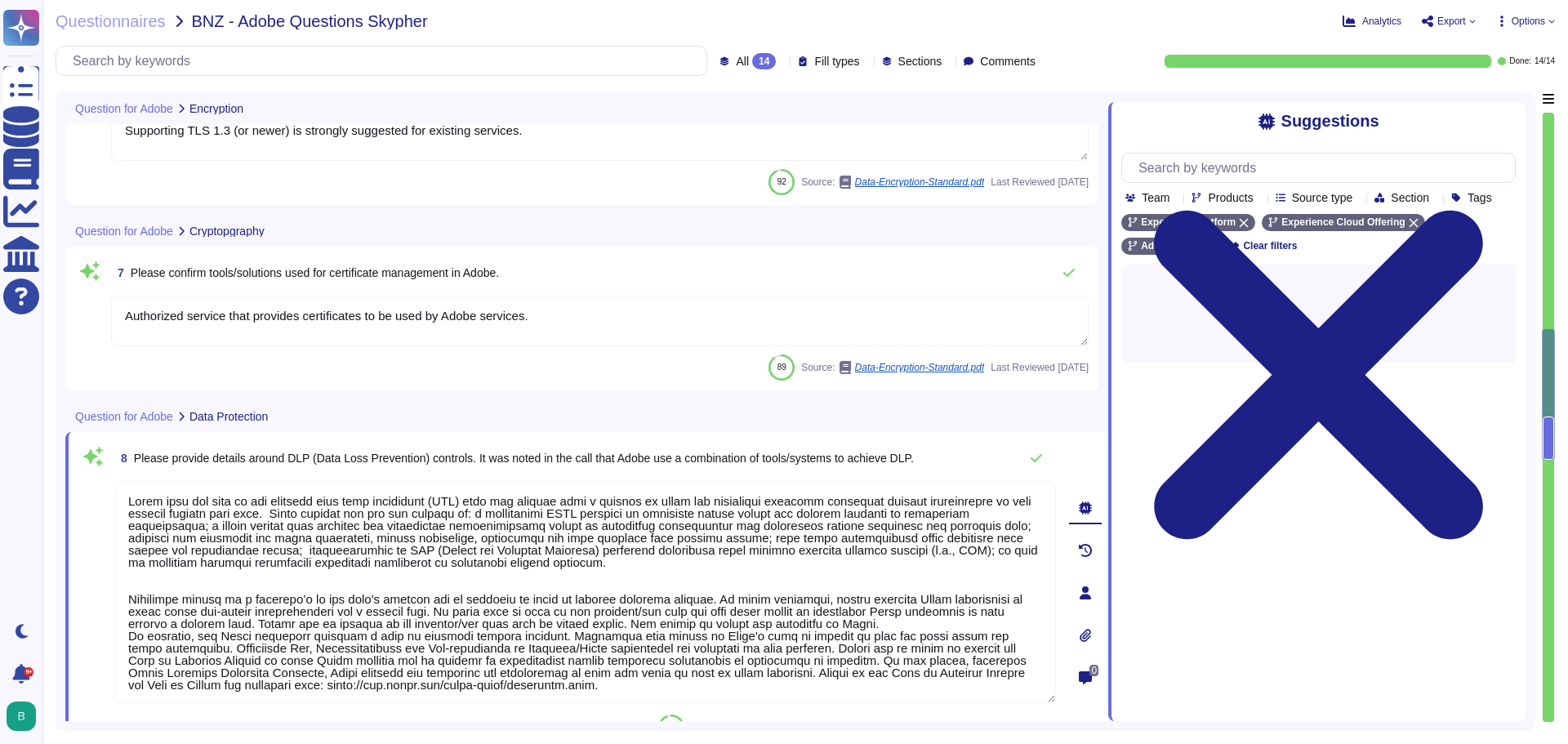
drag, startPoint x: 636, startPoint y: 683, endPoint x: 109, endPoint y: 505, distance: 556.2
click at [109, 505] on div "8 Please provide details around DLP (Data Loss Prevention) controls. It was not…" at bounding box center [566, 593] width 978 height 302
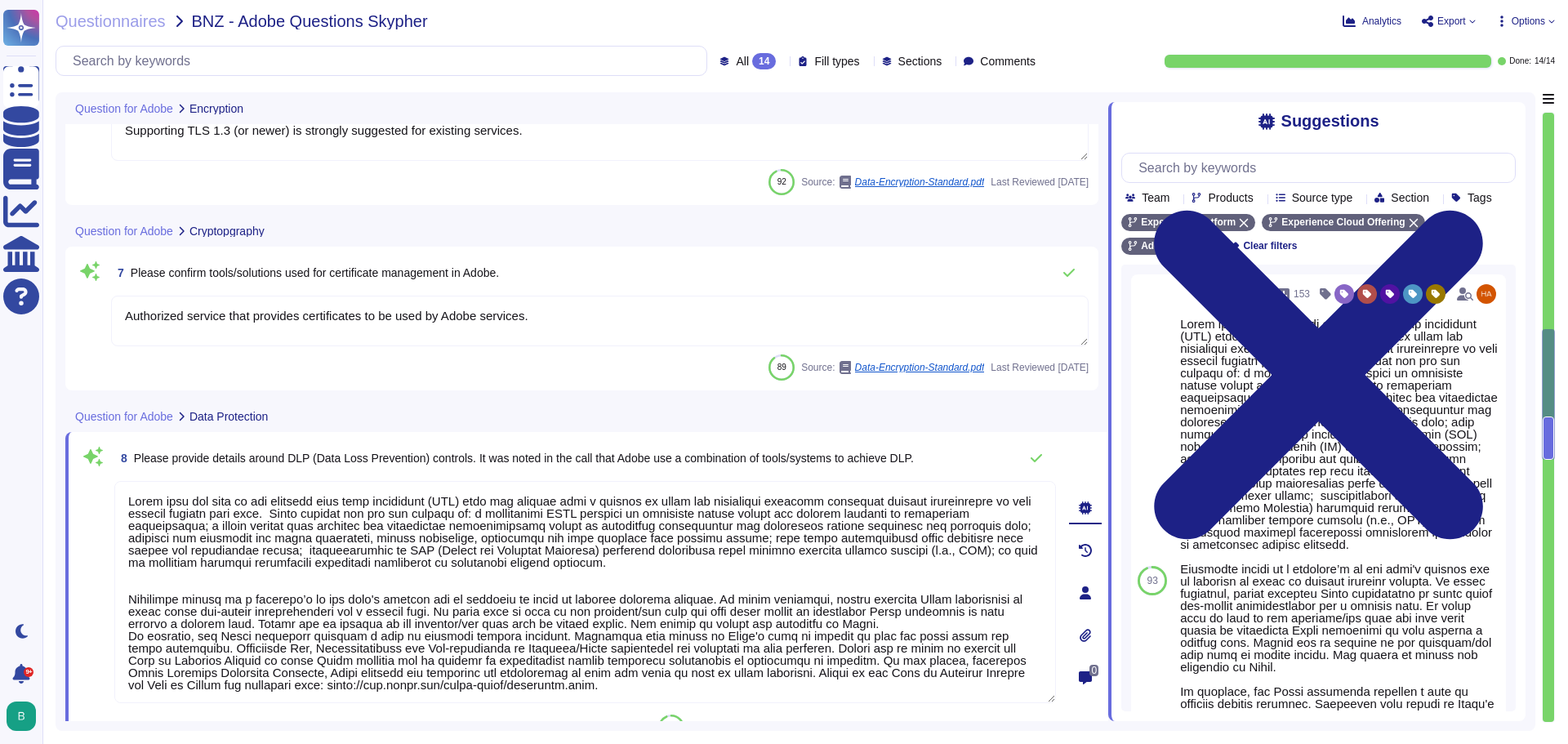
click at [265, 455] on span "Please provide details around DLP (Data Loss Prevention) controls. It was noted…" at bounding box center [523, 457] width 780 height 13
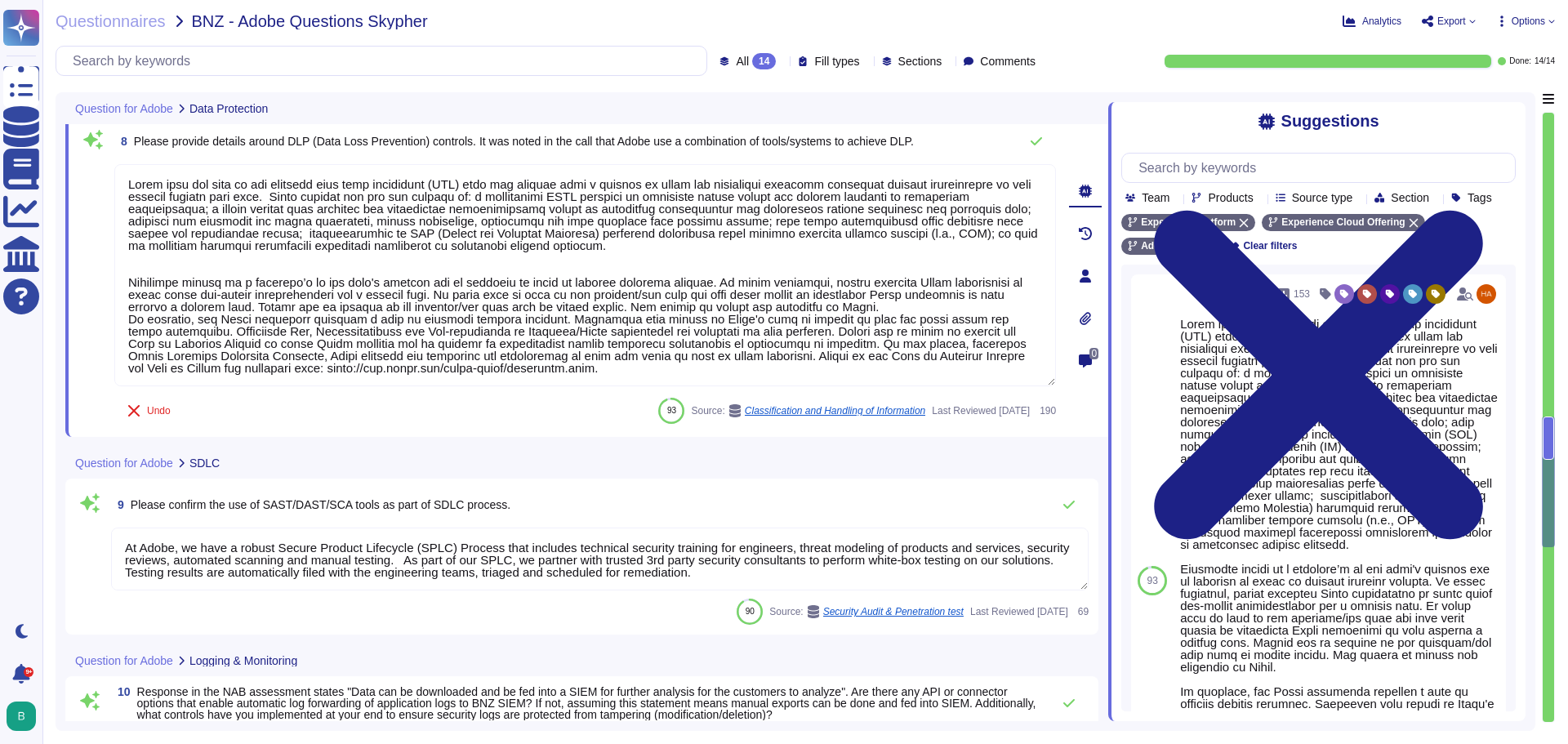
type textarea "Network segmentation is implemented within the Adobe services production enviro…"
type textarea "Yes, the code is scanned for attacks such as: - Recursive Elements - Resource H…"
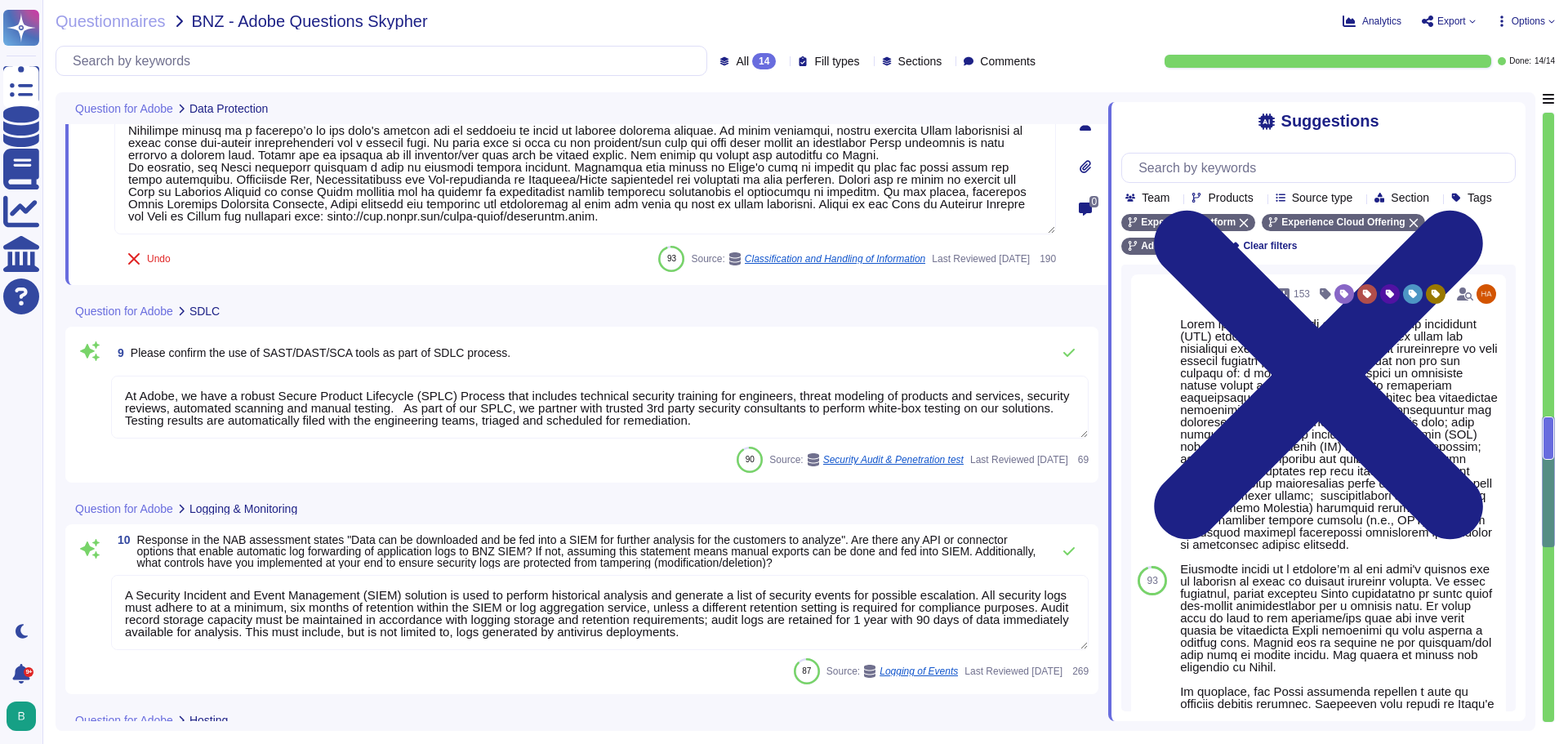
scroll to position [1481, 0]
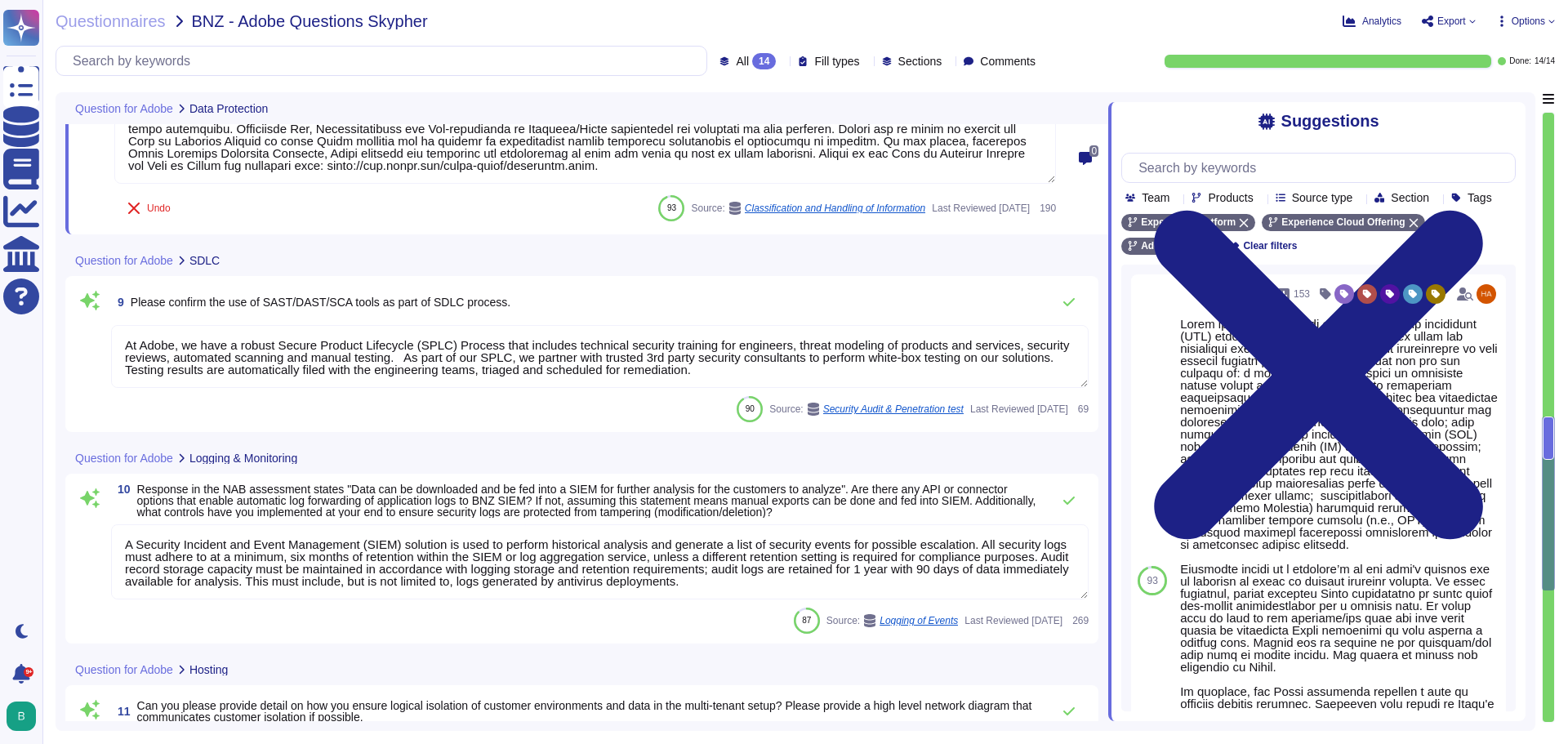
drag, startPoint x: 701, startPoint y: 371, endPoint x: 110, endPoint y: 330, distance: 592.4
click at [110, 330] on div "9 Please confirm the use of SAST/DAST/SCA tools as part of SDLC process. At Ado…" at bounding box center [581, 354] width 1013 height 136
